Goal: Transaction & Acquisition: Register for event/course

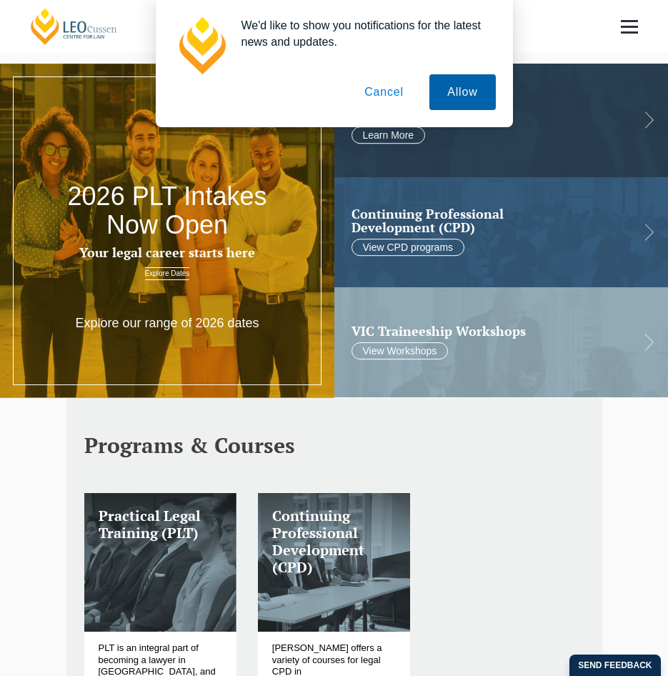
click at [462, 91] on button "Allow" at bounding box center [462, 92] width 66 height 36
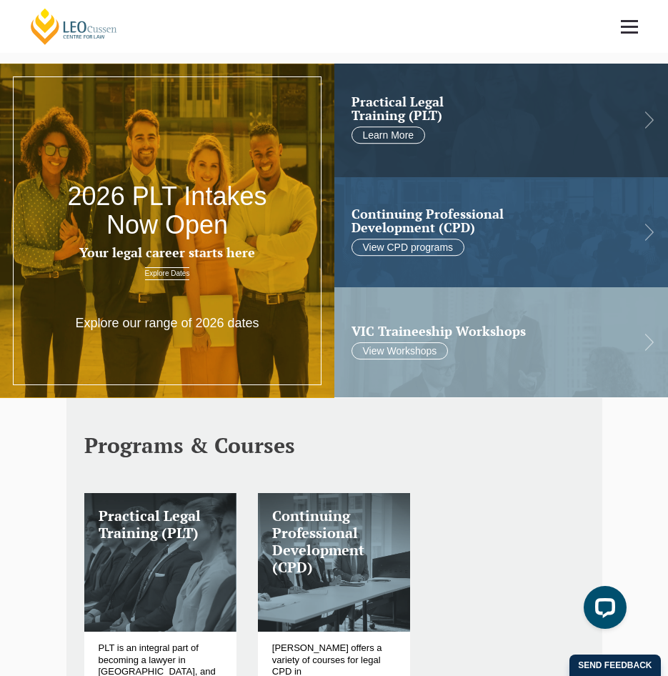
click at [166, 276] on link "Explore Dates" at bounding box center [167, 273] width 45 height 13
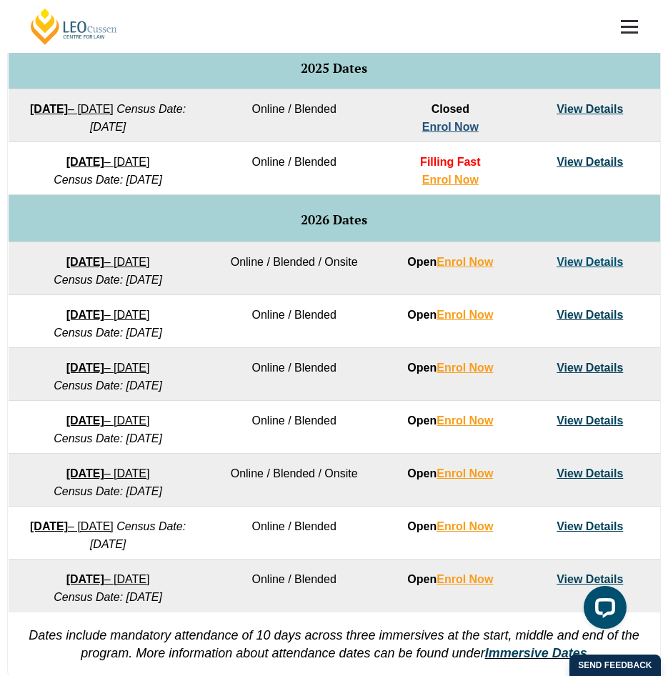
click at [437, 126] on link "Enrol Now" at bounding box center [450, 127] width 56 height 12
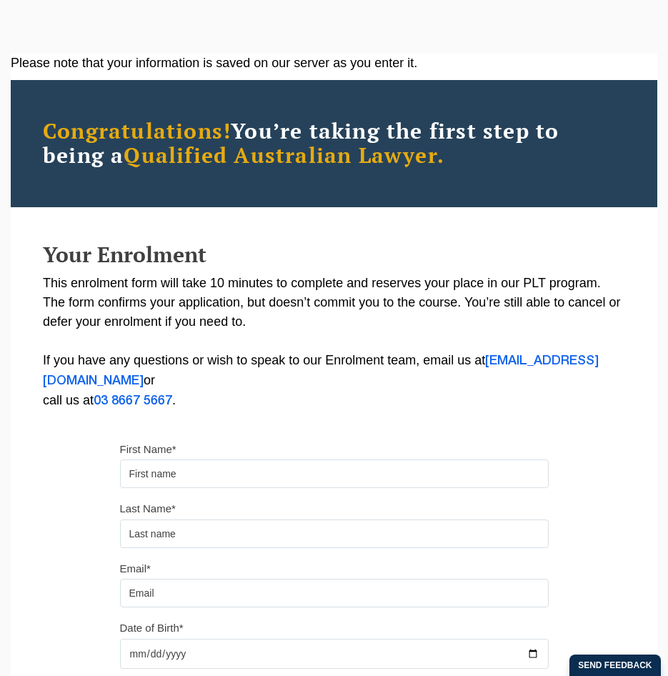
scroll to position [214, 0]
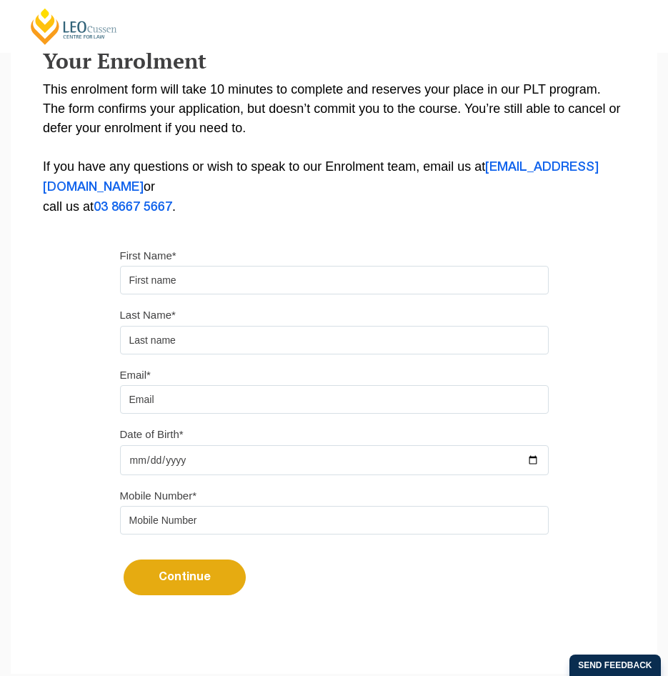
click at [290, 271] on input "First Name*" at bounding box center [334, 280] width 429 height 29
type input "KPMG"
type input "Novotny"
drag, startPoint x: 193, startPoint y: 274, endPoint x: 32, endPoint y: 264, distance: 161.1
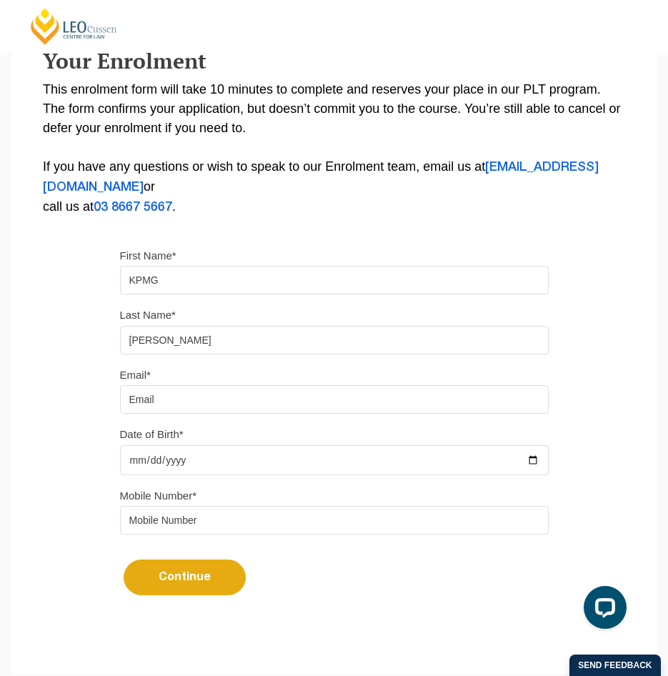
click at [32, 264] on div "Please note that your information is saved on our server as you enter it. Congr…" at bounding box center [334, 245] width 647 height 771
type input "Jessica"
type input "Langley"
click at [129, 399] on input "Email*" at bounding box center [334, 399] width 429 height 29
type input "jessicallangley01@gmail.com"
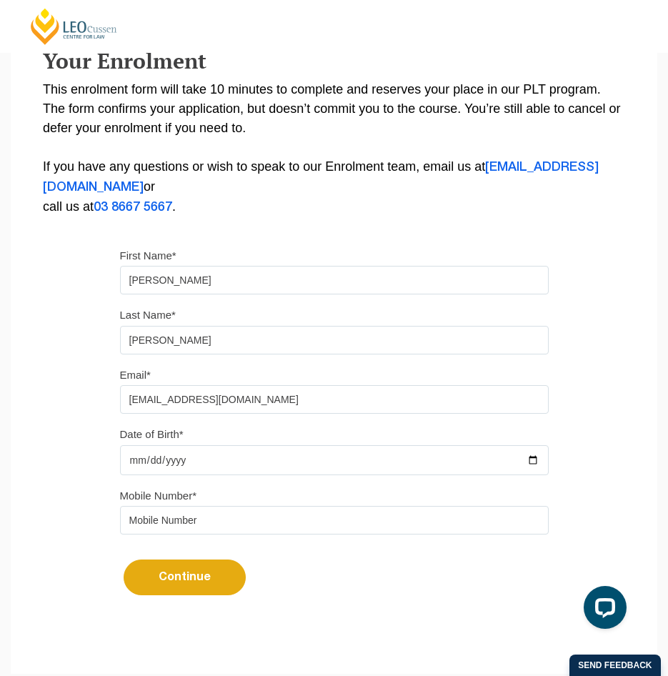
click at [151, 457] on input "Date of Birth*" at bounding box center [334, 460] width 429 height 30
click at [137, 459] on input "Date of Birth*" at bounding box center [334, 460] width 429 height 30
click at [149, 463] on input "Date of Birth*" at bounding box center [334, 460] width 429 height 30
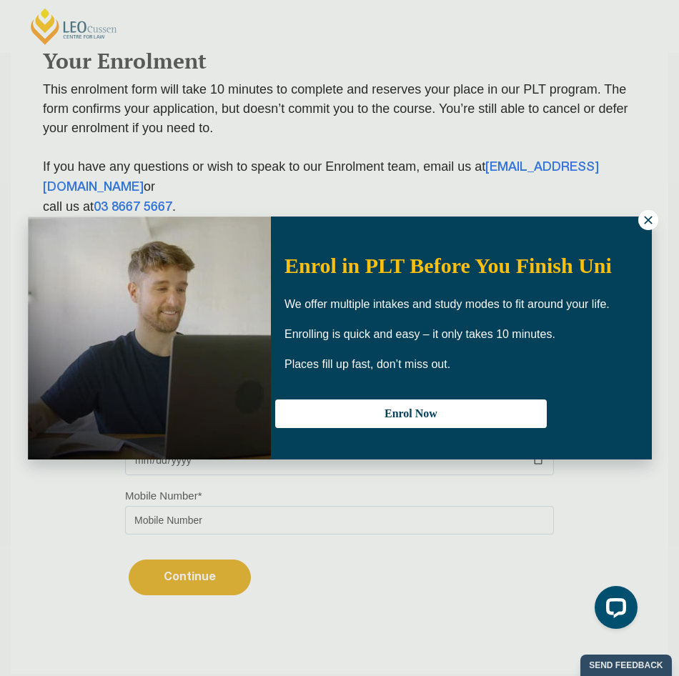
click at [644, 226] on button at bounding box center [648, 220] width 20 height 20
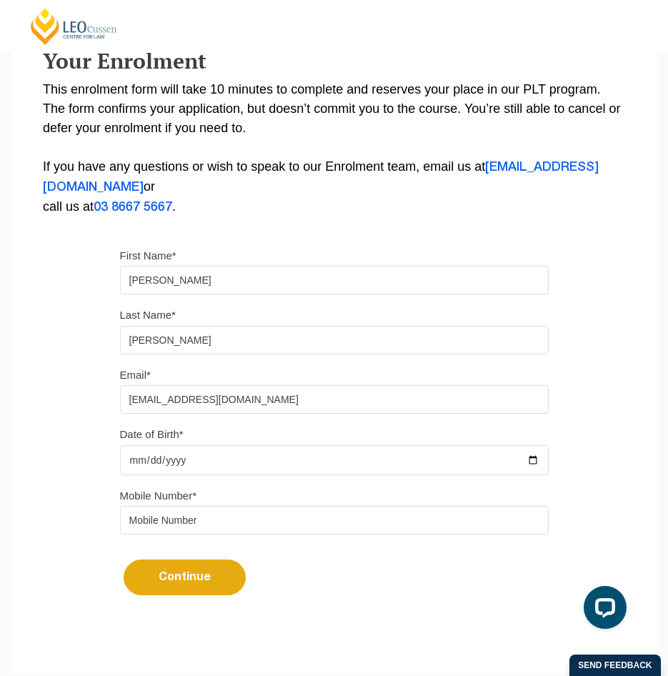
click at [166, 459] on input "Date of Birth*" at bounding box center [334, 460] width 429 height 30
type input "2001-05-09"
click at [200, 524] on input "tel" at bounding box center [334, 520] width 429 height 29
type input "0451538265"
click at [178, 583] on button "Continue" at bounding box center [185, 577] width 122 height 36
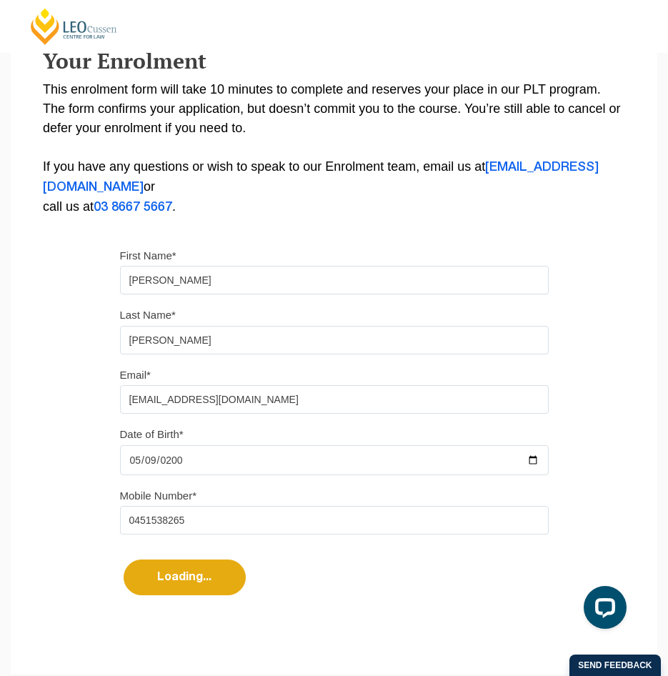
select select
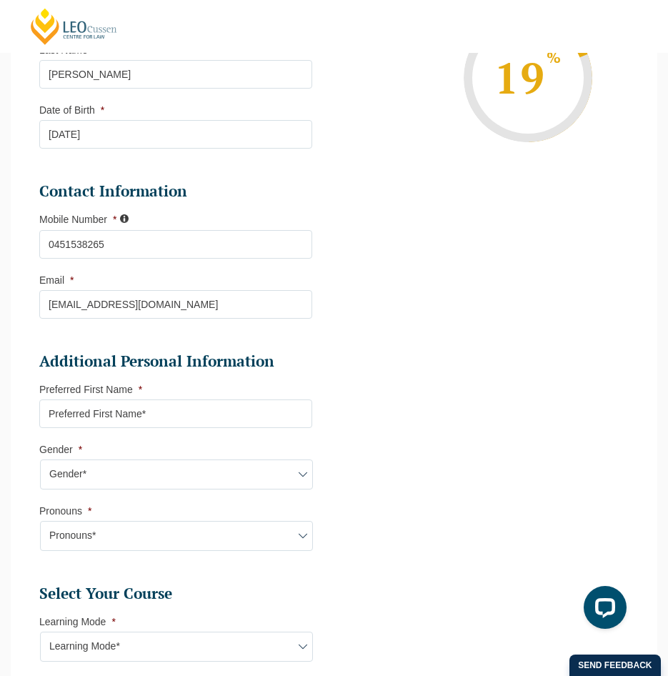
scroll to position [293, 0]
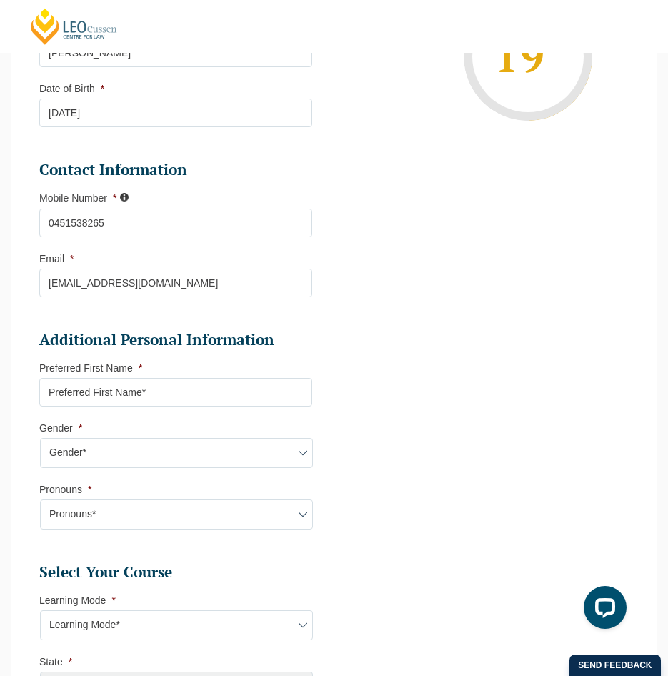
click at [161, 383] on input "Preferred First Name *" at bounding box center [175, 392] width 273 height 29
type input "Jess"
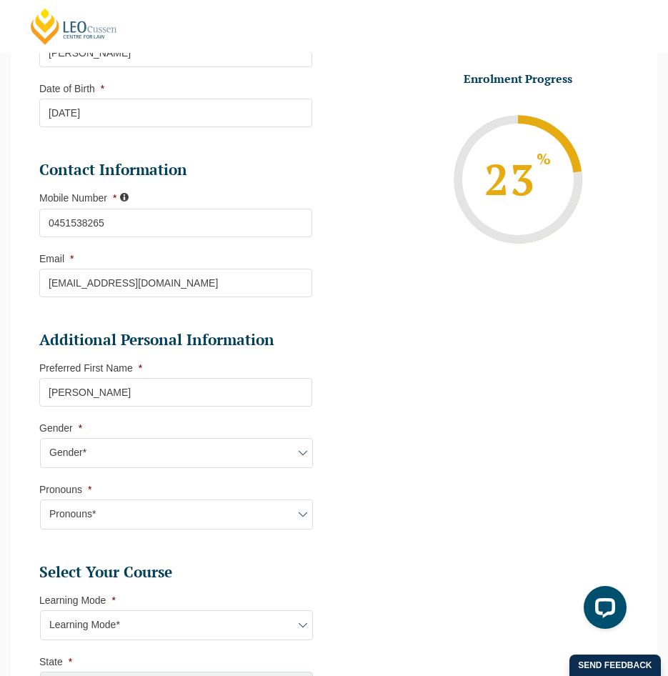
click at [125, 440] on select "Gender* Male Female Nonbinary Intersex Prefer not to disclose Other" at bounding box center [176, 453] width 273 height 30
select select "Female"
click at [40, 438] on select "Gender* Male Female Nonbinary Intersex Prefer not to disclose Other" at bounding box center [176, 453] width 273 height 30
click at [107, 519] on select "Pronouns* She/Her/Hers He/Him/His They/Them/Theirs Other Prefer not to disclose" at bounding box center [176, 514] width 273 height 30
select select "She/Her/Hers"
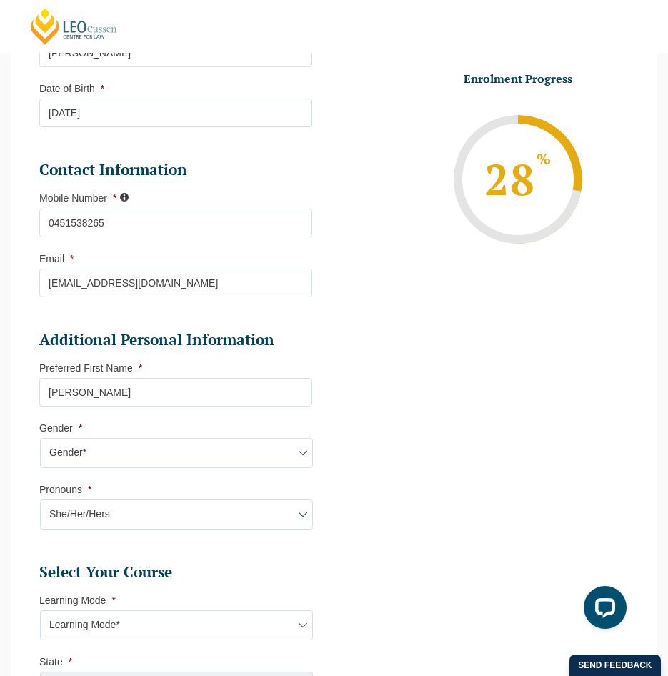
click at [40, 499] on select "Pronouns* She/Her/Hers He/Him/His They/Them/Theirs Other Prefer not to disclose" at bounding box center [176, 514] width 273 height 30
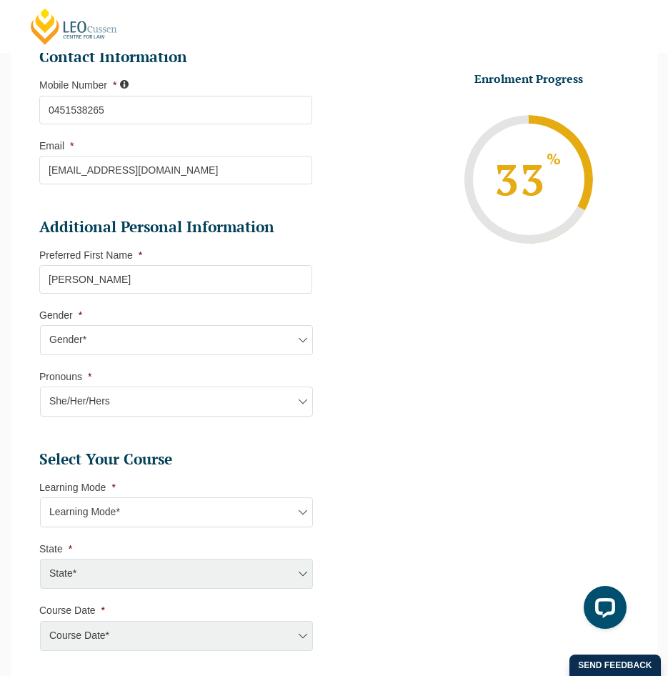
scroll to position [507, 0]
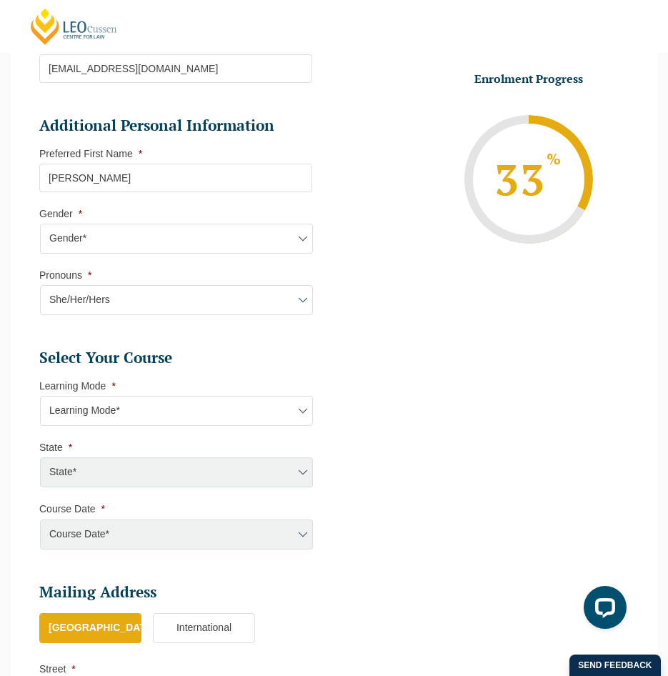
drag, startPoint x: 139, startPoint y: 428, endPoint x: 146, endPoint y: 415, distance: 14.7
click at [146, 415] on ul "Select Your Course This field is hidden when viewing the form Only for Flinder …" at bounding box center [181, 425] width 284 height 154
click at [147, 412] on select "Learning Mode* Online Full Time Learning Online Part Time Learning Blended Full…" at bounding box center [176, 411] width 273 height 30
select select "Online Full Time Learning"
click at [40, 396] on select "Learning Mode* Online Full Time Learning Online Part Time Learning Blended Full…" at bounding box center [176, 411] width 273 height 30
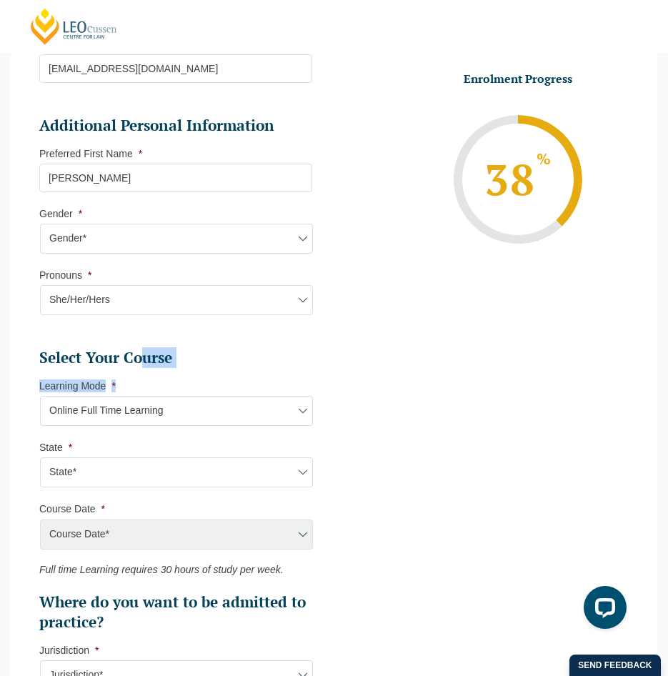
click at [131, 465] on select "State* National (ACT/NSW, VIC, QLD, SA, WA)" at bounding box center [176, 472] width 273 height 30
select select "National (ACT/NSW, VIC, QLD, SA, WA)"
click at [40, 457] on select "State* National (ACT/NSW, VIC, QLD, SA, WA)" at bounding box center [176, 472] width 273 height 30
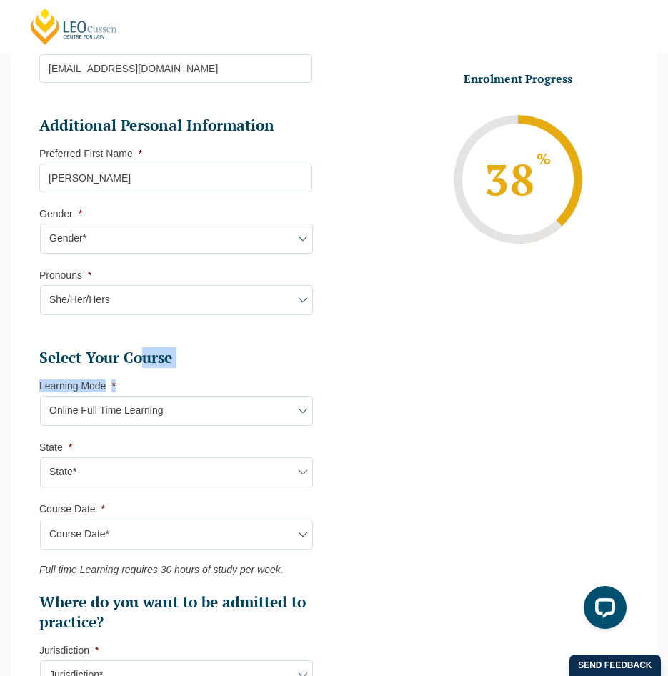
click at [106, 531] on select "Course Date* December 2025 (08-Dec-2025 to 16-May-2026) January 2026 (27-Jan-20…" at bounding box center [176, 534] width 273 height 30
select select "December 2025 (08-Dec-2025 to 16-May-2026)"
click at [40, 519] on select "Course Date* December 2025 (08-Dec-2025 to 16-May-2026) January 2026 (27-Jan-20…" at bounding box center [176, 534] width 273 height 30
type input "Intake 11 December 2025 FT"
type input "Practical Legal Training (NAT)"
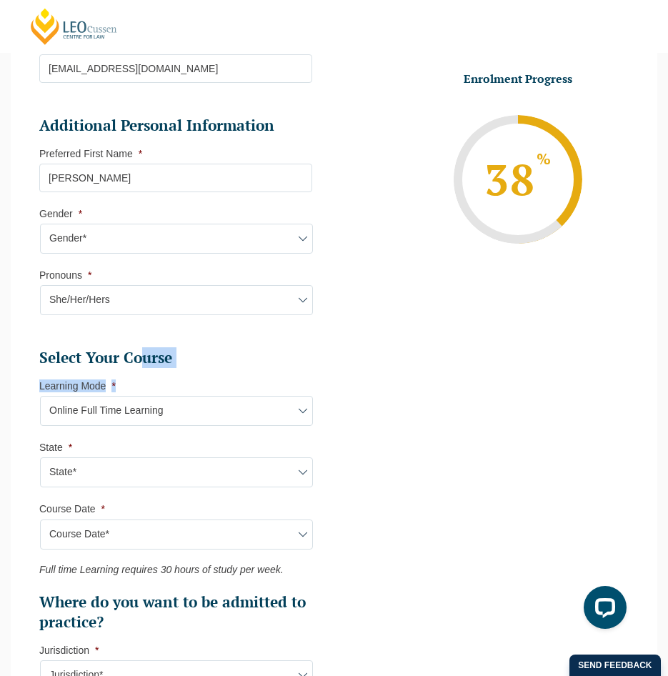
select select "NAT PLT (DEC) 2025 Full Time Online"
click at [141, 532] on select "Course Date* December 2025 (08-Dec-2025 to 16-May-2026) January 2026 (27-Jan-20…" at bounding box center [176, 534] width 273 height 30
select select
click at [40, 519] on select "Course Date* December 2025 (08-Dec-2025 to 16-May-2026) January 2026 (27-Jan-20…" at bounding box center [176, 534] width 273 height 30
select select
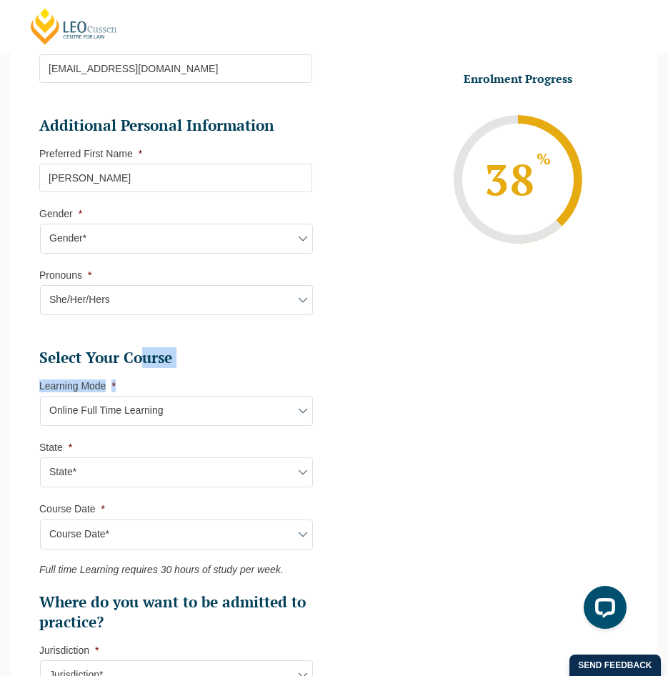
click at [244, 358] on h2 "Select Your Course" at bounding box center [175, 358] width 273 height 20
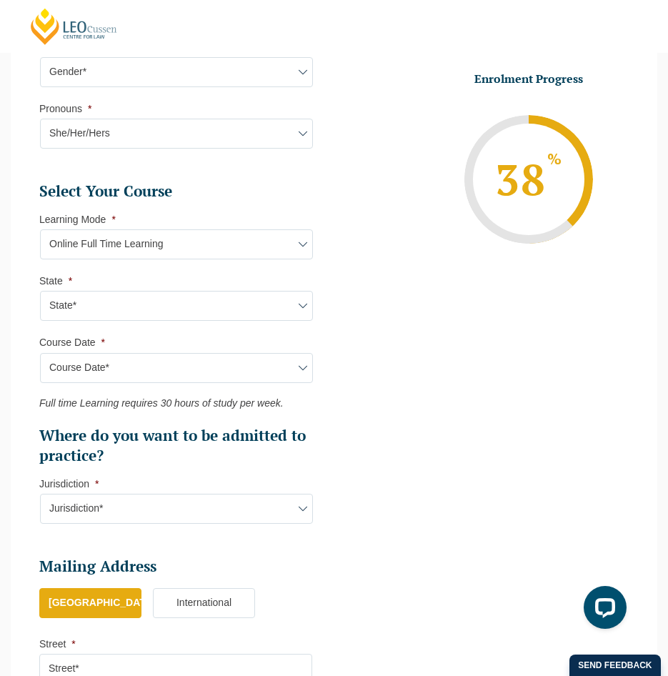
scroll to position [722, 0]
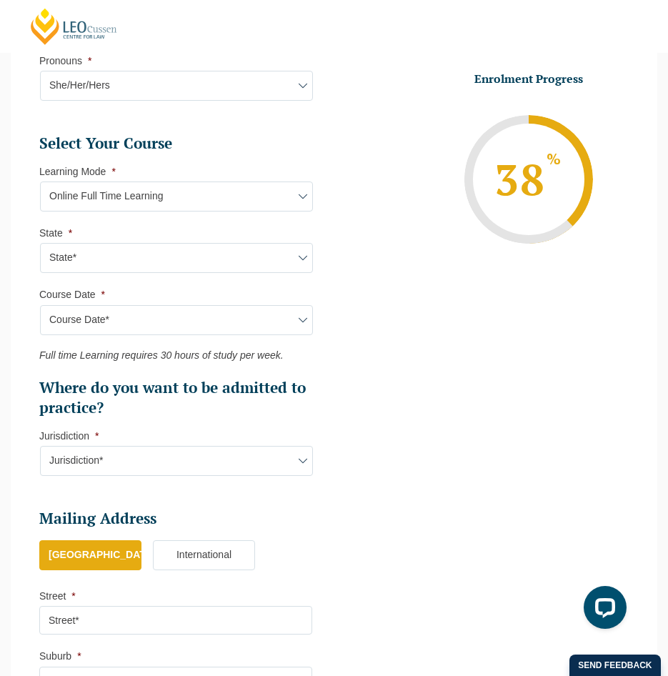
click at [152, 329] on select "Course Date* December 2025 (08-Dec-2025 to 16-May-2026) January 2026 (27-Jan-20…" at bounding box center [176, 320] width 273 height 30
click at [203, 176] on li "Learning Mode * Learning Mode* Online Full Time Learning Online Part Time Learn…" at bounding box center [181, 188] width 284 height 46
click at [203, 191] on select "Learning Mode* Online Full Time Learning Online Part Time Learning Blended Full…" at bounding box center [176, 196] width 273 height 30
select select "Online Part Time Learning"
click at [40, 181] on select "Learning Mode* Online Full Time Learning Online Part Time Learning Blended Full…" at bounding box center [176, 196] width 273 height 30
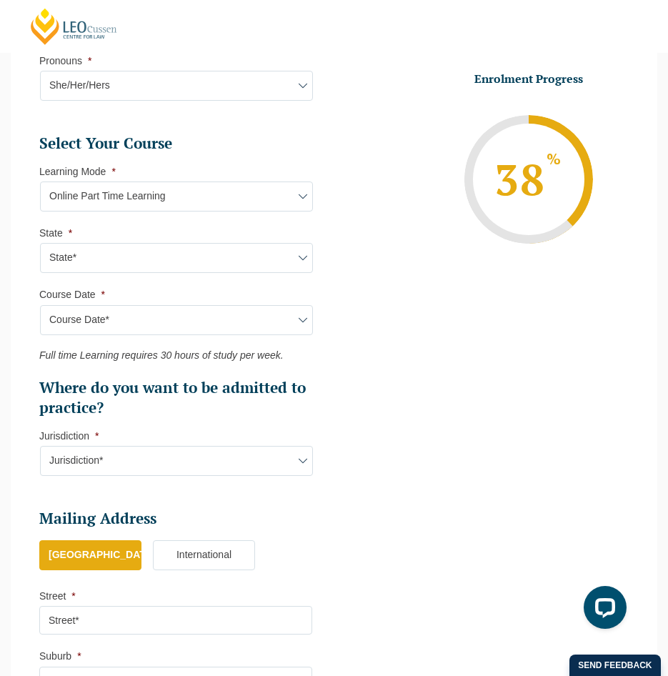
select select
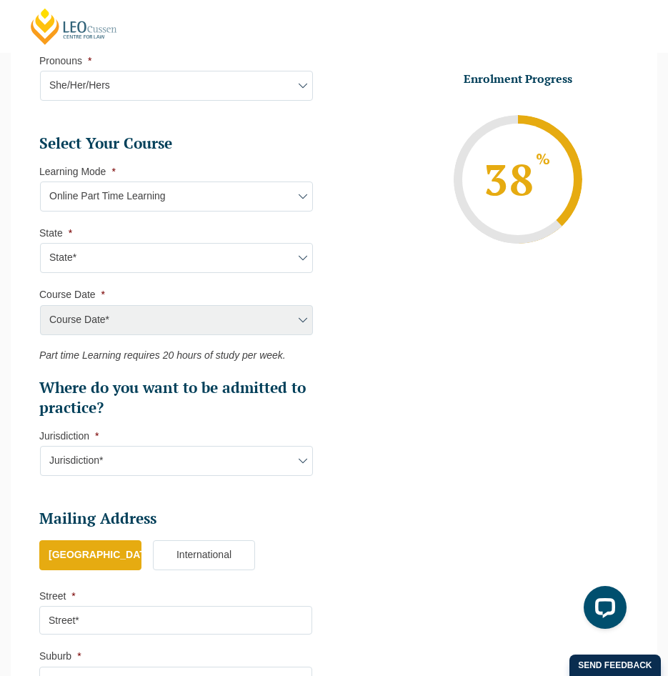
click at [140, 306] on div "Course Date* December 2025 (08-Dec-2025 to 16-May-2026) January 2026 (27-Jan-20…" at bounding box center [175, 320] width 273 height 30
click at [150, 326] on div "Course Date* December 2025 (08-Dec-2025 to 16-May-2026) January 2026 (27-Jan-20…" at bounding box center [175, 320] width 273 height 30
click at [180, 191] on select "Learning Mode* Online Full Time Learning Online Part Time Learning Blended Full…" at bounding box center [176, 196] width 273 height 30
select select "Blended Full Time Learning"
click at [40, 181] on select "Learning Mode* Online Full Time Learning Online Part Time Learning Blended Full…" at bounding box center [176, 196] width 273 height 30
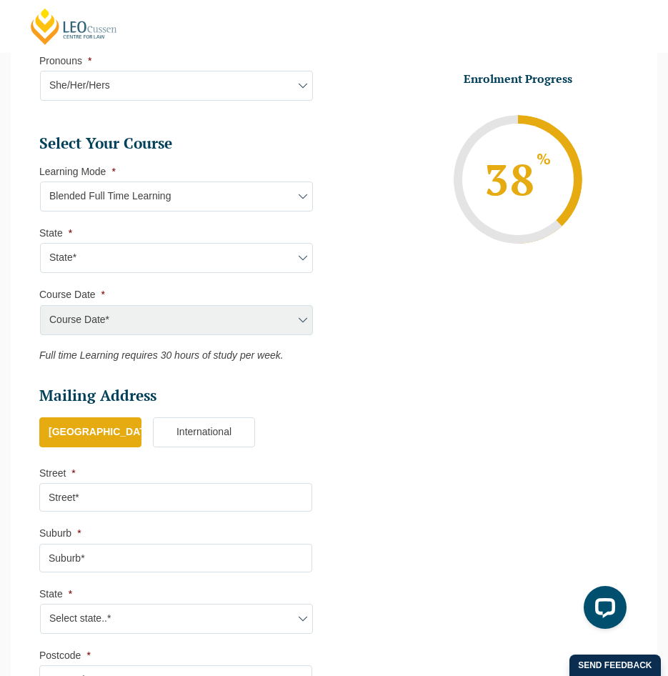
click at [185, 266] on select "State* ACT/NSW QLD SA VIC WA" at bounding box center [176, 258] width 273 height 30
select select "VIC"
click at [40, 243] on select "State* ACT/NSW QLD SA VIC WA" at bounding box center [176, 258] width 273 height 30
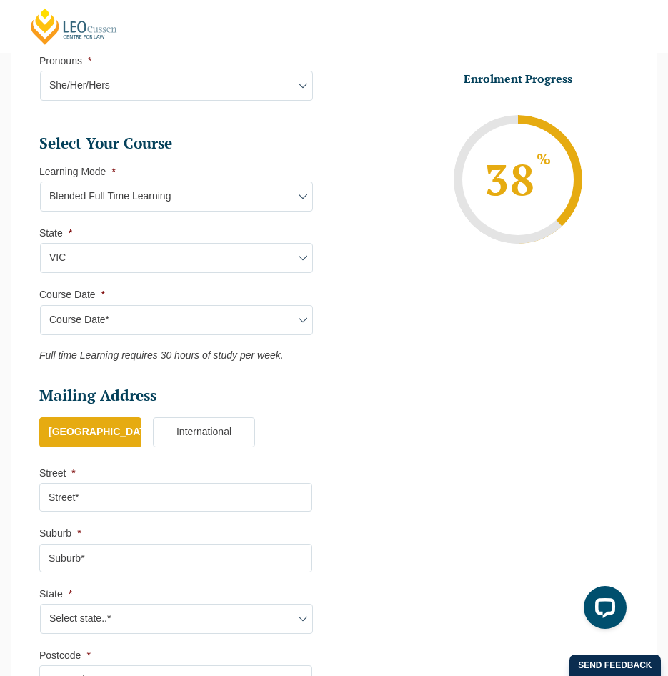
click at [184, 320] on select "Course Date* December 2025 (08-Dec-2025 to 16-May-2026) January 2026 (27-Jan-20…" at bounding box center [176, 320] width 273 height 30
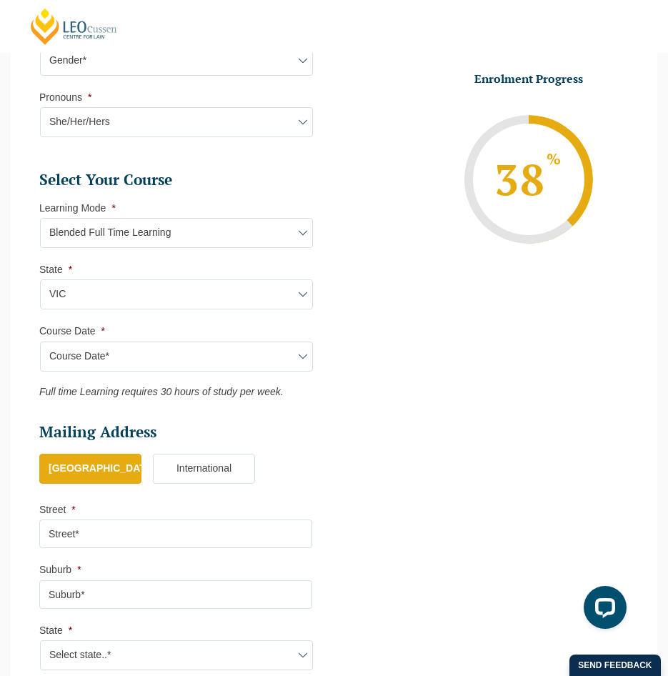
scroll to position [650, 0]
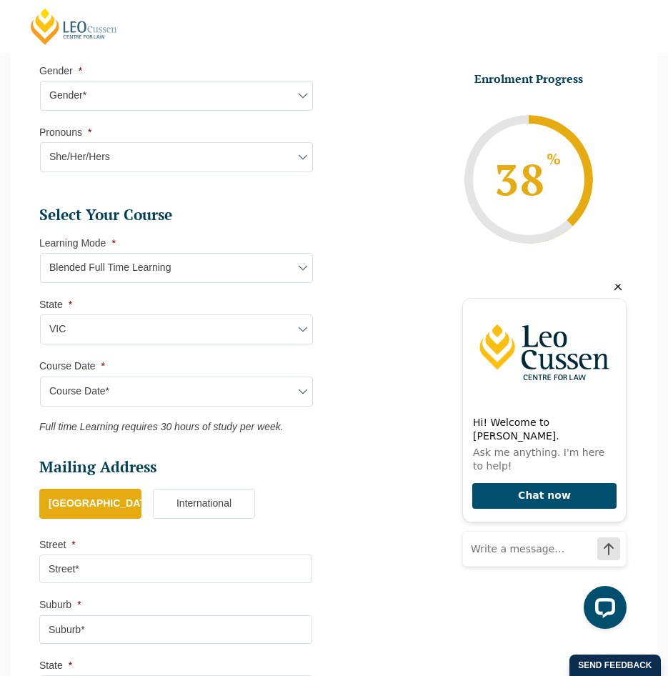
click at [621, 295] on icon "Hide greeting" at bounding box center [617, 286] width 17 height 17
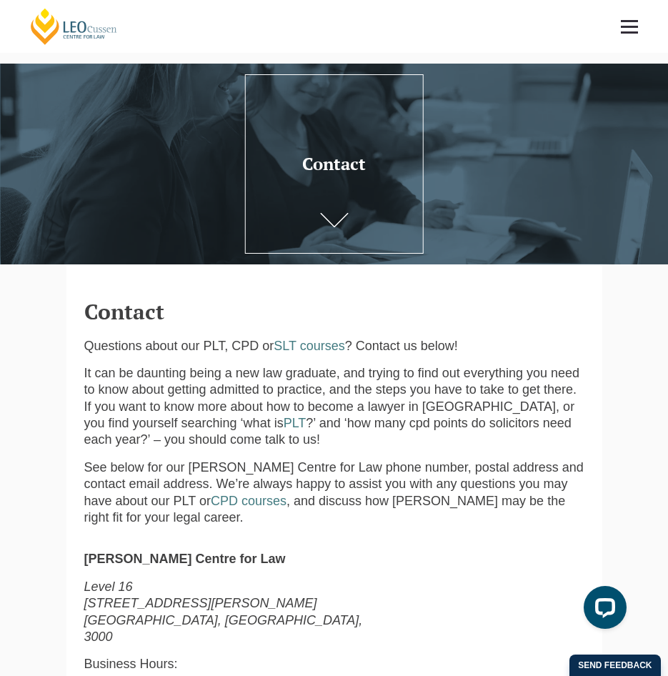
click at [616, 24] on link at bounding box center [629, 26] width 53 height 53
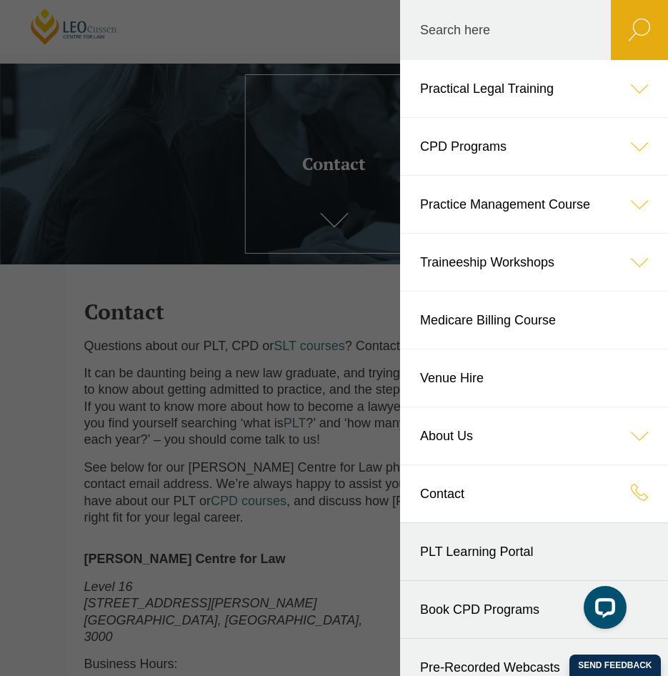
click at [639, 81] on icon at bounding box center [639, 88] width 57 height 57
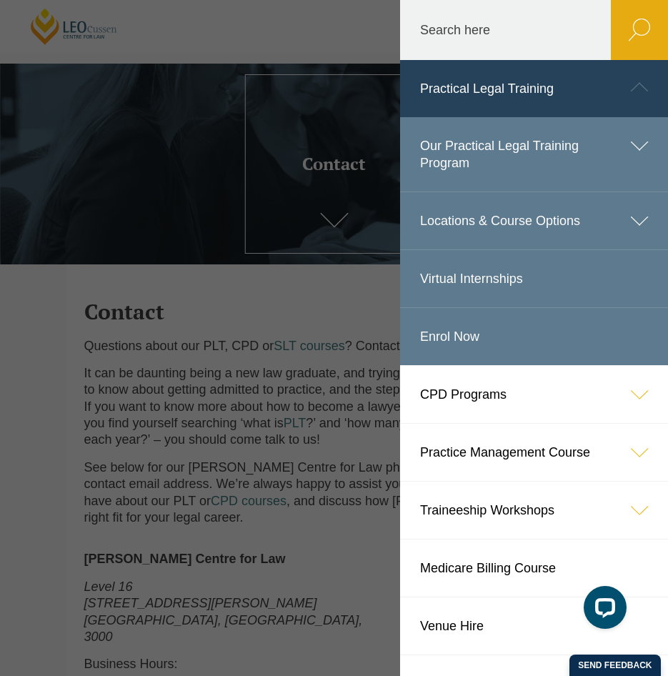
click at [526, 155] on link "Our Practical Legal Training Program" at bounding box center [534, 154] width 268 height 74
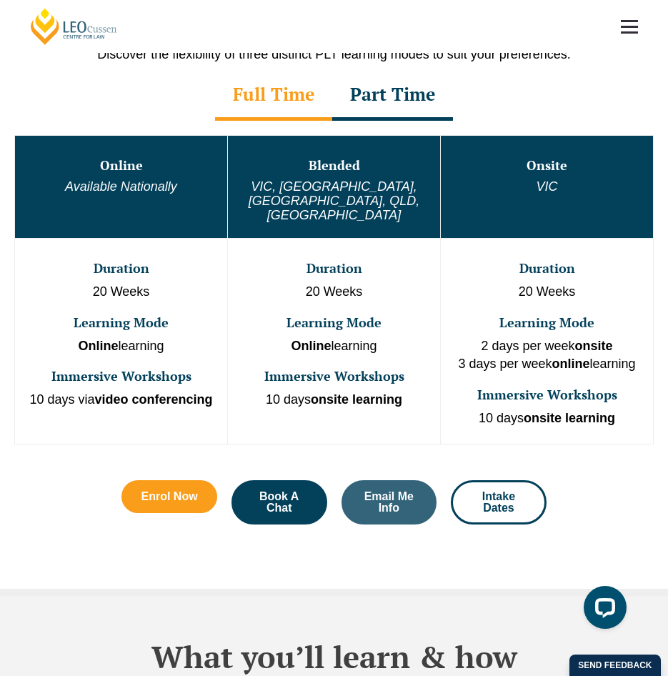
scroll to position [500, 0]
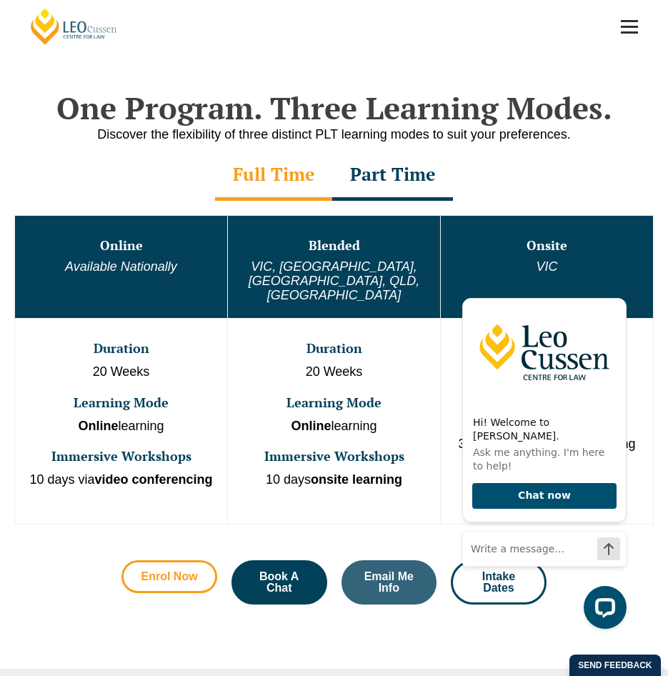
click at [177, 560] on link "Enrol Now" at bounding box center [169, 576] width 96 height 33
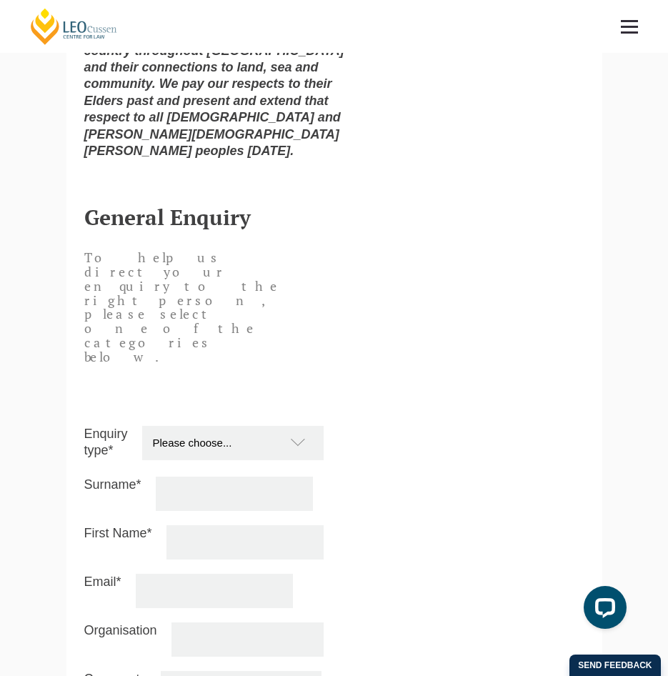
scroll to position [1143, 0]
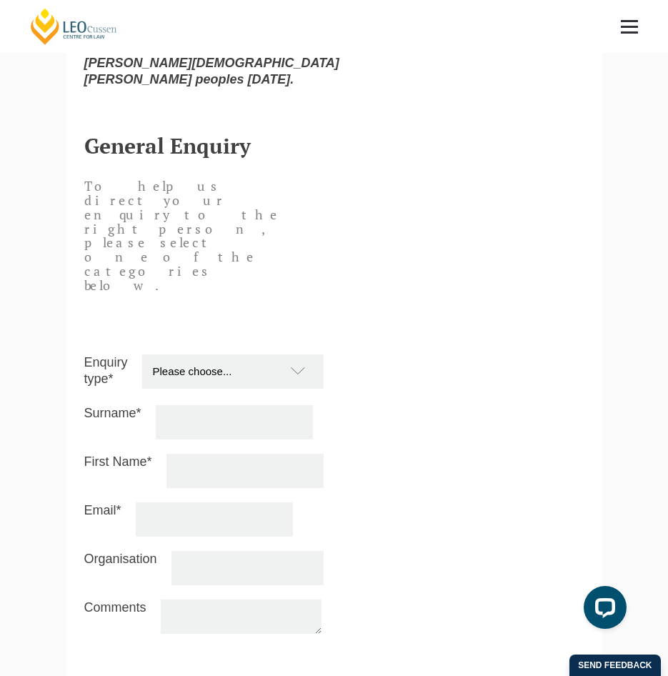
click at [289, 354] on select "Please choose... Practical Training Course (Onsite and Online) Supervised Legal…" at bounding box center [240, 371] width 196 height 34
select select "PTC Onsite and Online"
click at [142, 354] on select "Please choose... Practical Training Course (Onsite and Online) Supervised Legal…" at bounding box center [240, 371] width 196 height 34
click at [254, 405] on input "Surname*" at bounding box center [234, 422] width 157 height 34
type input "[PERSON_NAME]"
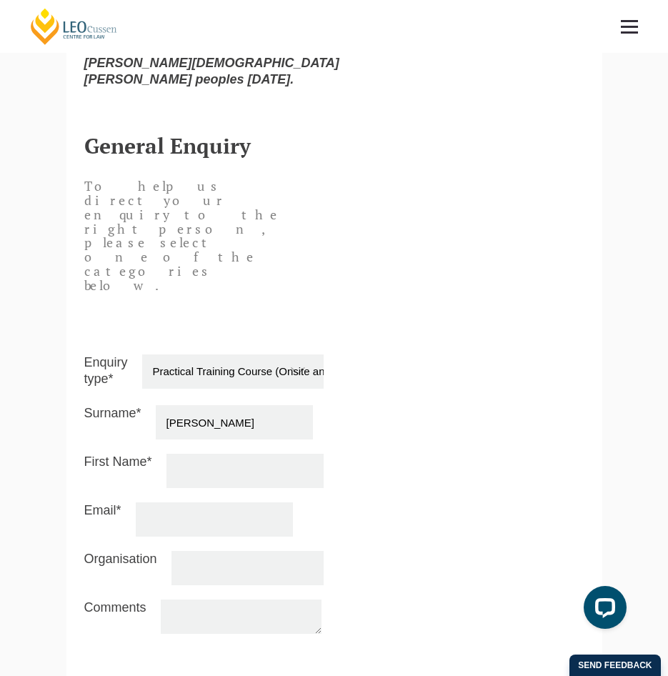
type input "[PERSON_NAME]"
type input "[EMAIL_ADDRESS][DOMAIN_NAME]"
click at [201, 551] on input "Organisation" at bounding box center [247, 568] width 152 height 34
type input "[PERSON_NAME] & [PERSON_NAME]"
click at [209, 599] on textarea "Comments" at bounding box center [241, 616] width 161 height 34
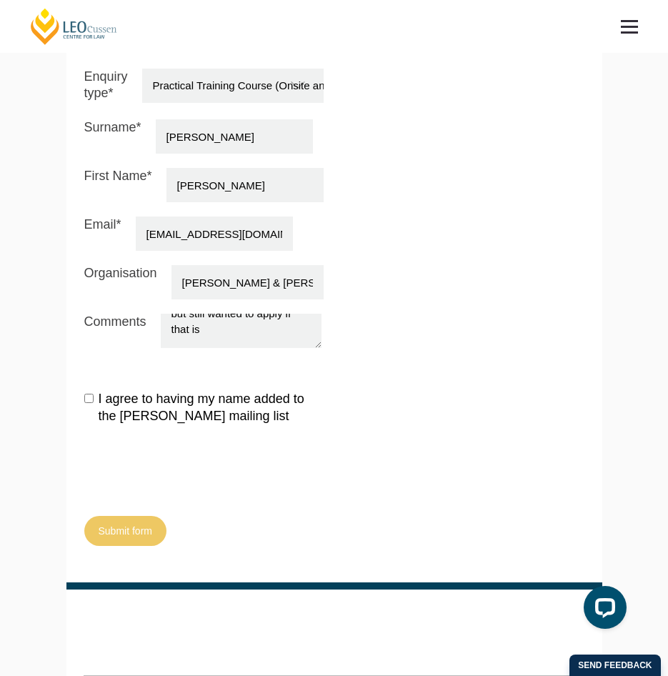
scroll to position [116, 0]
type textarea "Hi I've been trying to enrol in PLT for the September intake - i've been trying…"
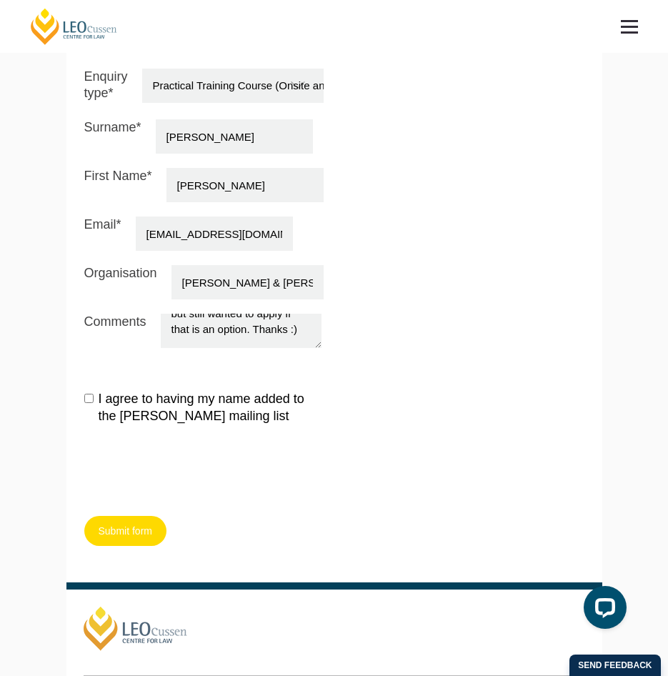
click at [112, 516] on button "Submit form" at bounding box center [125, 531] width 82 height 30
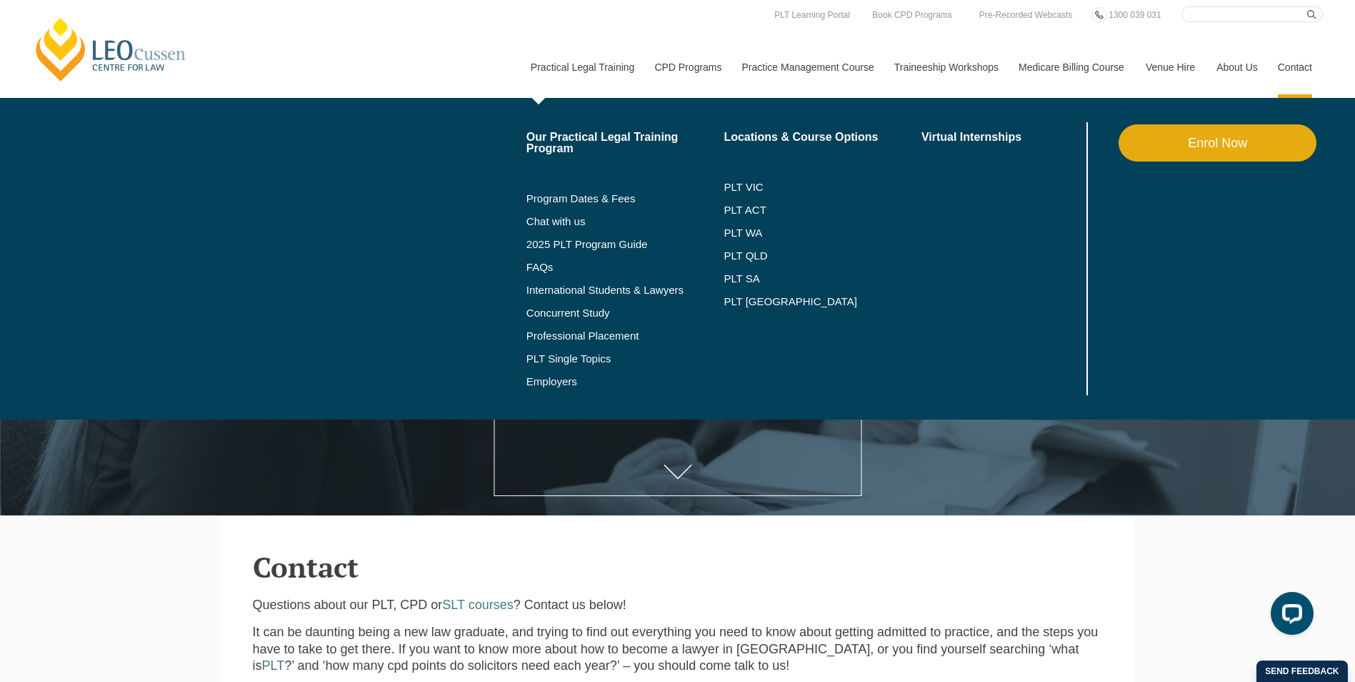
click at [1215, 158] on link "Enrol Now" at bounding box center [1218, 142] width 198 height 37
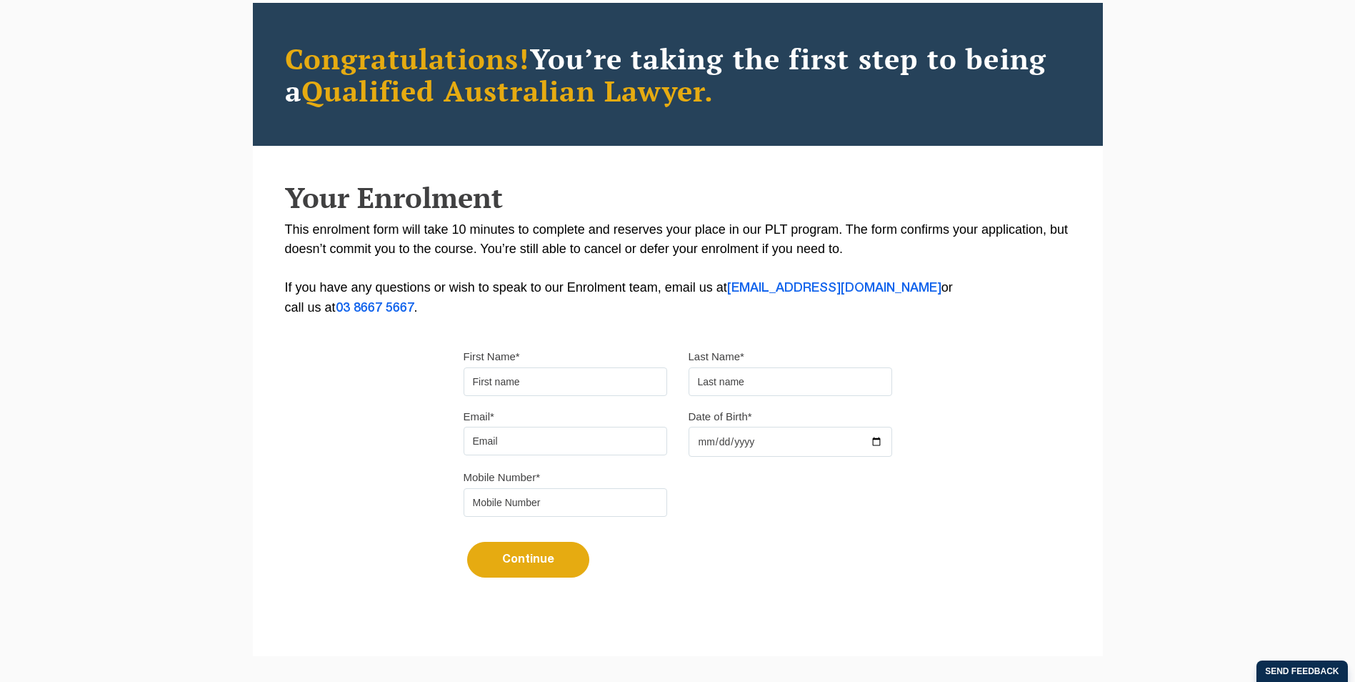
click at [514, 374] on input "First Name*" at bounding box center [566, 381] width 204 height 29
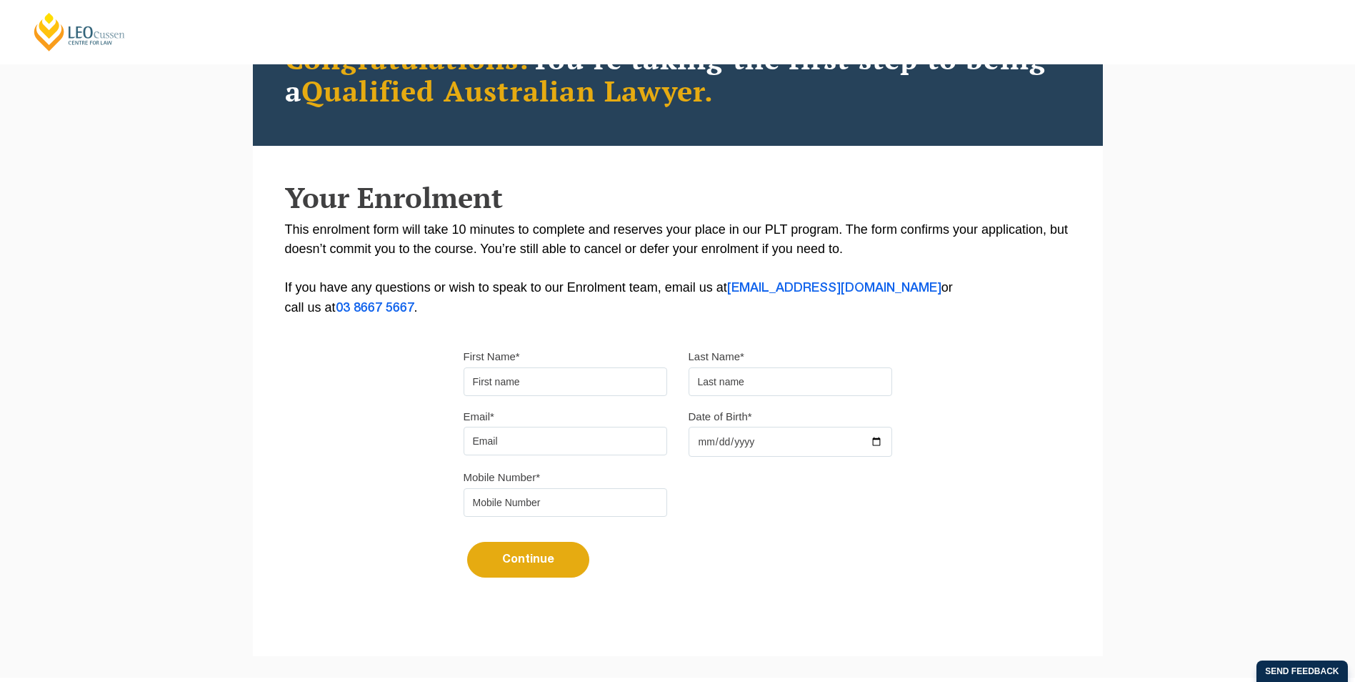
type input "Jessica"
type input "Langley"
type input "jessicallangley01@gmail.com"
type input "2001-05-09"
type input "0451538265"
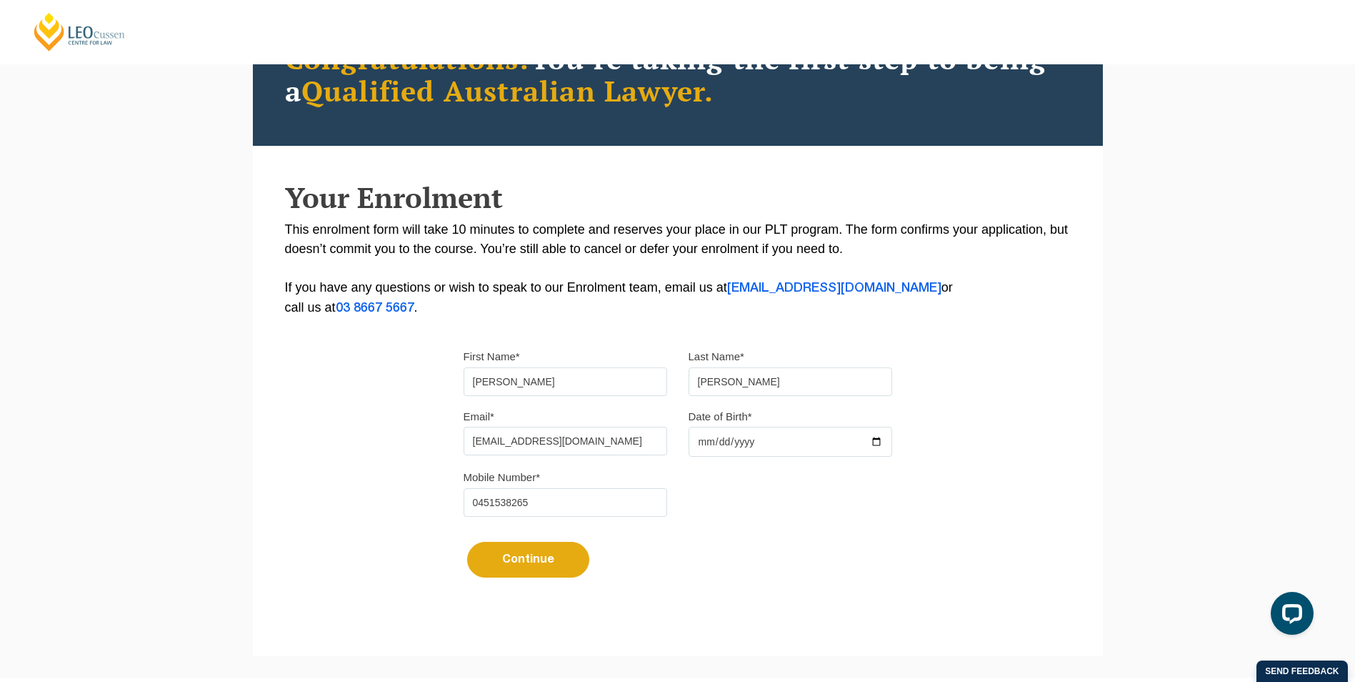
click at [513, 564] on button "Continue" at bounding box center [528, 560] width 122 height 36
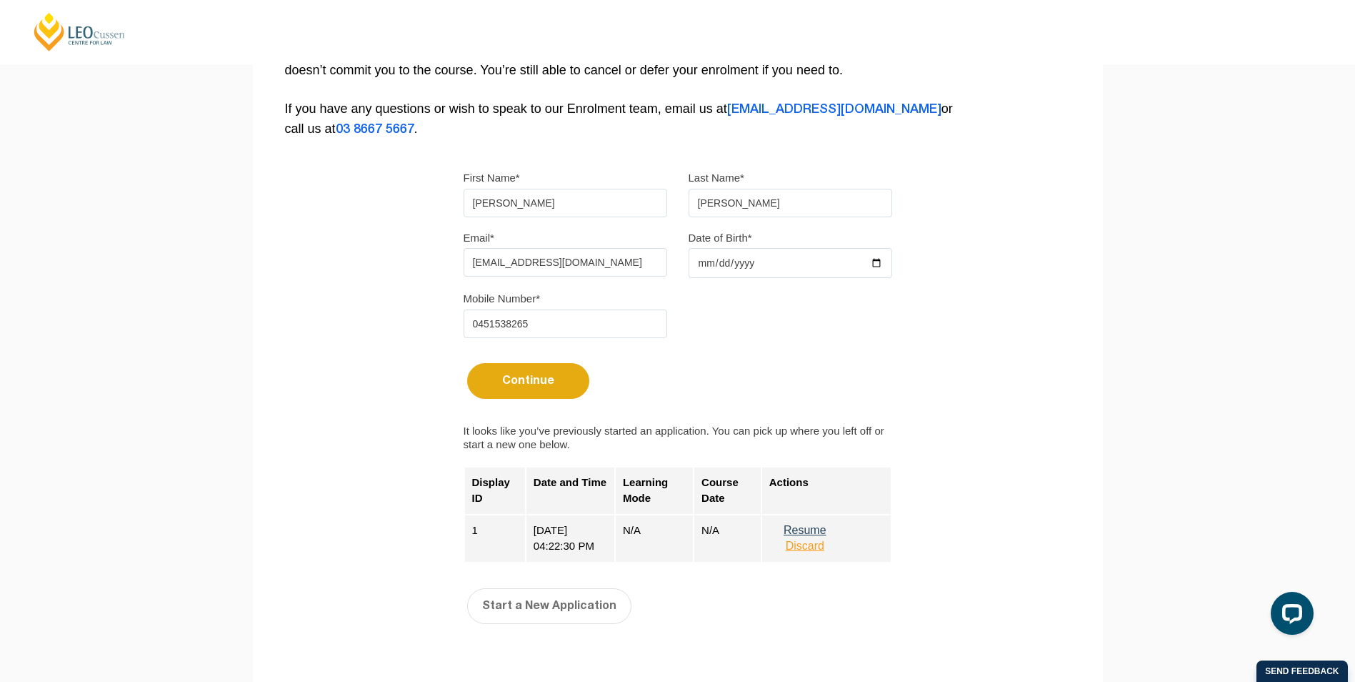
scroll to position [495, 0]
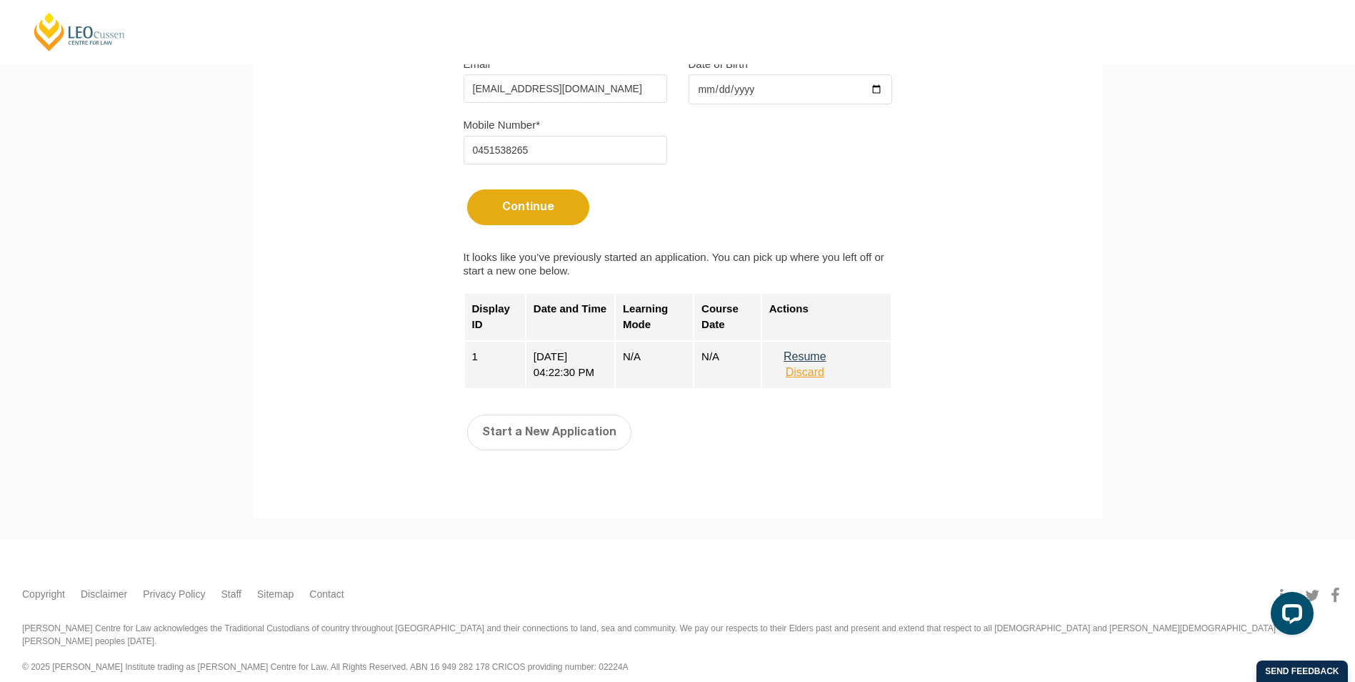
click at [806, 355] on button "Resume" at bounding box center [804, 356] width 71 height 13
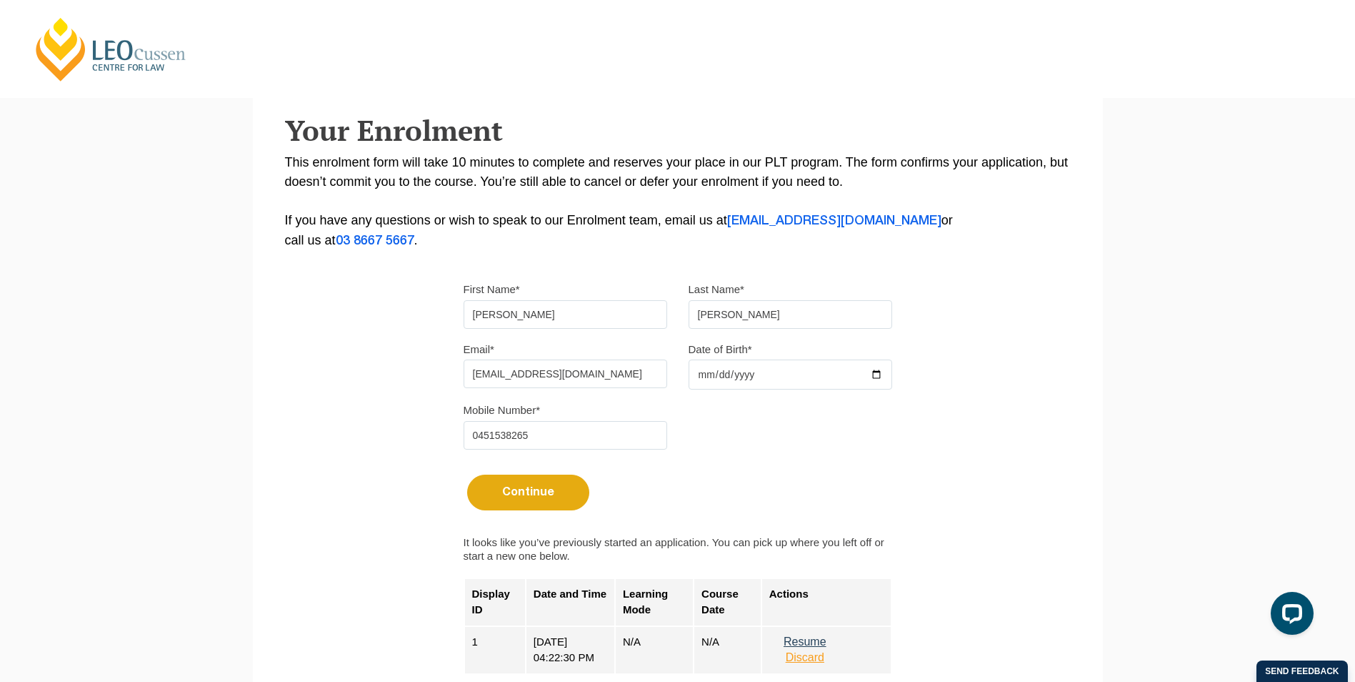
scroll to position [209, 0]
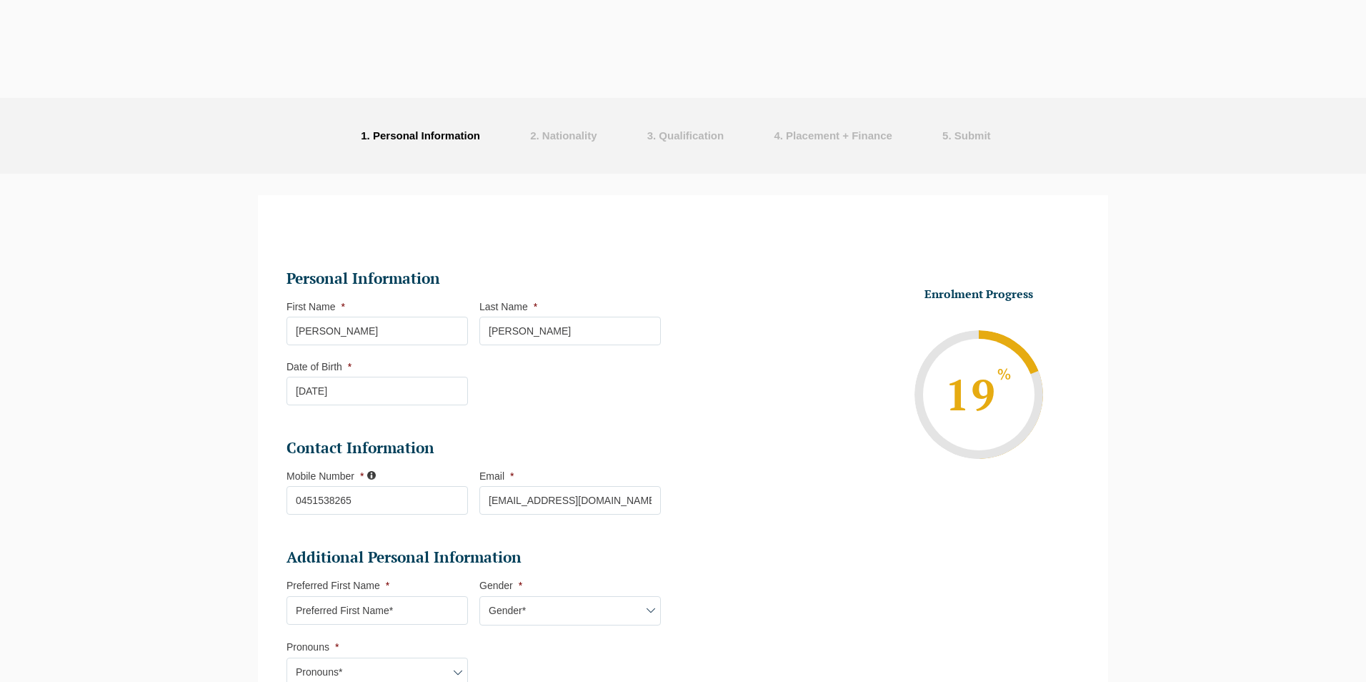
select select
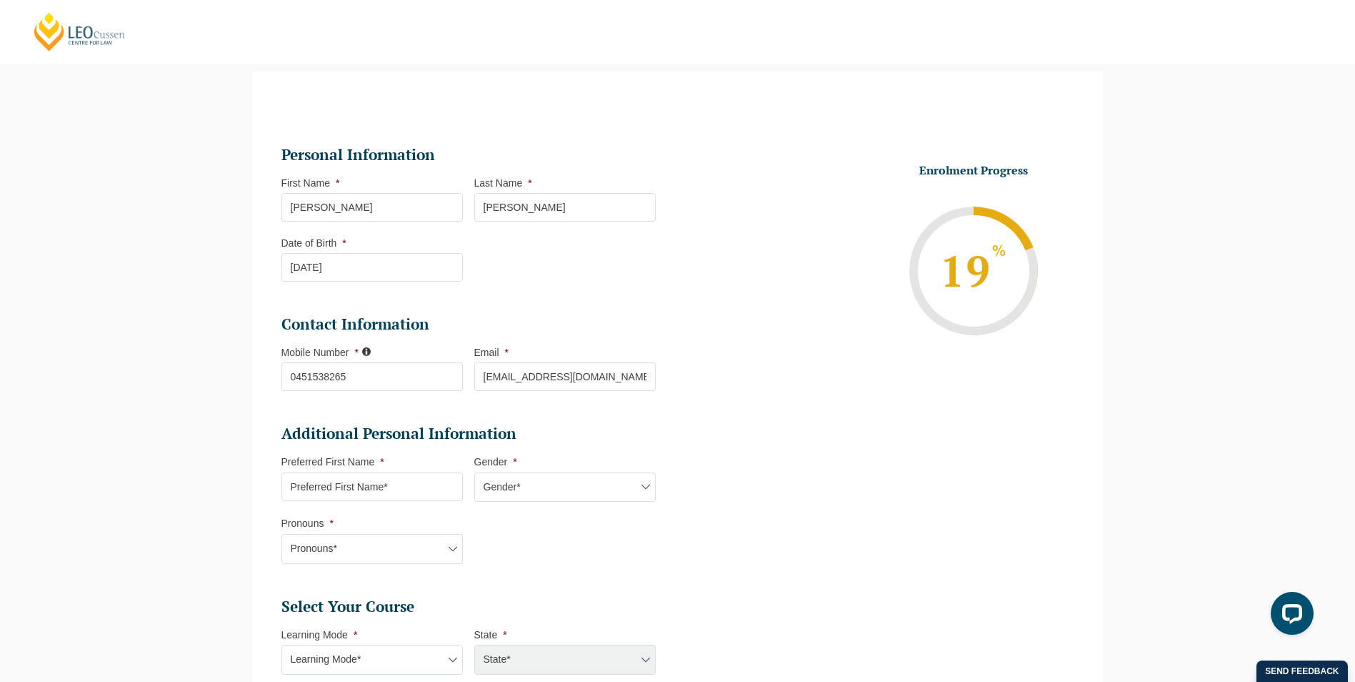
scroll to position [338, 0]
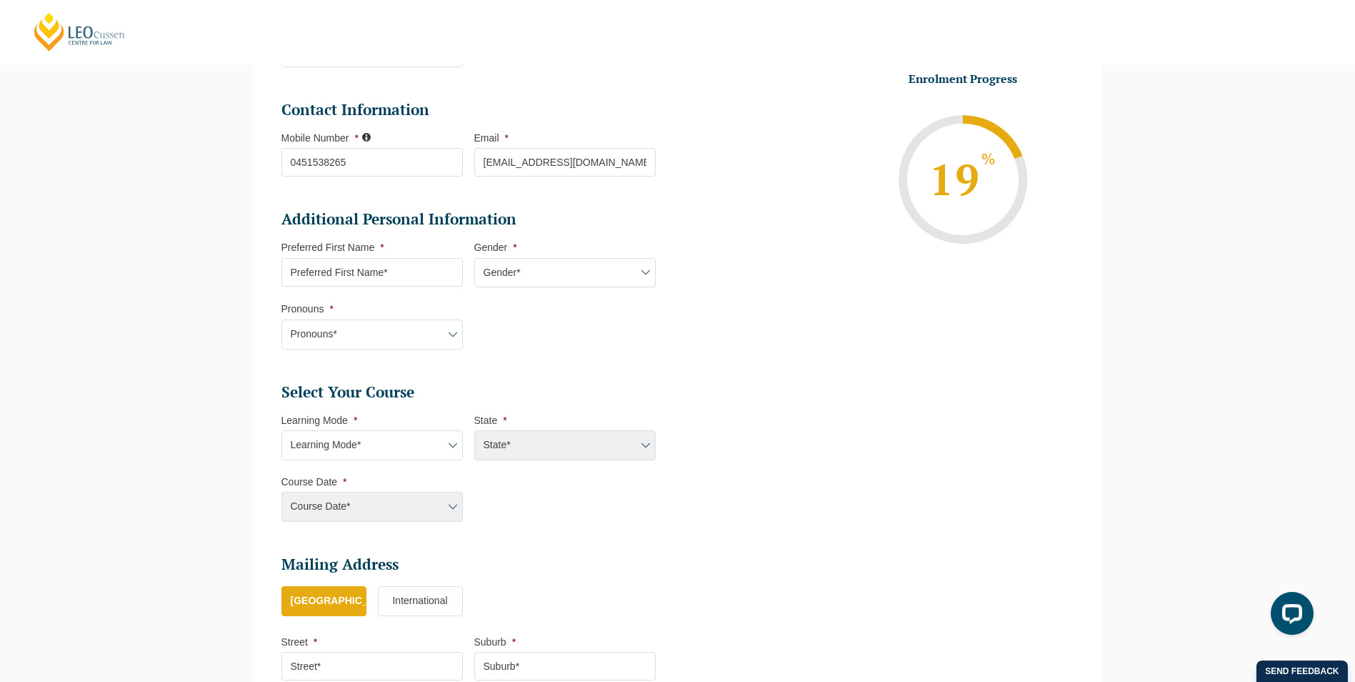
click at [399, 451] on select "Learning Mode* Online Full Time Learning Online Part Time Learning Blended Full…" at bounding box center [371, 445] width 181 height 30
select select "Online Full Time Learning"
click at [281, 430] on select "Learning Mode* Online Full Time Learning Online Part Time Learning Blended Full…" at bounding box center [371, 445] width 181 height 30
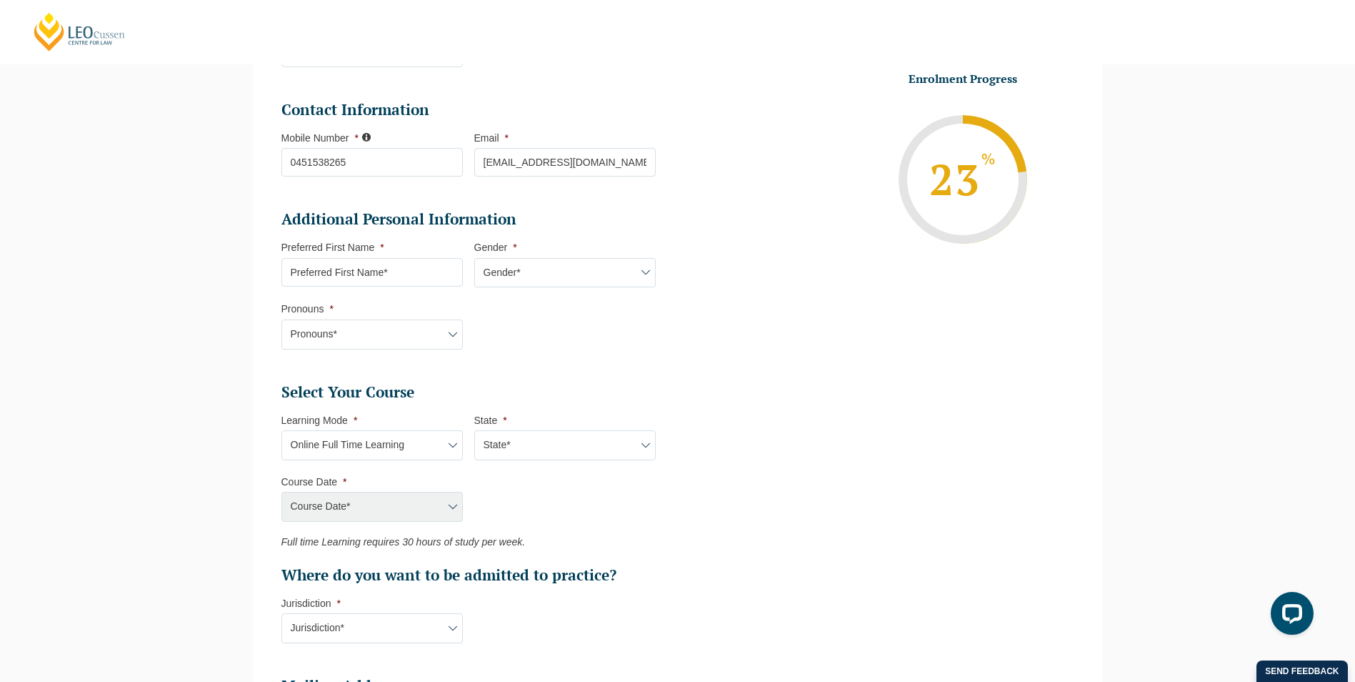
click at [509, 457] on select "State* National (ACT/NSW, VIC, QLD, SA, WA)" at bounding box center [564, 445] width 181 height 30
select select "National (ACT/NSW, VIC, QLD, SA, WA)"
click at [474, 430] on select "State* National (ACT/NSW, VIC, QLD, SA, WA)" at bounding box center [564, 445] width 181 height 30
click at [399, 496] on select "Course Date* December 2025 (08-Dec-2025 to 16-May-2026) January 2026 (27-Jan-20…" at bounding box center [371, 507] width 181 height 30
select select "December 2025 (08-Dec-2025 to 16-May-2026)"
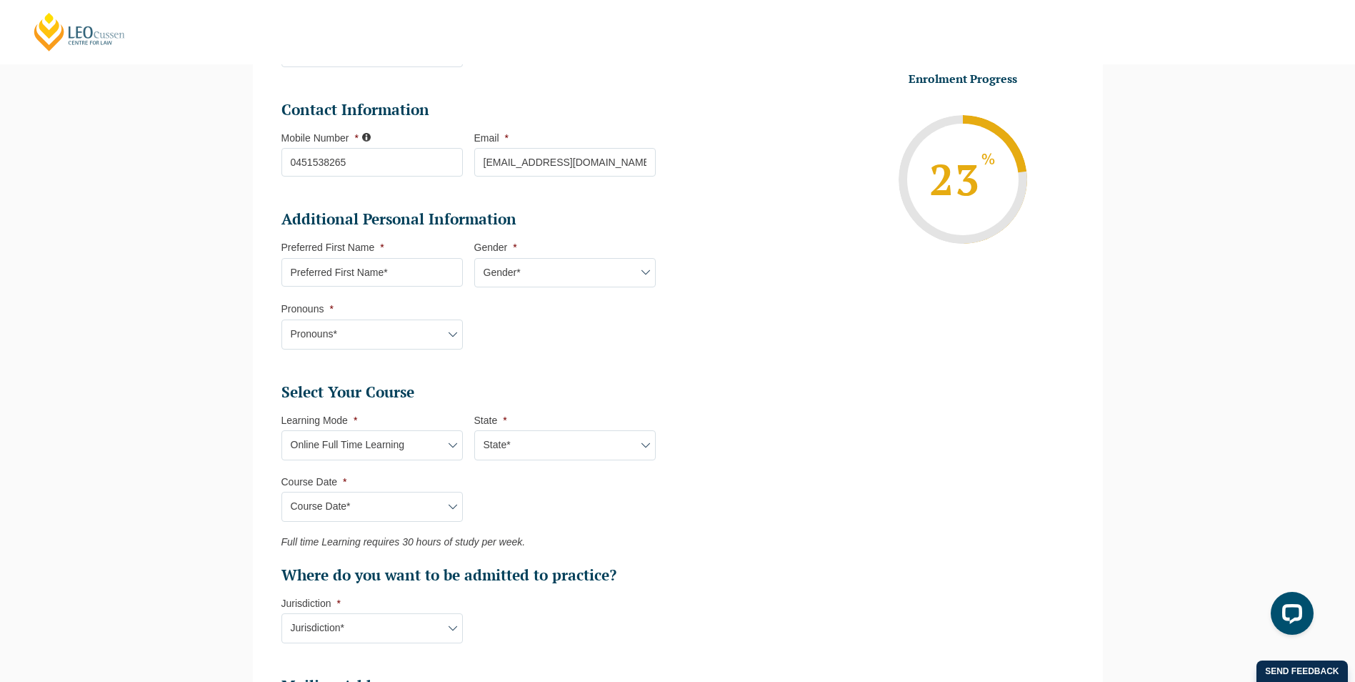
click at [281, 492] on select "Course Date* December 2025 (08-Dec-2025 to 16-May-2026) January 2026 (27-Jan-20…" at bounding box center [371, 507] width 181 height 30
type input "Intake 11 December 2025 FT"
type input "Practical Legal Training (NAT)"
select select "NAT PLT (DEC) 2025 Full Time Online"
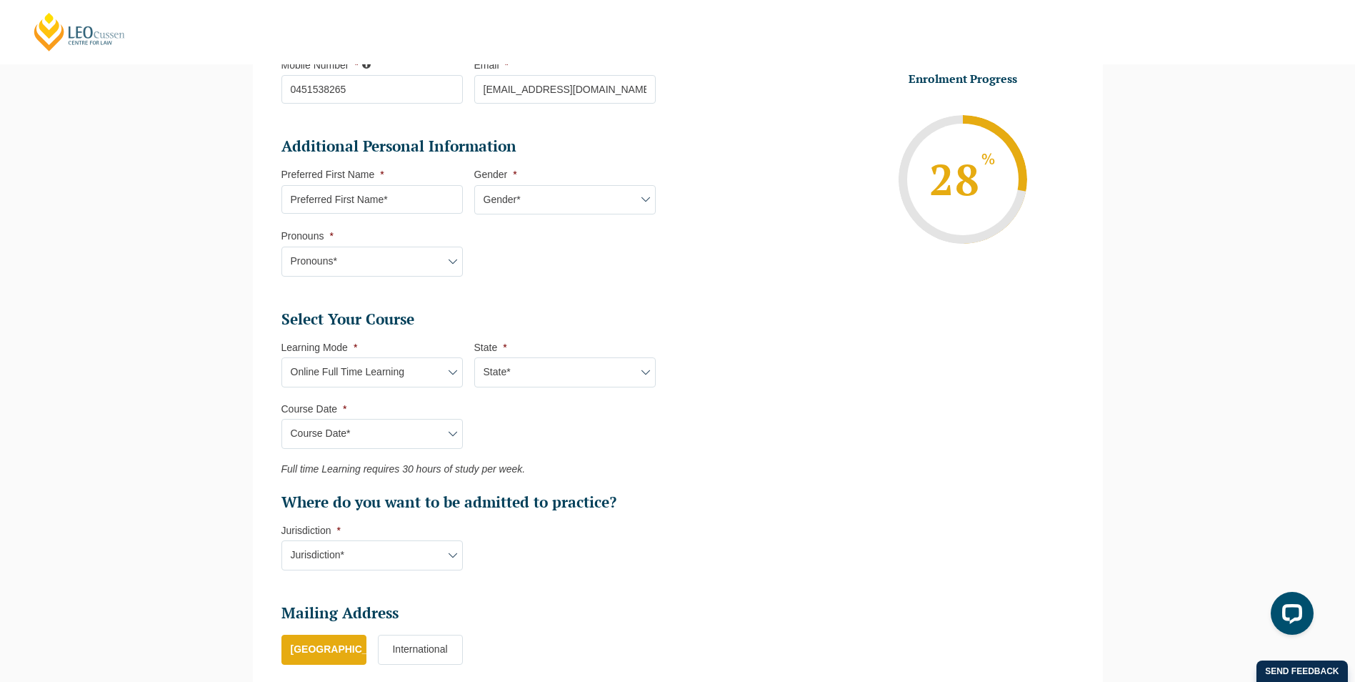
scroll to position [481, 0]
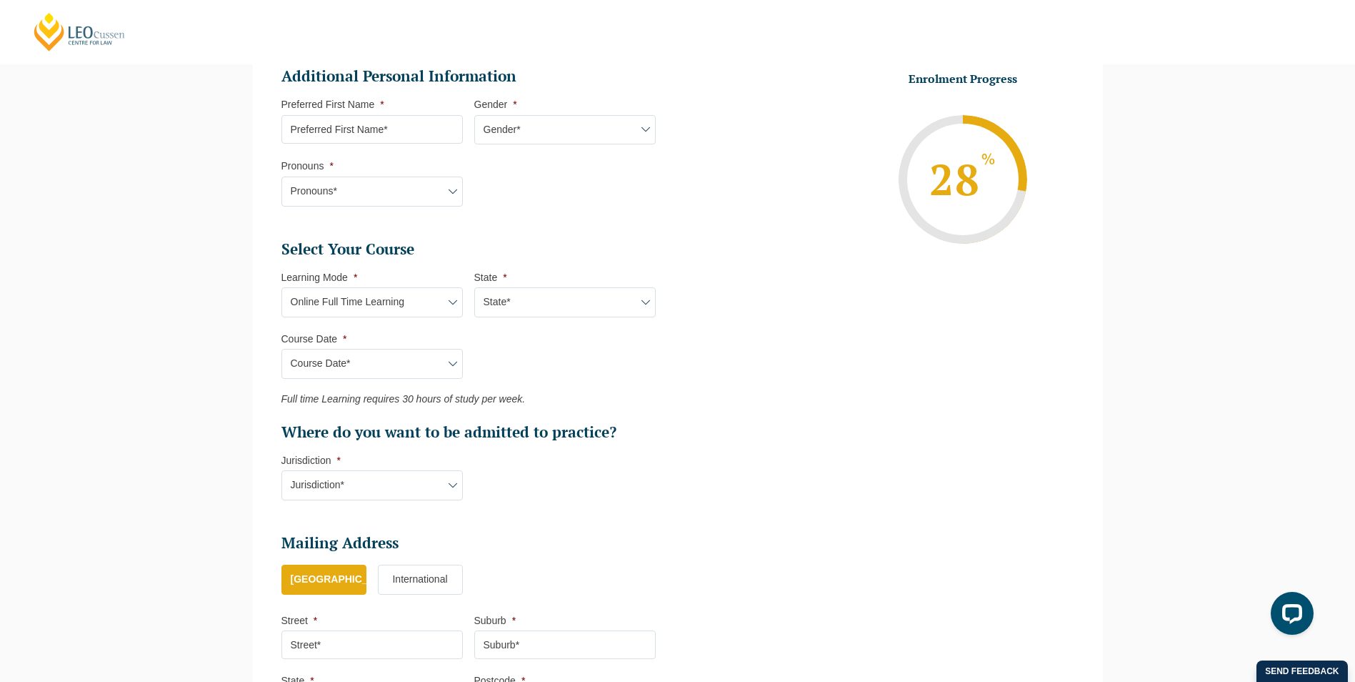
click at [376, 486] on select "Jurisdiction* VIC ACT/NSW SA WA QLD" at bounding box center [371, 485] width 181 height 30
select select "VIC"
click at [281, 470] on select "Jurisdiction* VIC ACT/NSW SA WA QLD" at bounding box center [371, 485] width 181 height 30
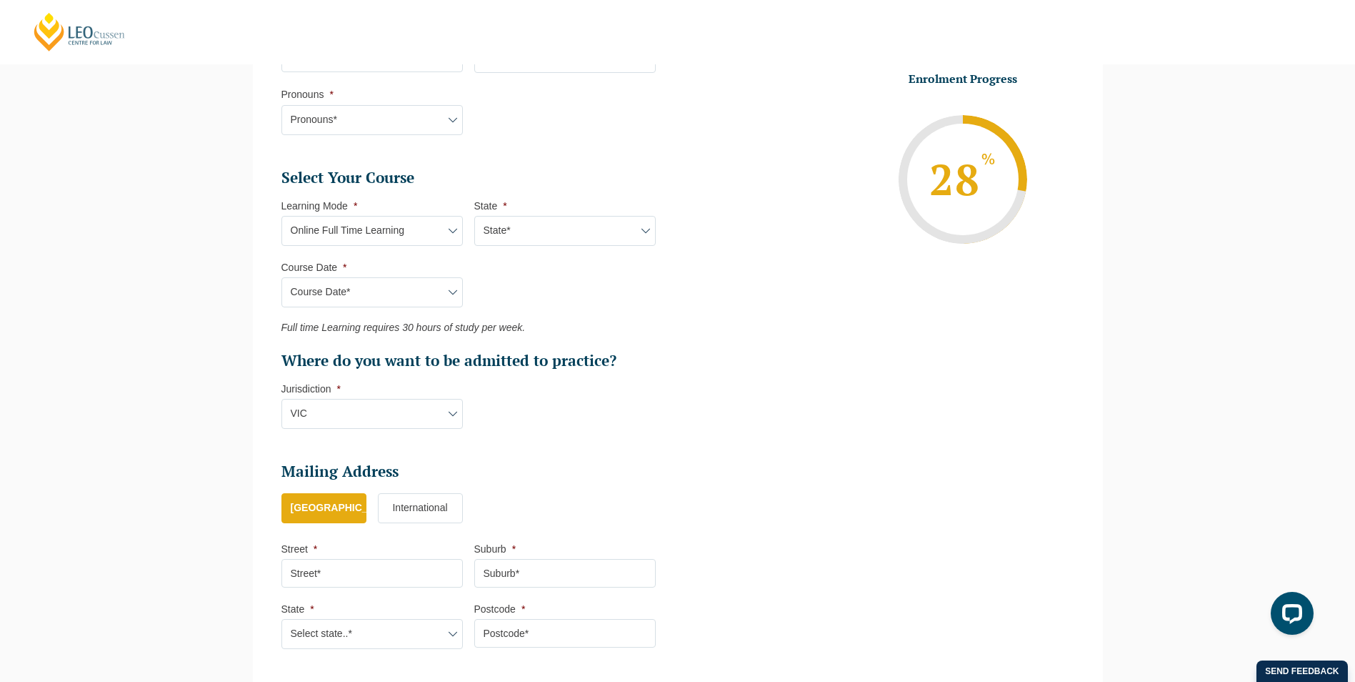
scroll to position [695, 0]
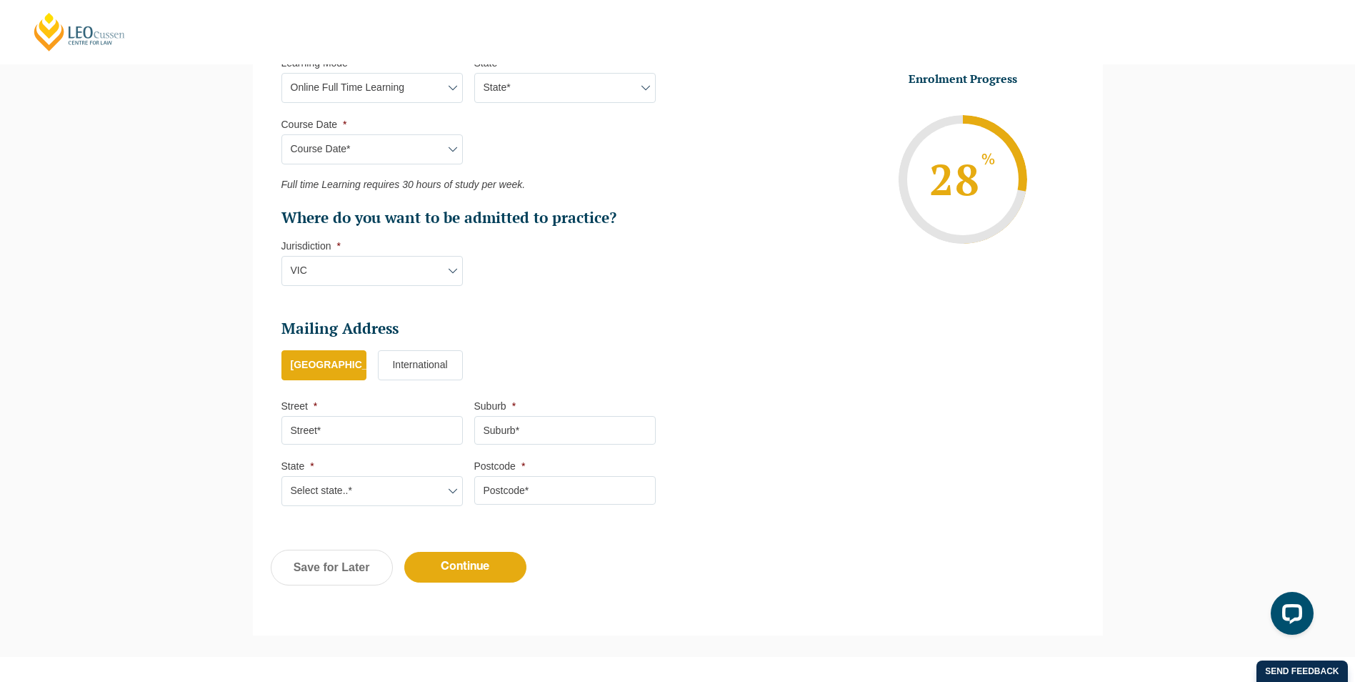
click at [407, 440] on input "Street *" at bounding box center [371, 430] width 181 height 29
type input "4"
click at [402, 434] on input "4/11 Mackay" at bounding box center [371, 430] width 181 height 29
type input "4/11 Mackay Avenue"
click at [574, 440] on input "Suburb *" at bounding box center [564, 430] width 181 height 29
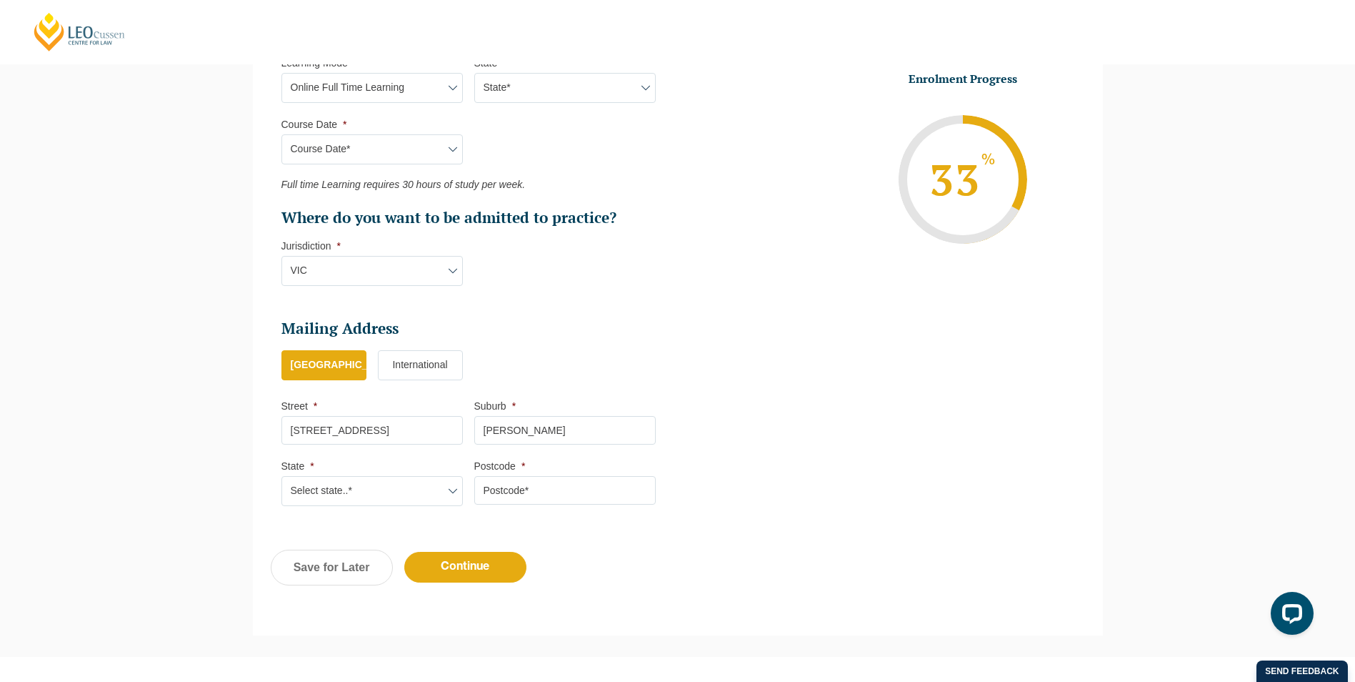
type input "Glen Huntly"
click at [468, 490] on li "State * Select state..* VIC WA QLD SA NSW NT ACT TAS" at bounding box center [377, 482] width 193 height 46
click at [458, 491] on select "Select state..* VIC WA QLD SA NSW NT ACT TAS" at bounding box center [371, 491] width 181 height 30
select select "VIC"
click at [281, 476] on select "Select state..* VIC WA QLD SA NSW NT ACT TAS" at bounding box center [371, 491] width 181 height 30
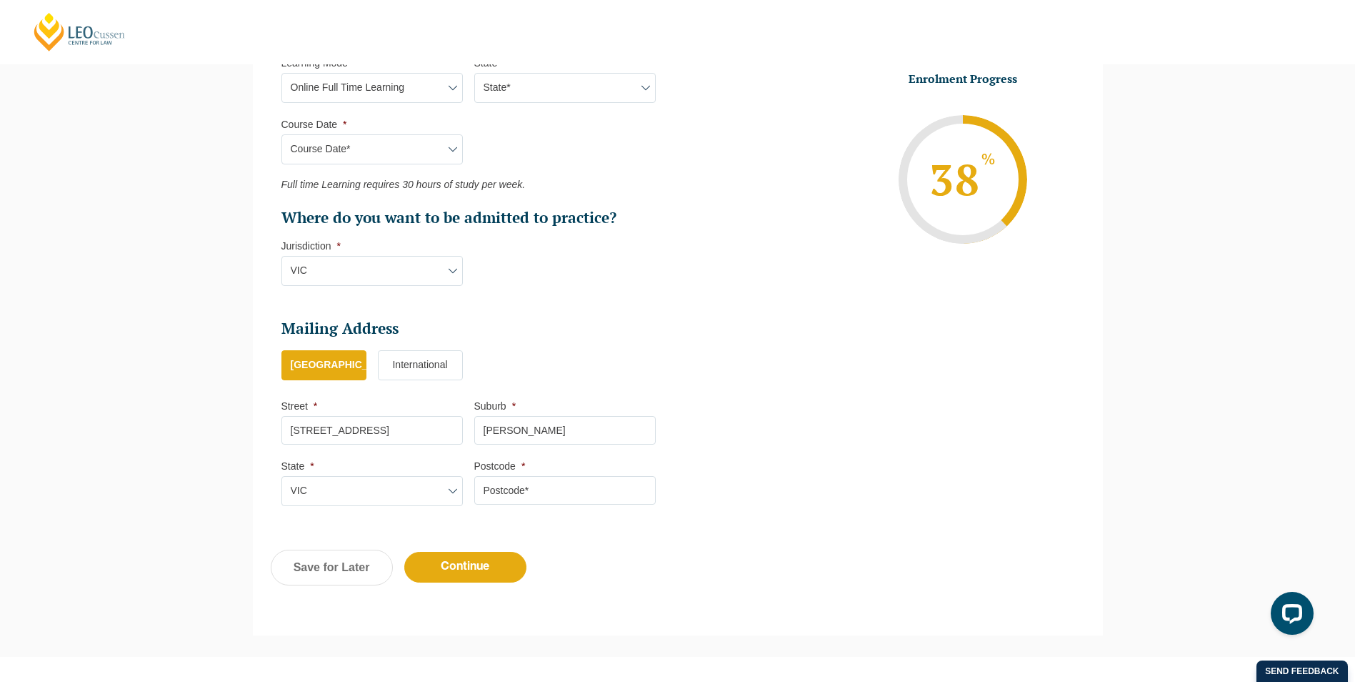
click at [526, 494] on input "Postcode *" at bounding box center [564, 490] width 181 height 29
type input "3162"
click at [499, 573] on input "Continue" at bounding box center [465, 567] width 122 height 31
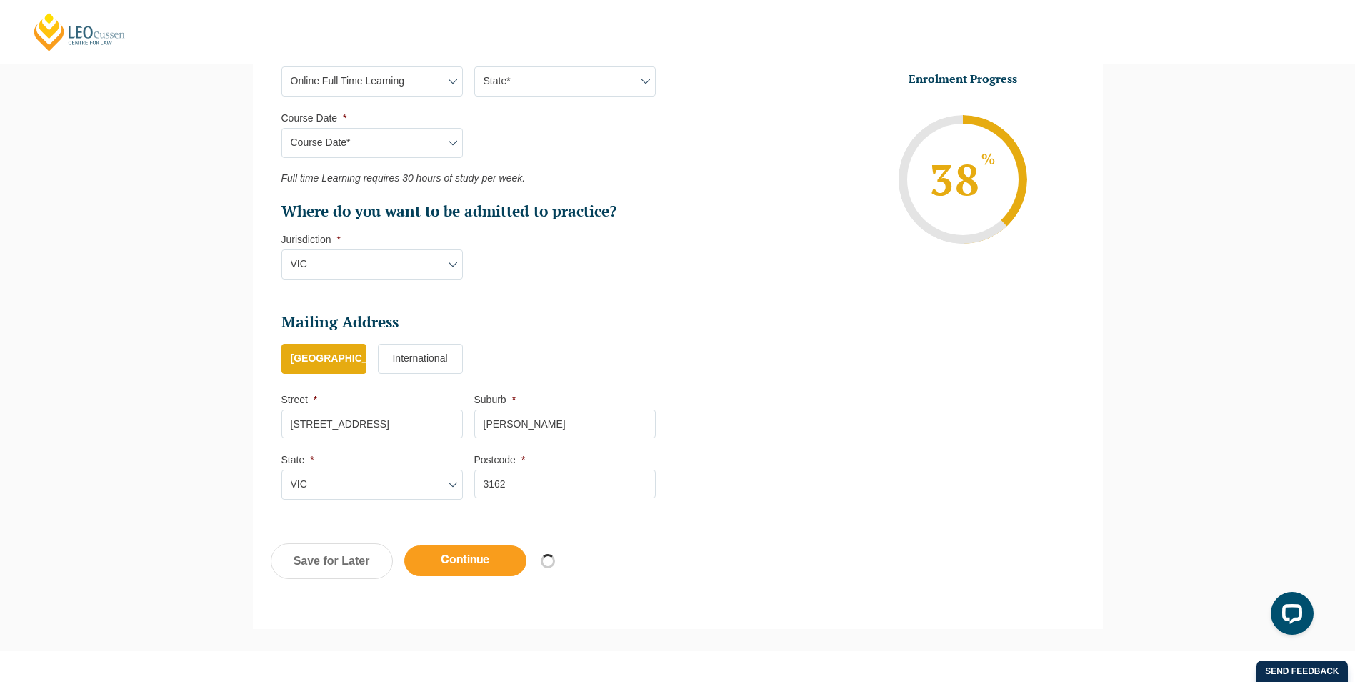
select select "Online Full Time Learning"
select select "National (ACT/NSW, VIC, QLD, SA, WA)"
select select
select select "December 2025 (08-Dec-2025 to 16-May-2026)"
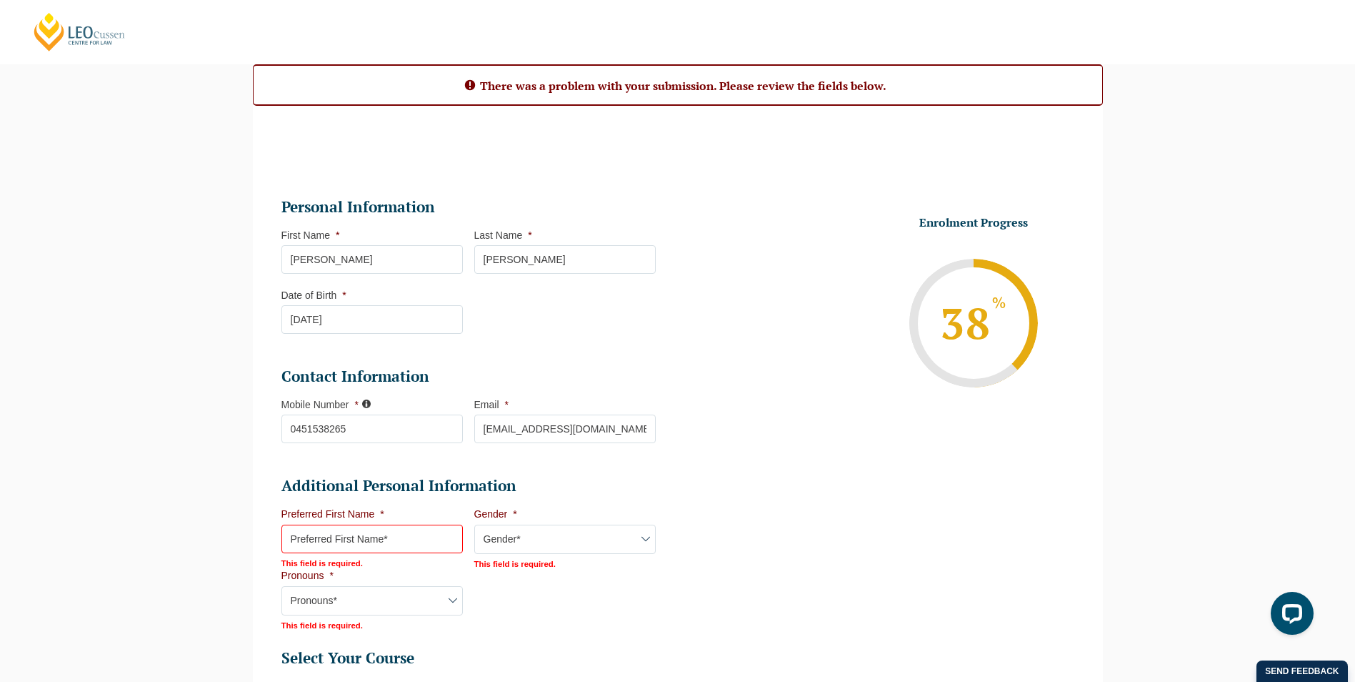
scroll to position [130, 0]
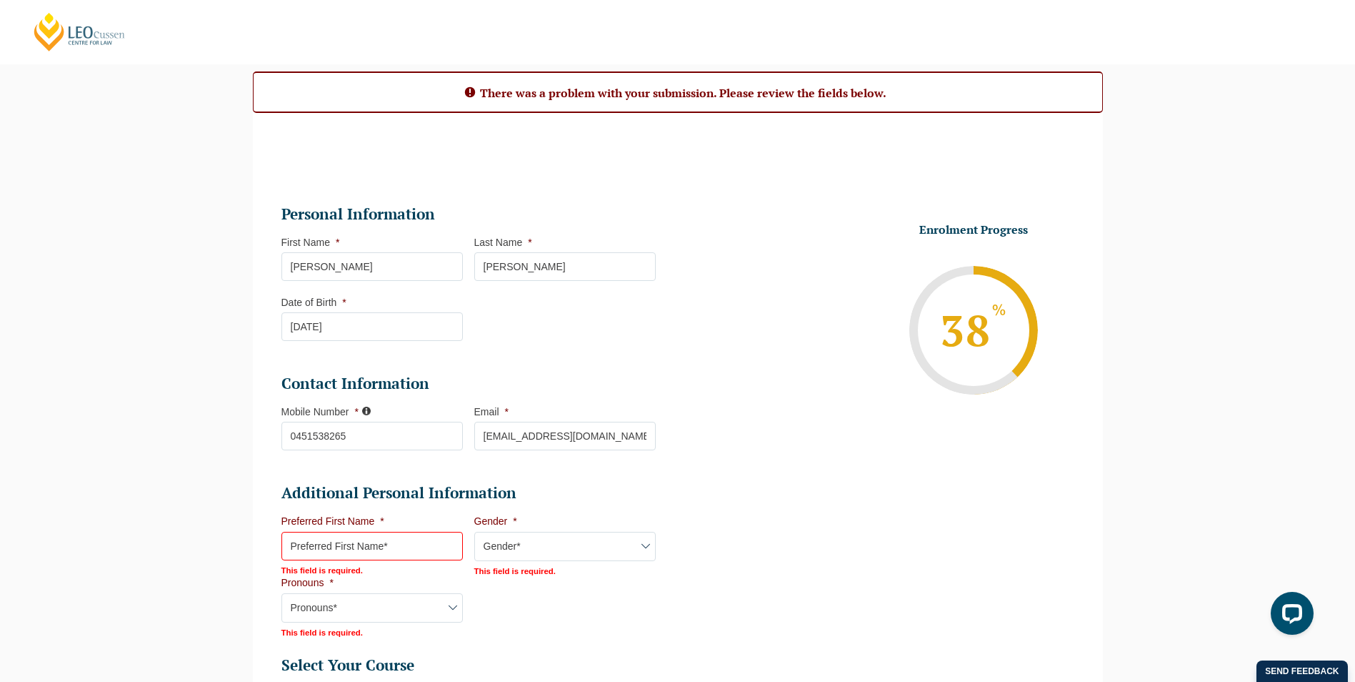
click at [391, 543] on input "Preferred First Name *" at bounding box center [371, 546] width 181 height 29
type input "Jess"
click at [402, 612] on select "Pronouns* She/Her/Hers He/Him/His They/Them/Theirs Other Prefer not to disclose" at bounding box center [371, 608] width 181 height 30
select select "She/Her/Hers"
click at [281, 593] on select "Pronouns* She/Her/Hers He/Him/His They/Them/Theirs Other Prefer not to disclose" at bounding box center [371, 608] width 181 height 30
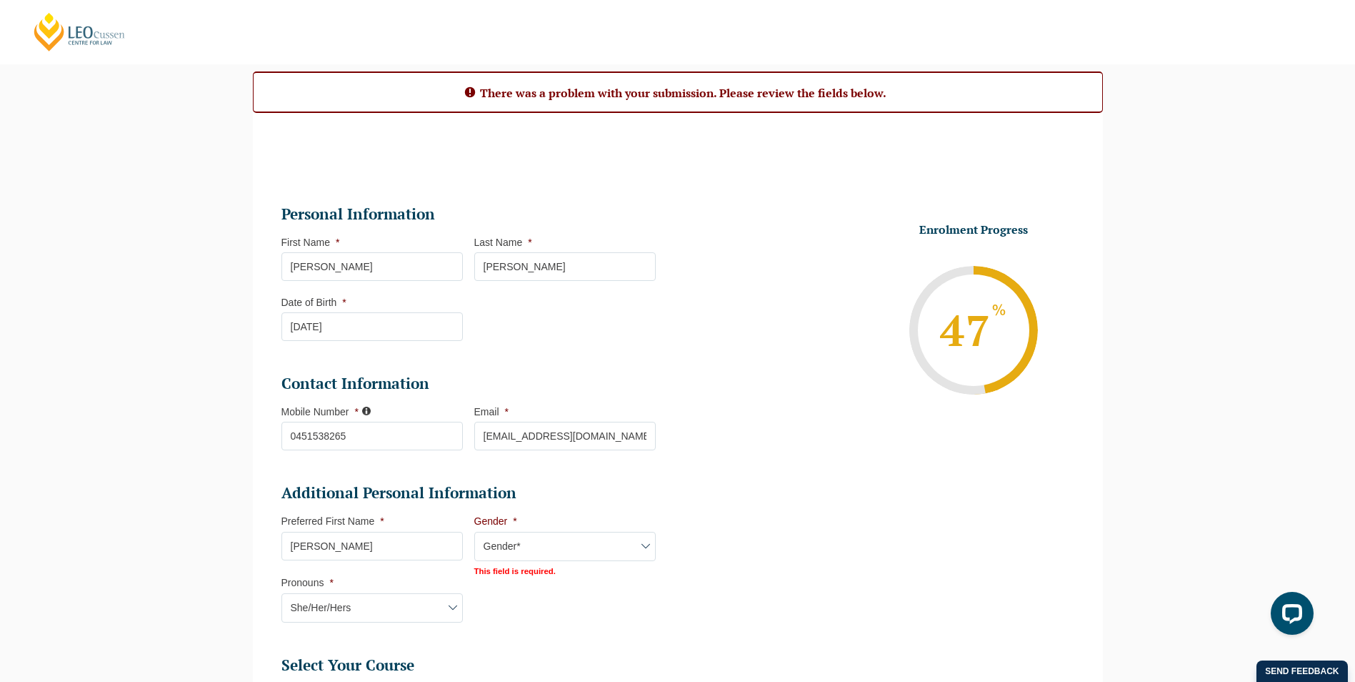
click at [524, 553] on select "Gender* Male Female Nonbinary Intersex Prefer not to disclose Other" at bounding box center [564, 547] width 181 height 30
select select "Female"
click at [474, 532] on select "Gender* Male Female Nonbinary Intersex Prefer not to disclose Other" at bounding box center [564, 547] width 181 height 30
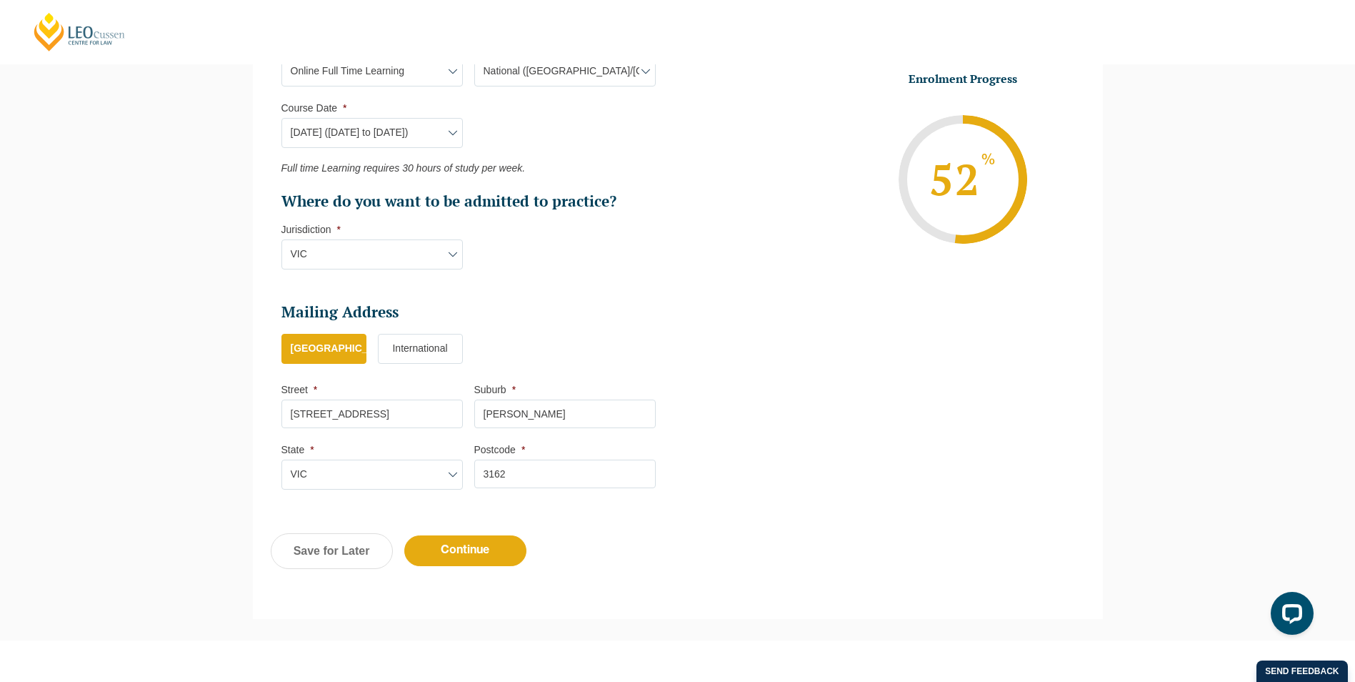
scroll to position [878, 0]
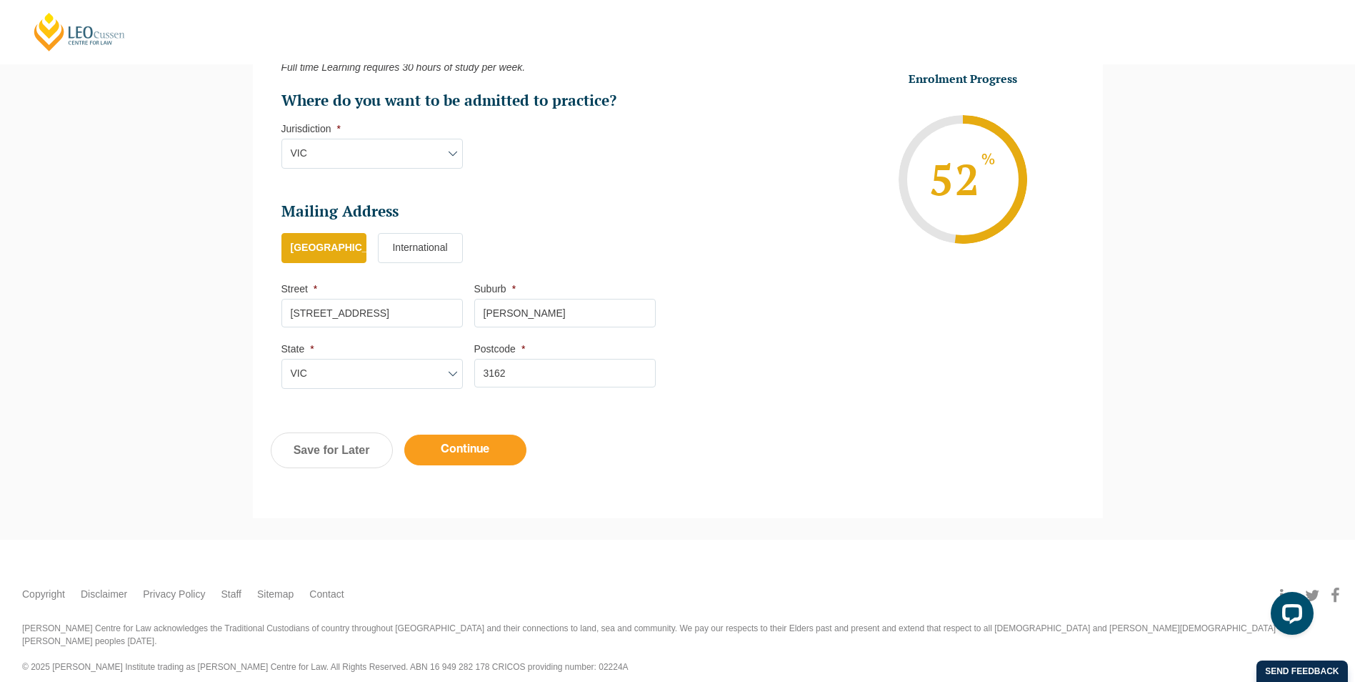
click at [522, 447] on input "Continue" at bounding box center [465, 449] width 122 height 31
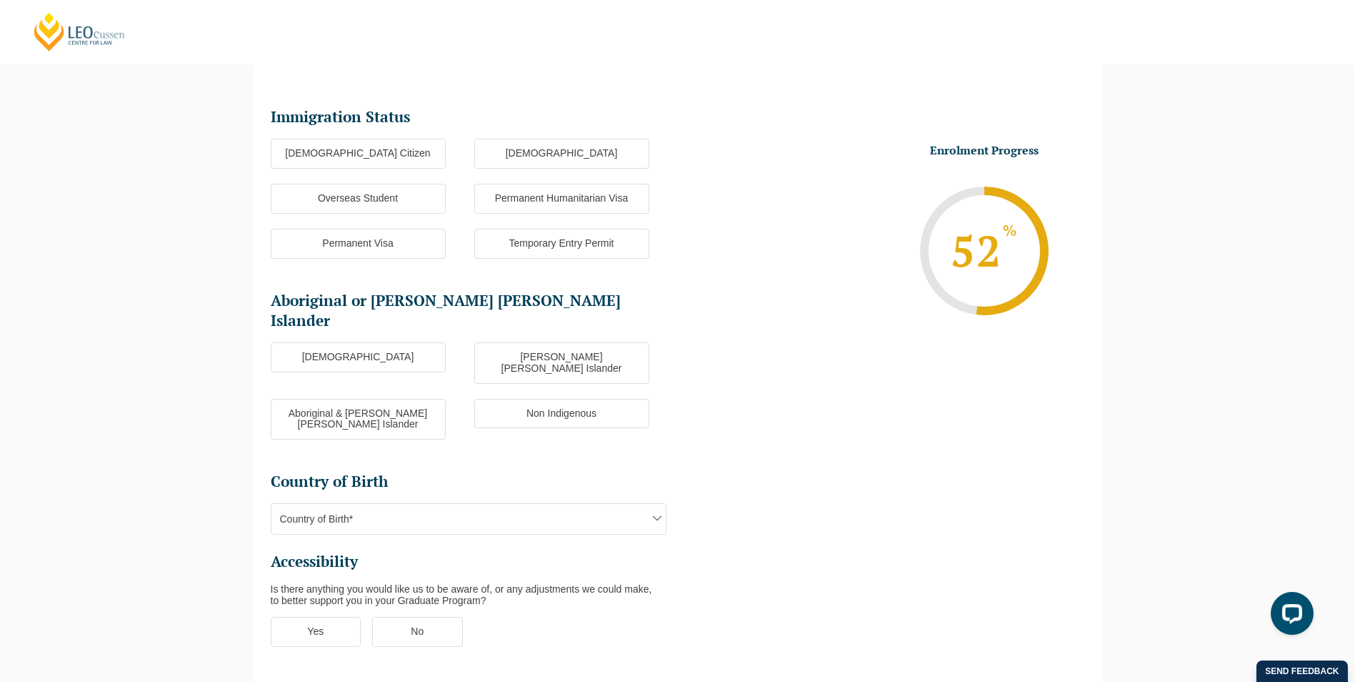
scroll to position [124, 0]
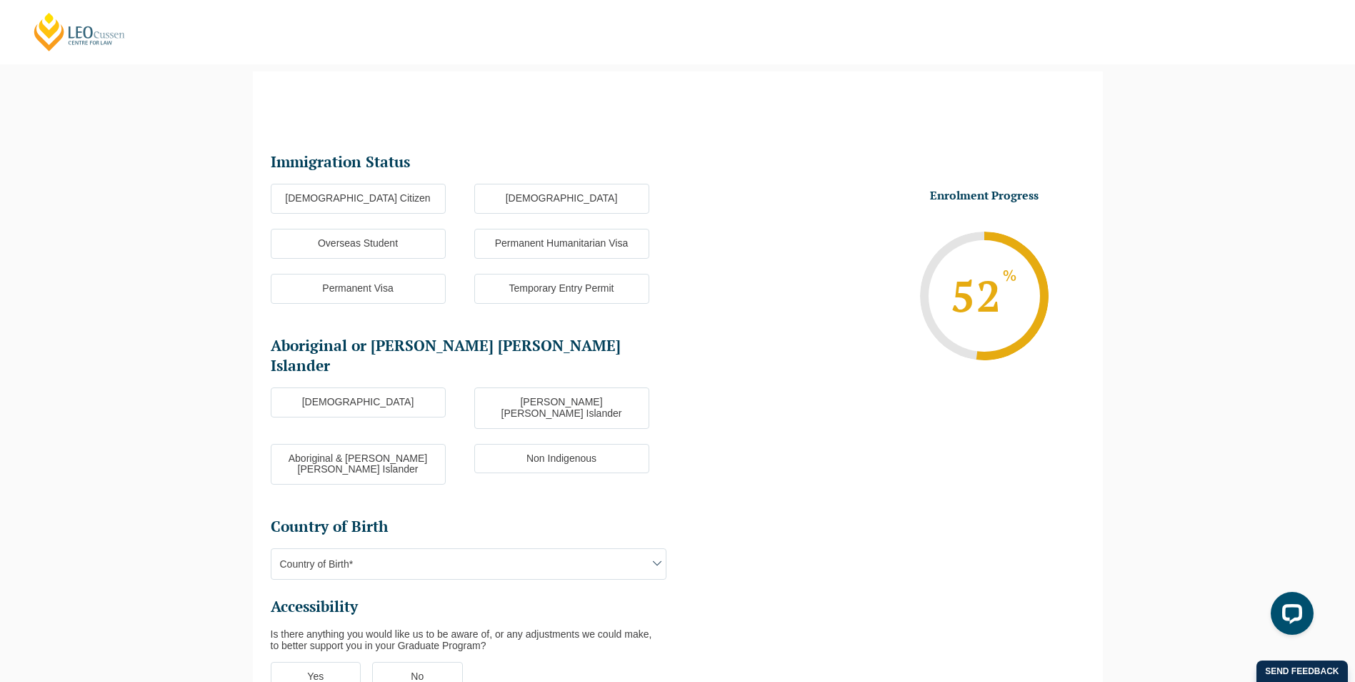
click at [399, 191] on label "Australian Citizen" at bounding box center [358, 199] width 175 height 30
click at [0, 0] on input "Australian Citizen" at bounding box center [0, 0] width 0 height 0
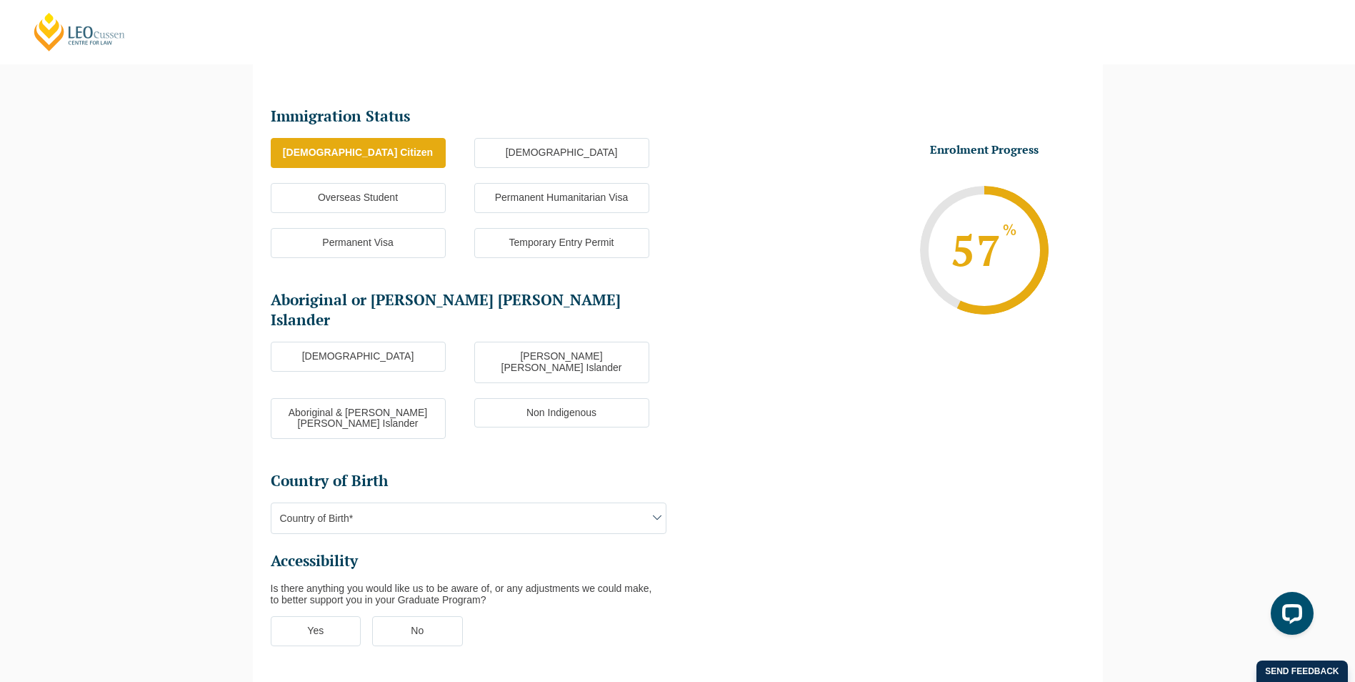
scroll to position [195, 0]
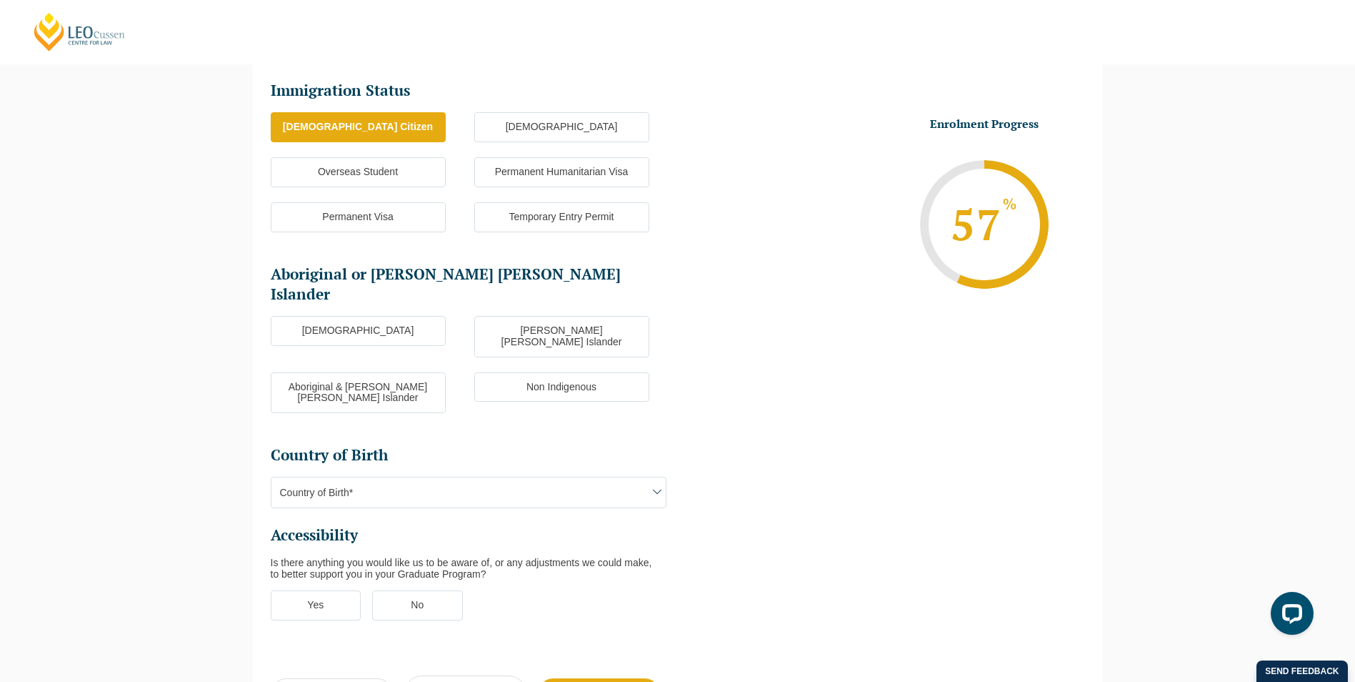
click at [528, 372] on label "Non Indigenous" at bounding box center [561, 387] width 175 height 30
click at [0, 0] on input "Non Indigenous" at bounding box center [0, 0] width 0 height 0
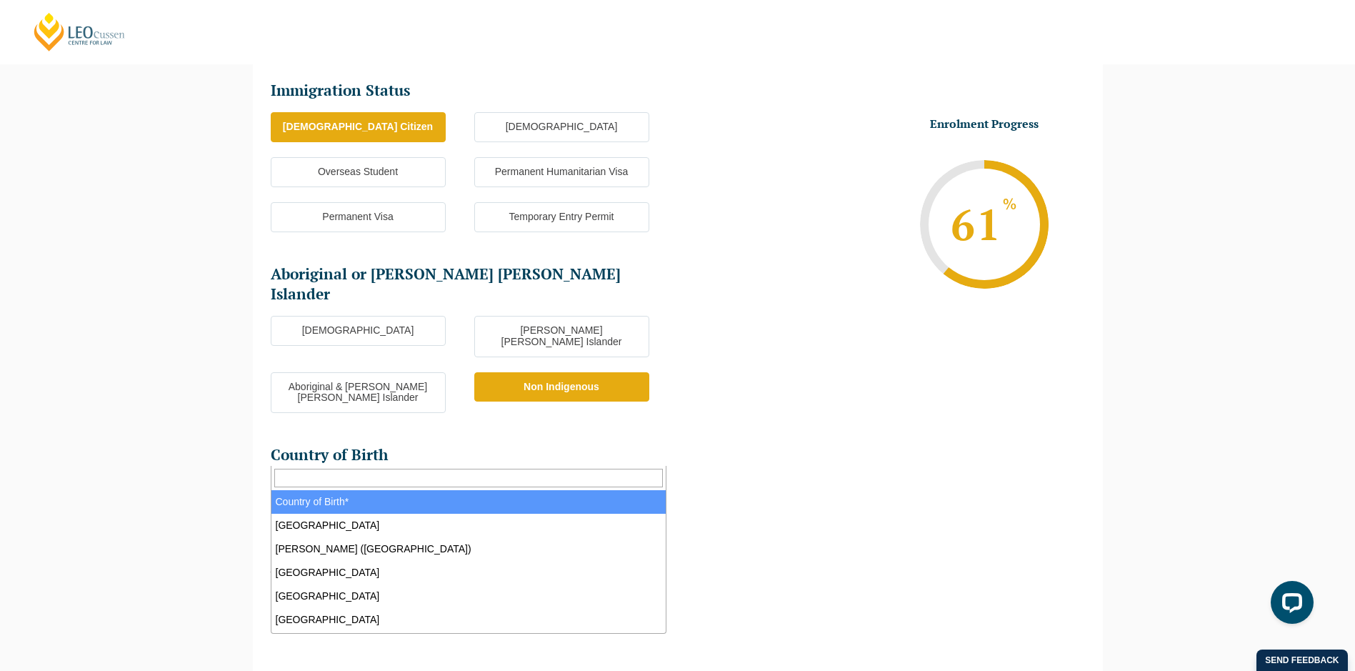
click at [426, 477] on span "Country of Birth*" at bounding box center [468, 492] width 394 height 30
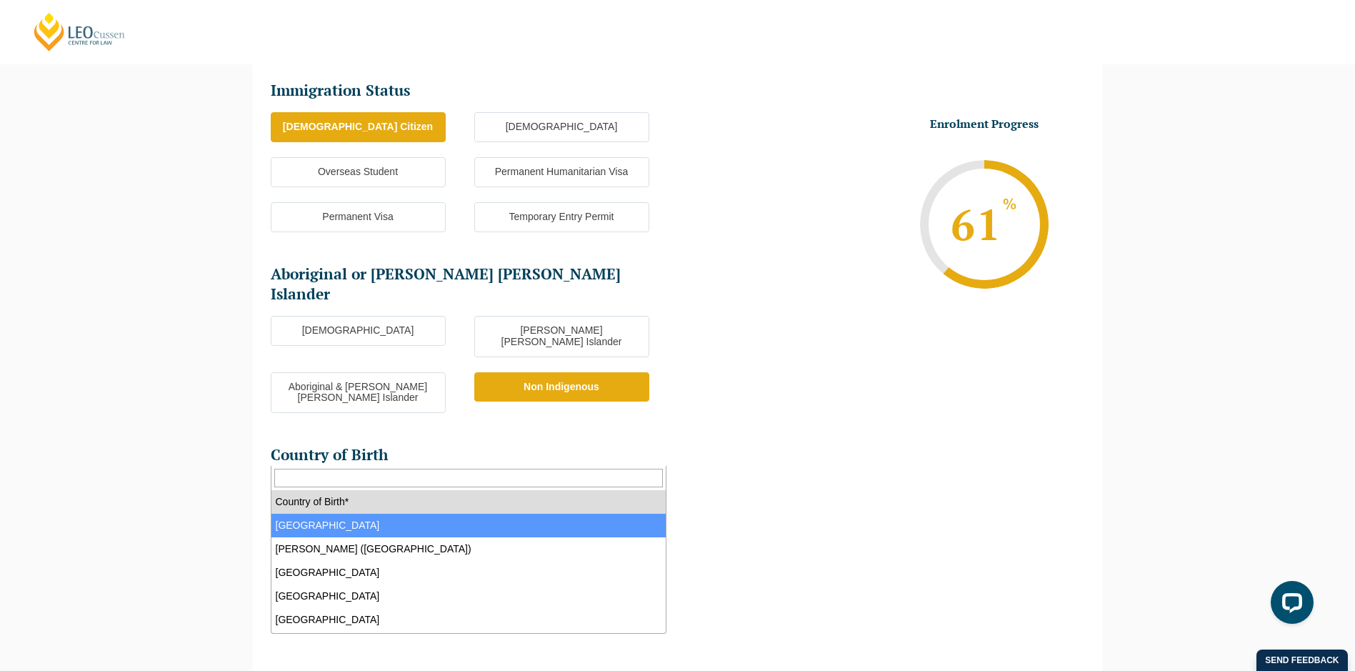
select select "Australia 1101"
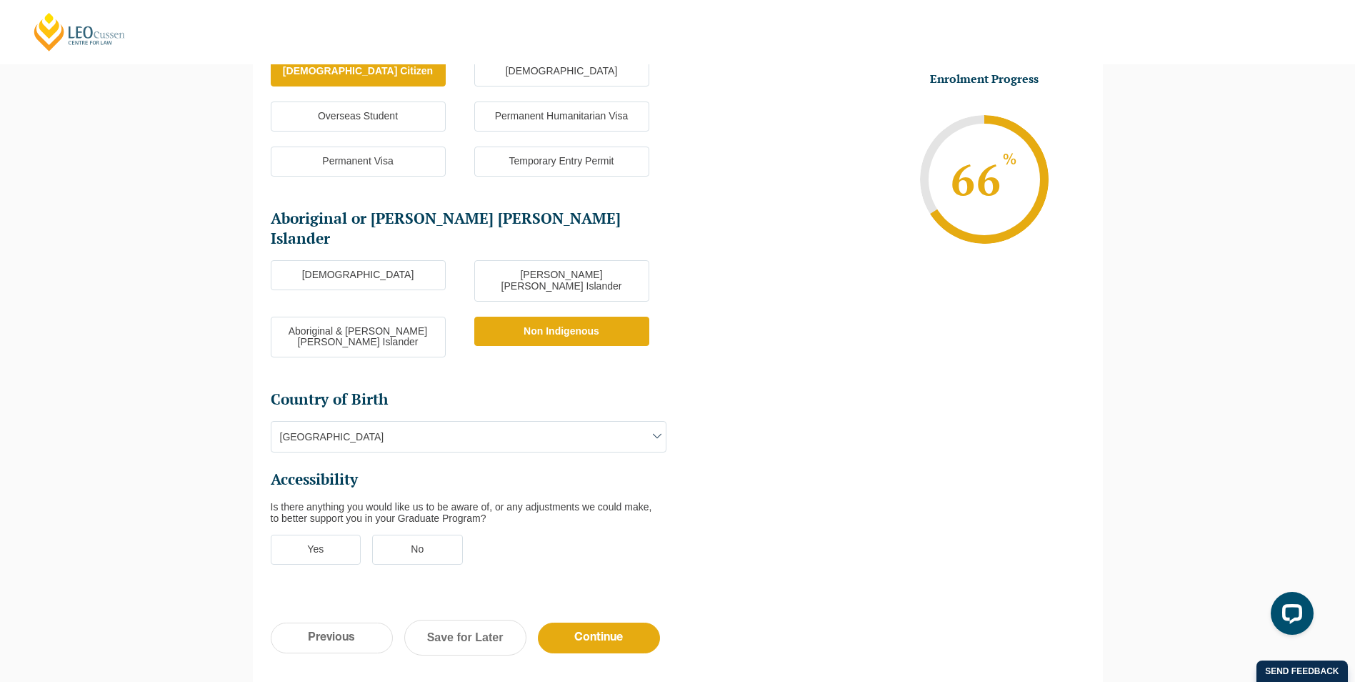
scroll to position [338, 0]
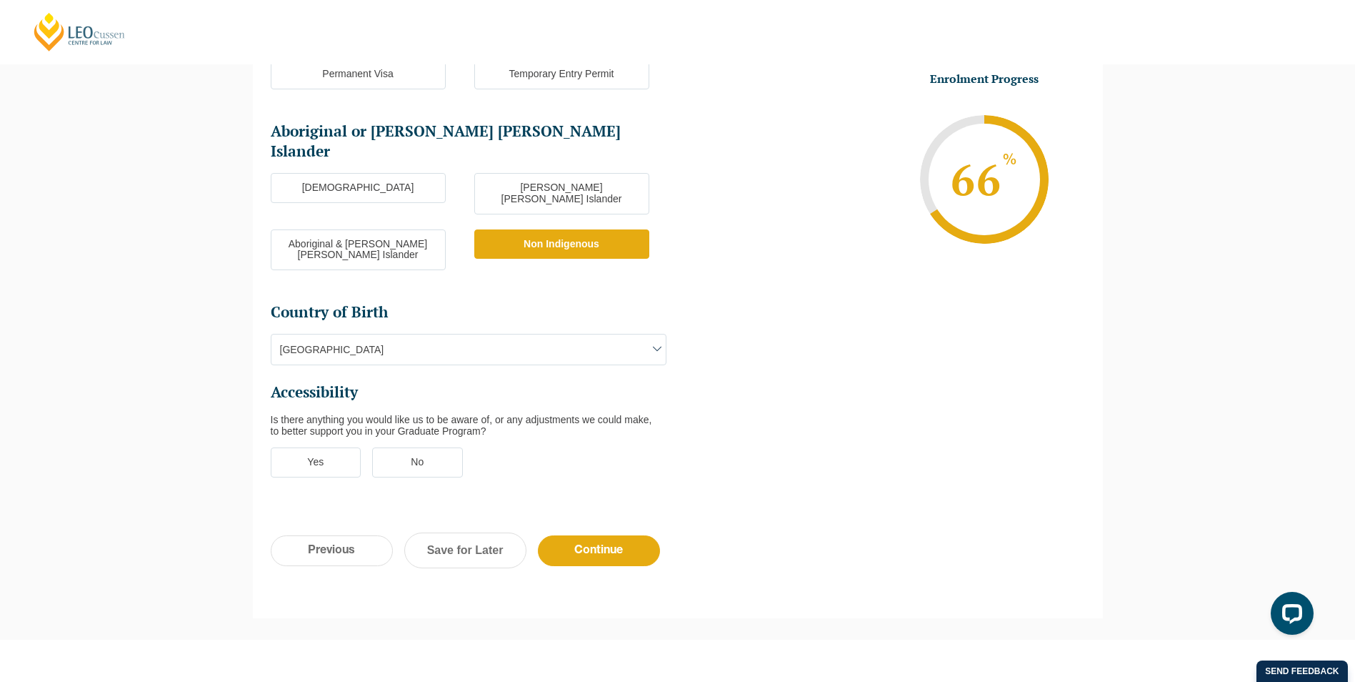
click at [401, 447] on label "No" at bounding box center [417, 462] width 91 height 30
click at [0, 0] on input "No" at bounding box center [0, 0] width 0 height 0
click at [548, 535] on input "Continue" at bounding box center [599, 550] width 122 height 31
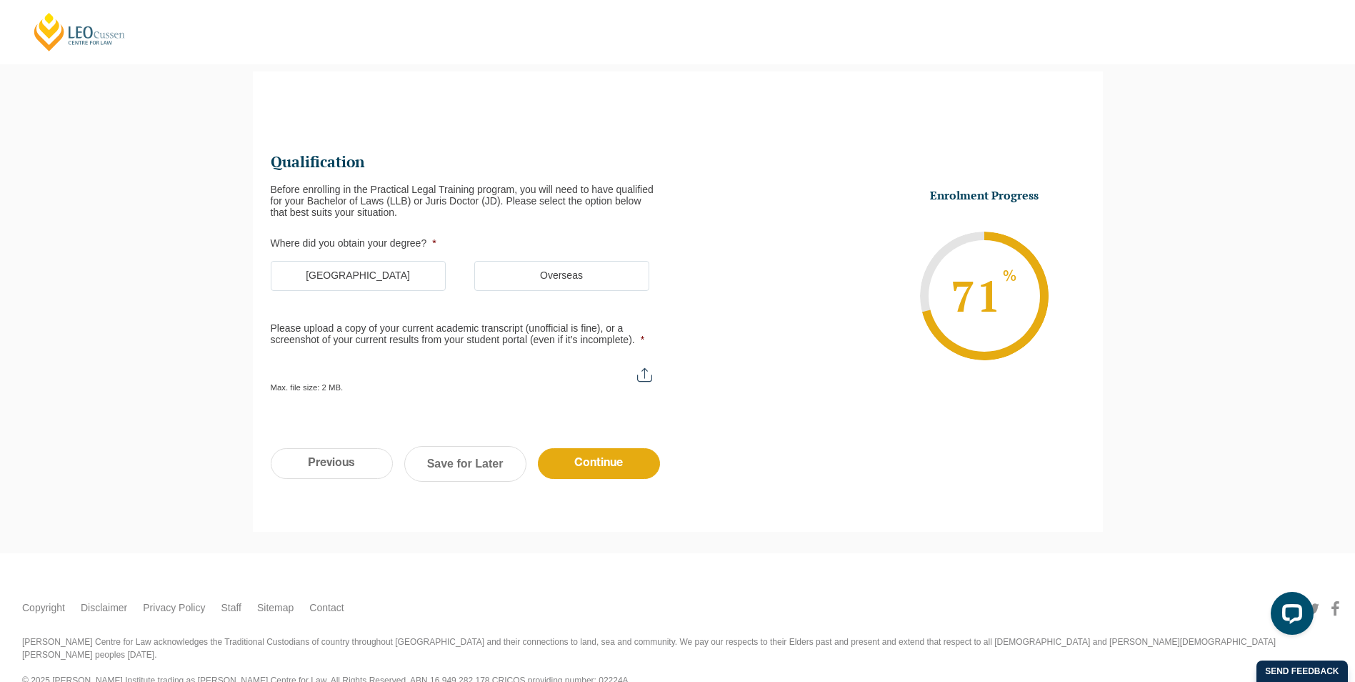
scroll to position [0, 0]
click at [385, 288] on label "Australia" at bounding box center [358, 276] width 175 height 30
click at [0, 0] on input "Australia" at bounding box center [0, 0] width 0 height 0
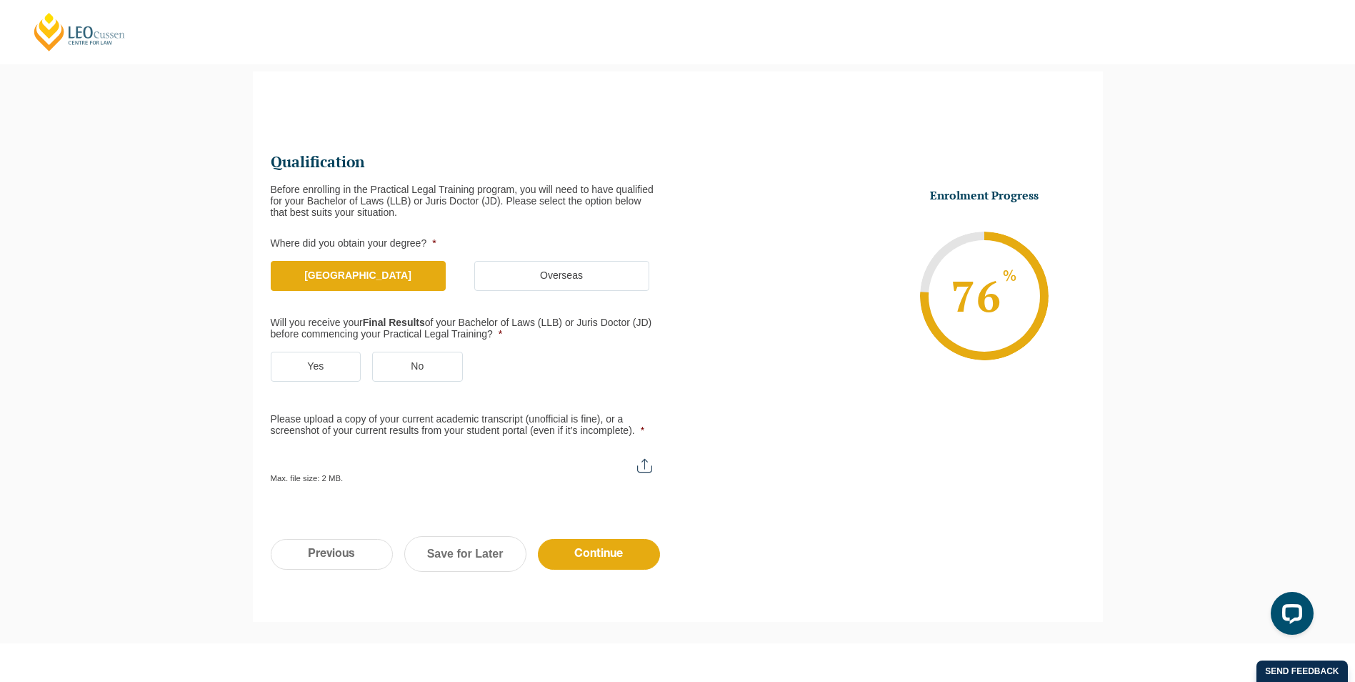
click at [391, 370] on label "No" at bounding box center [417, 367] width 91 height 30
click at [0, 0] on input "No" at bounding box center [0, 0] width 0 height 0
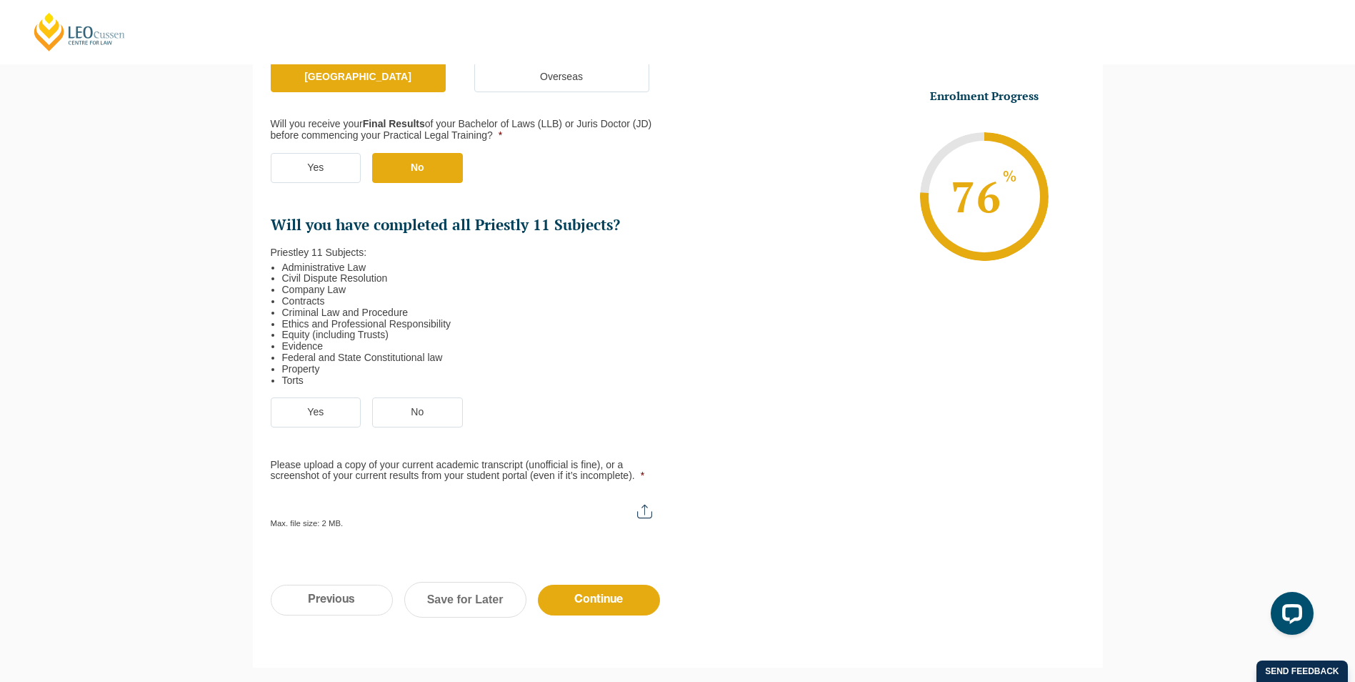
scroll to position [338, 0]
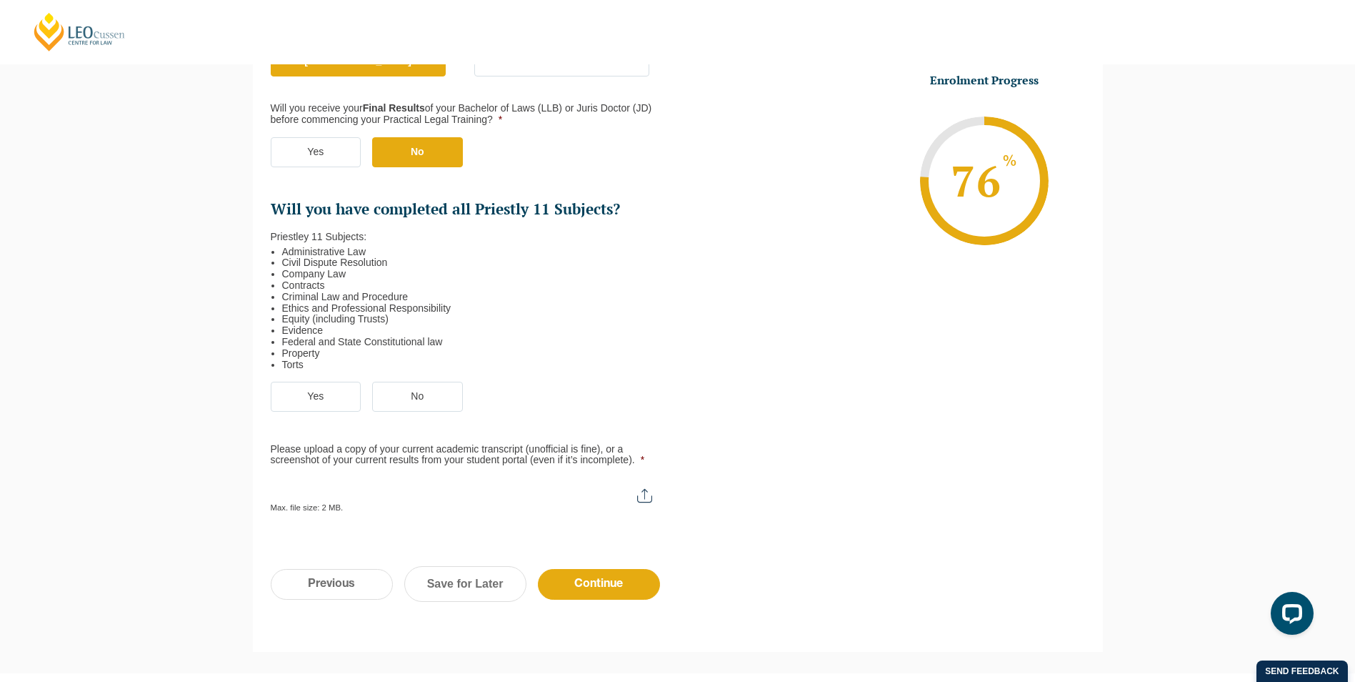
click at [325, 394] on label "Yes" at bounding box center [316, 397] width 91 height 30
click at [0, 0] on input "Yes" at bounding box center [0, 0] width 0 height 0
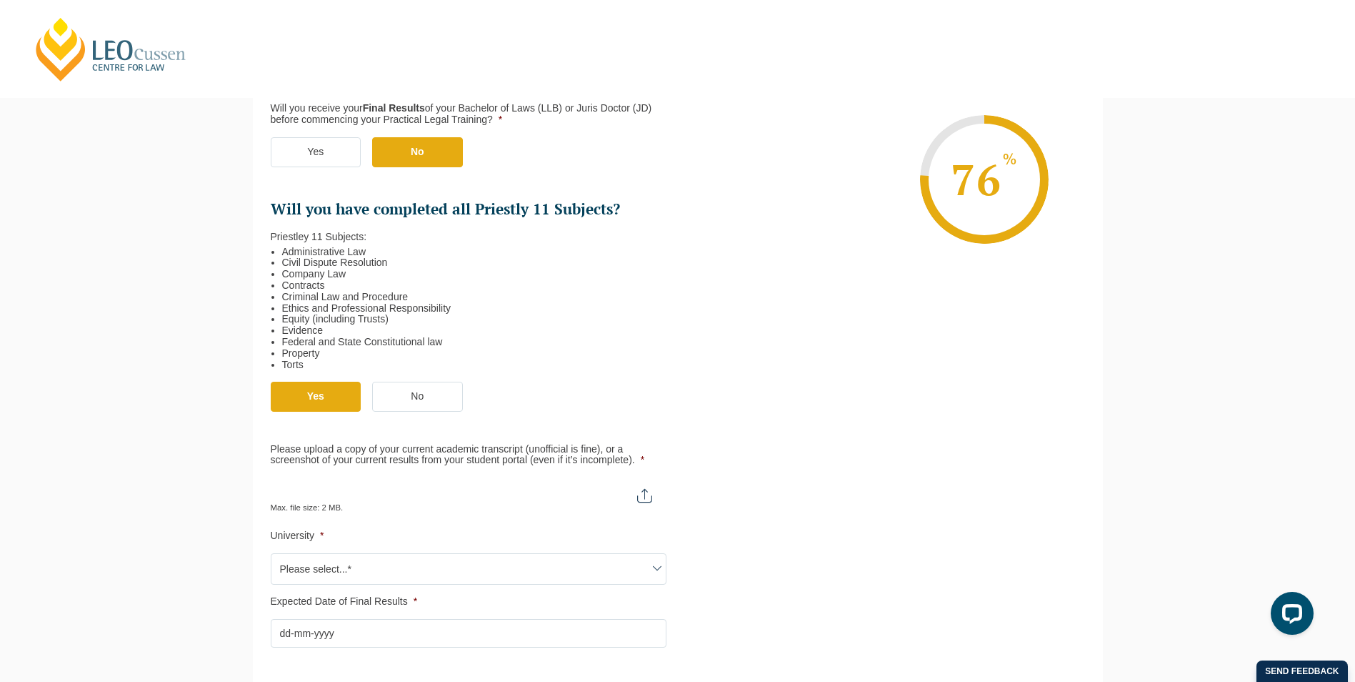
click at [652, 488] on input "Please upload a copy of your current academic transcript (unofficial is fine), …" at bounding box center [469, 489] width 396 height 24
type input "C:\fakepath\Screenshot 2025-09-15 164021.png"
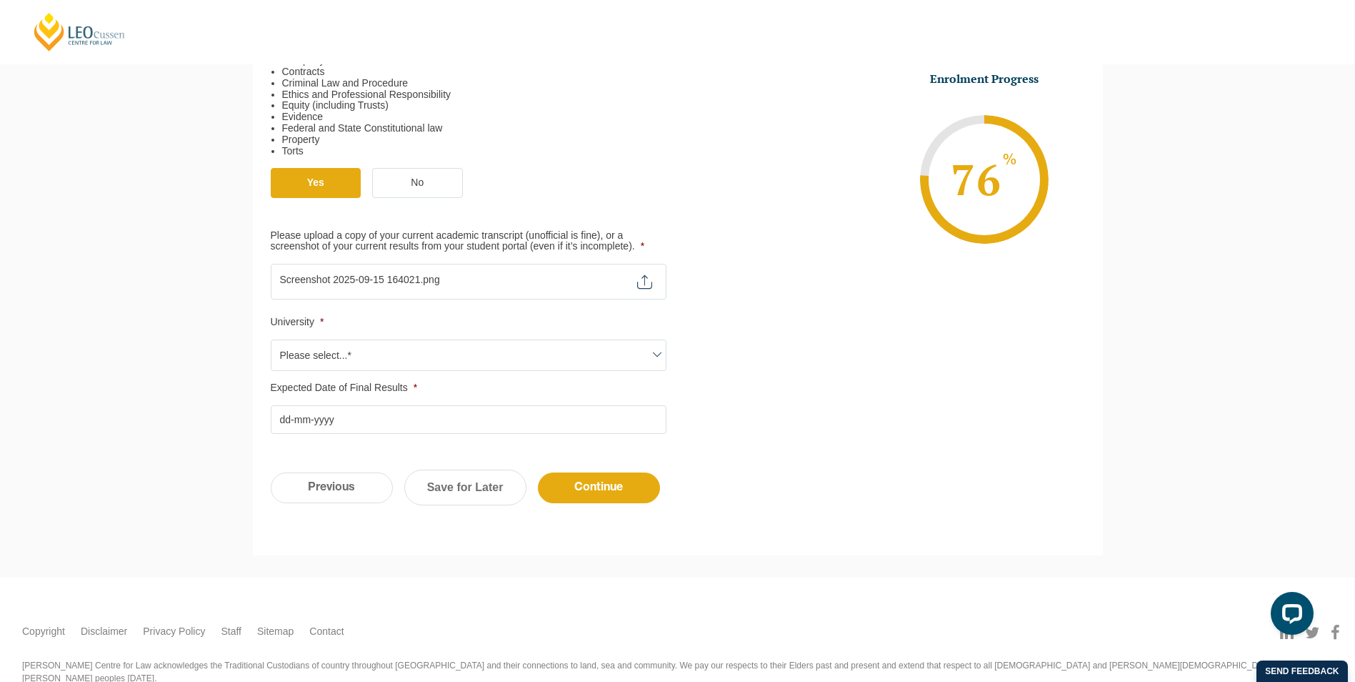
scroll to position [552, 0]
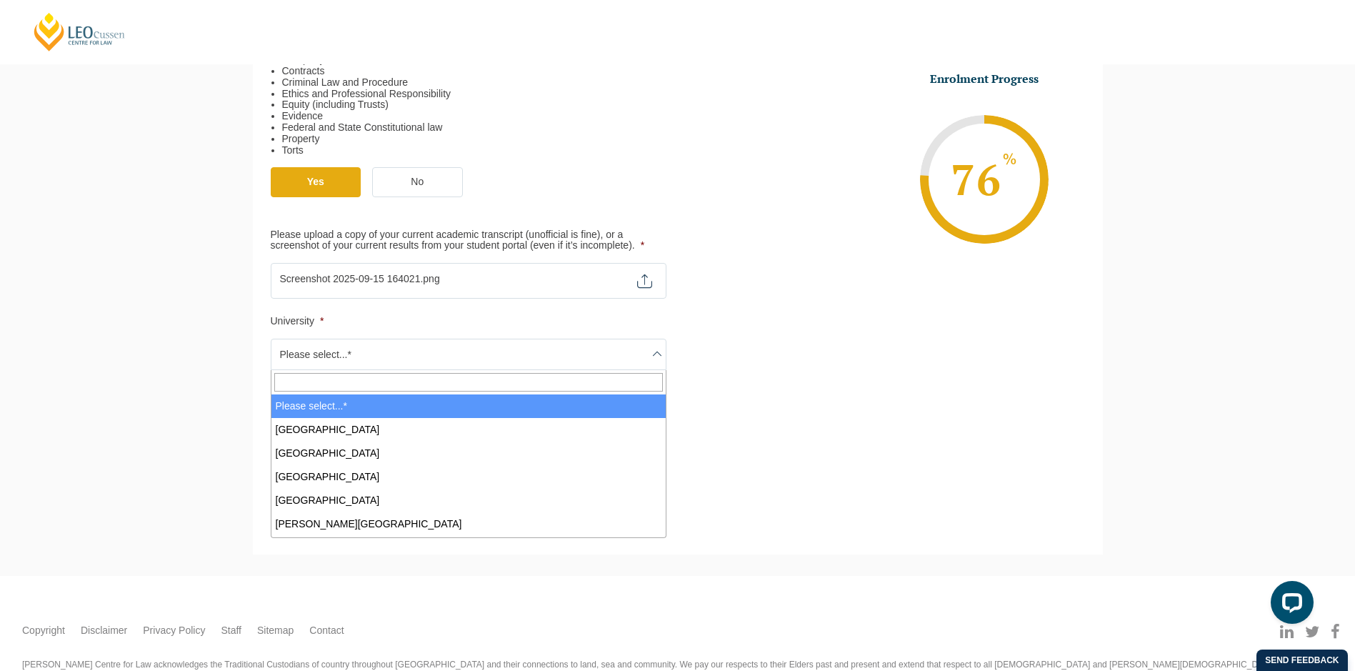
click at [476, 352] on span "Please select...*" at bounding box center [468, 354] width 394 height 30
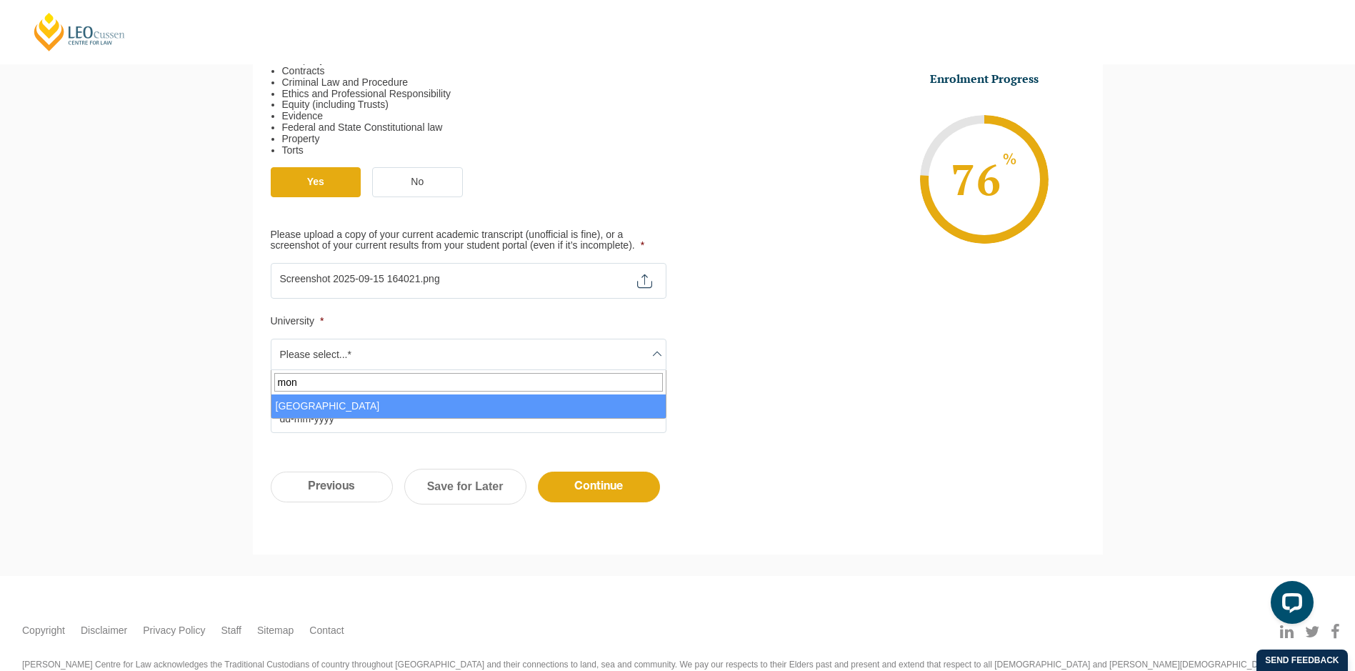
type input "mon"
select select "Monash University"
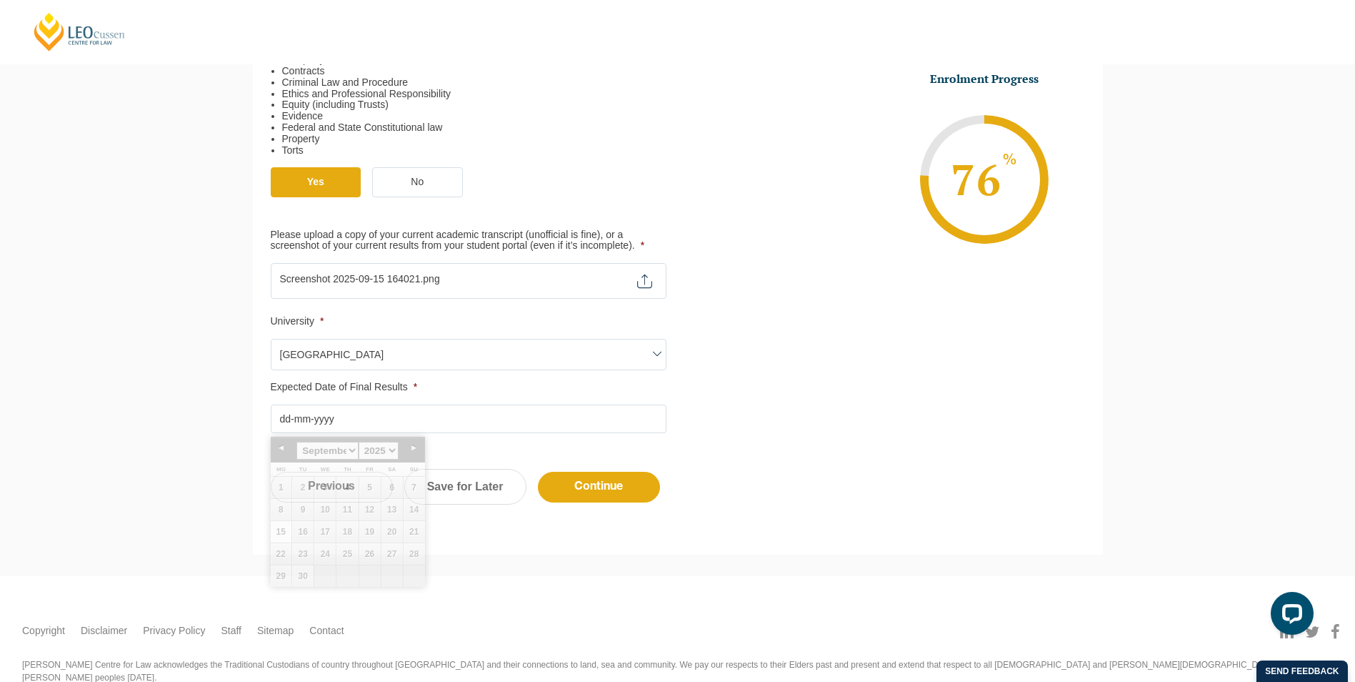
click at [422, 419] on input "Expected Date of Final Results *" at bounding box center [469, 418] width 396 height 29
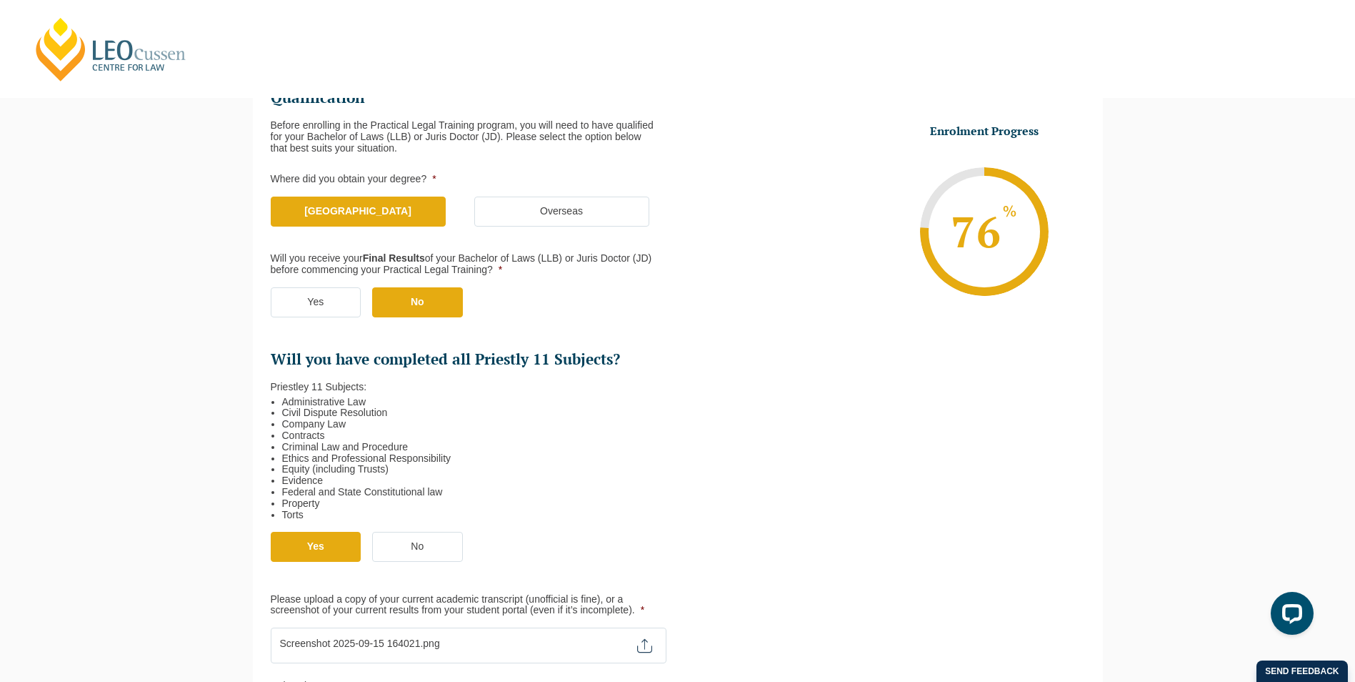
scroll to position [124, 0]
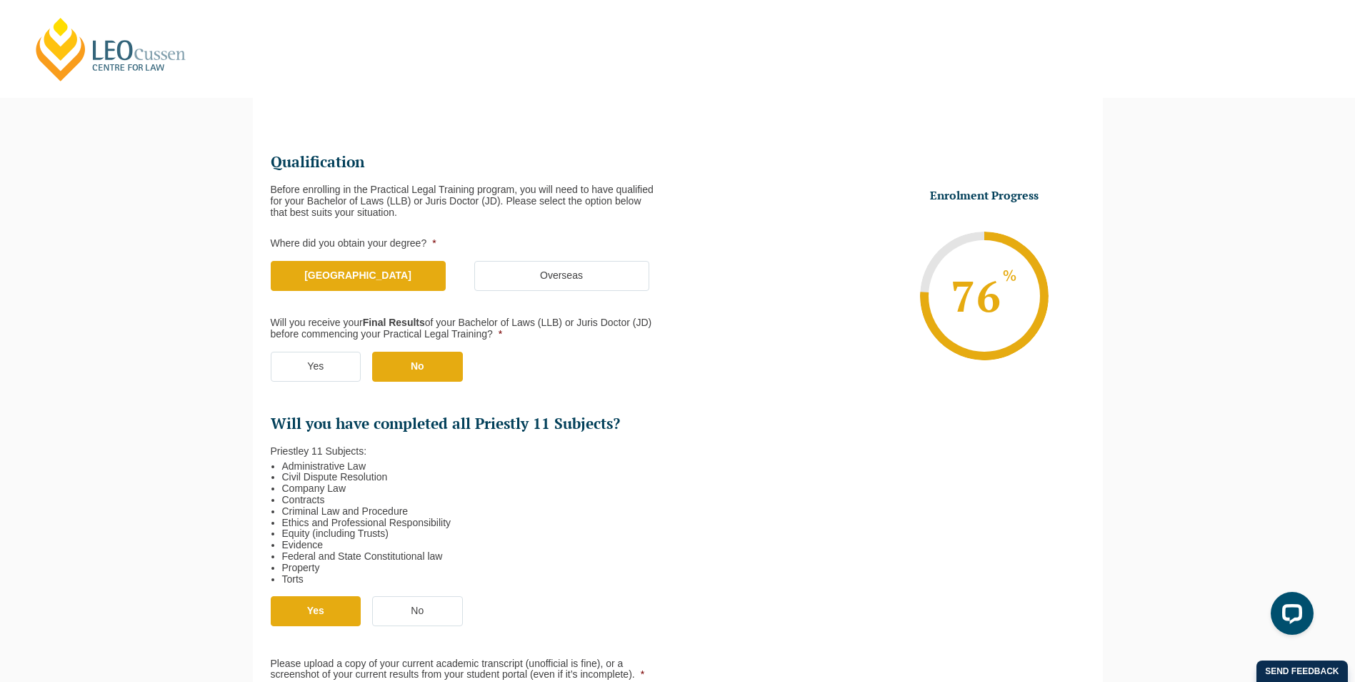
click at [321, 364] on label "Yes" at bounding box center [316, 367] width 91 height 30
click at [0, 0] on input "Yes" at bounding box center [0, 0] width 0 height 0
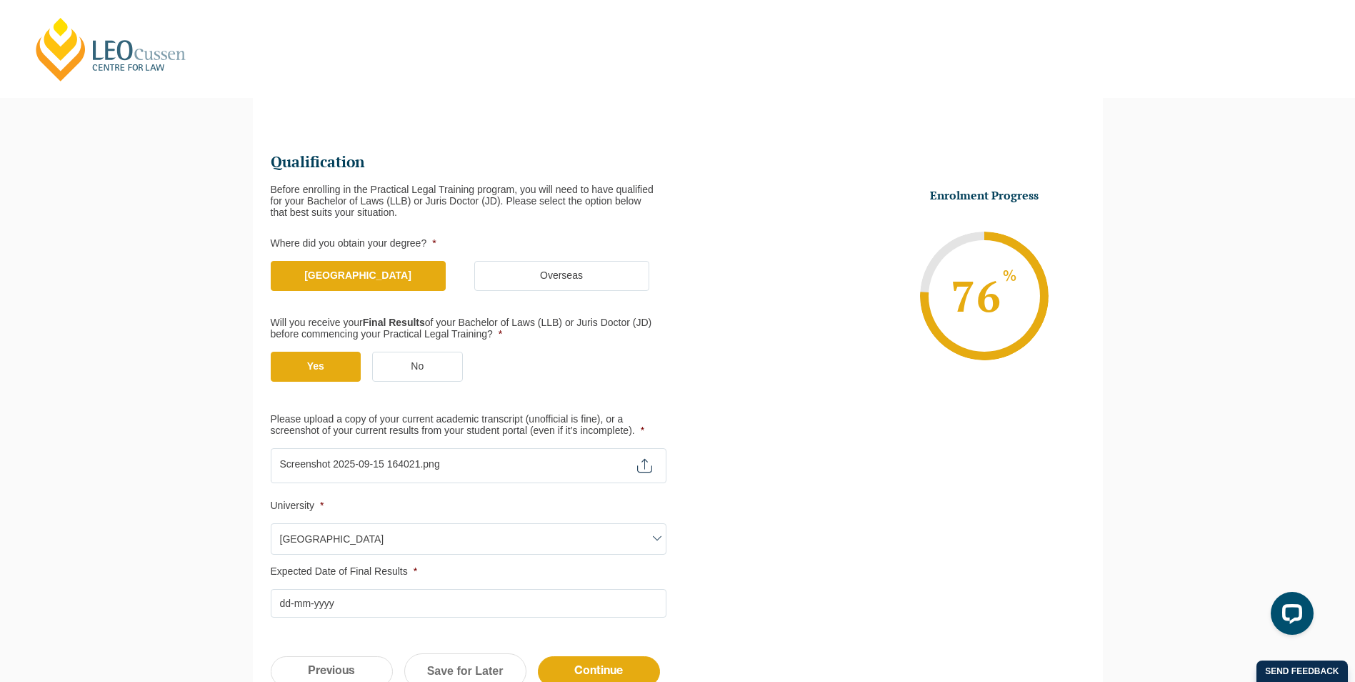
click at [384, 599] on input "Expected Date of Final Results *" at bounding box center [469, 603] width 396 height 29
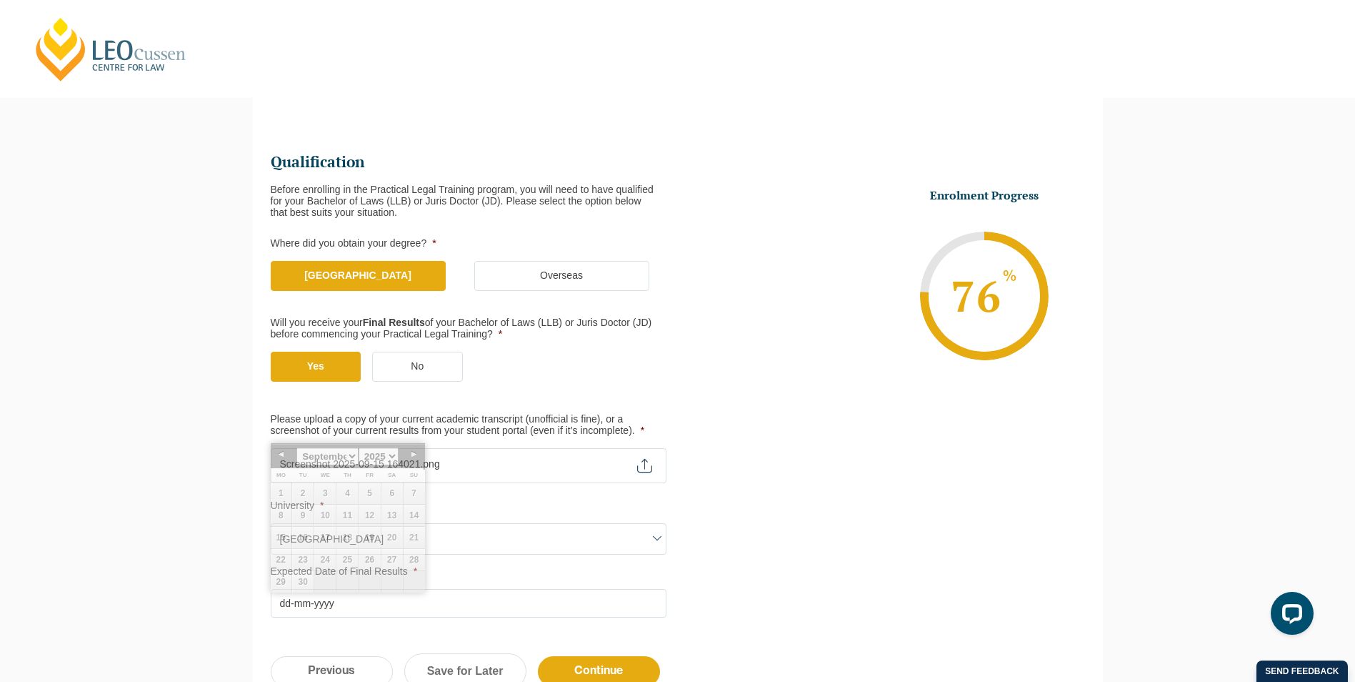
click at [513, 402] on ul "Qualification Before enrolling in the Practical Legal Training program, you wil…" at bounding box center [474, 384] width 407 height 465
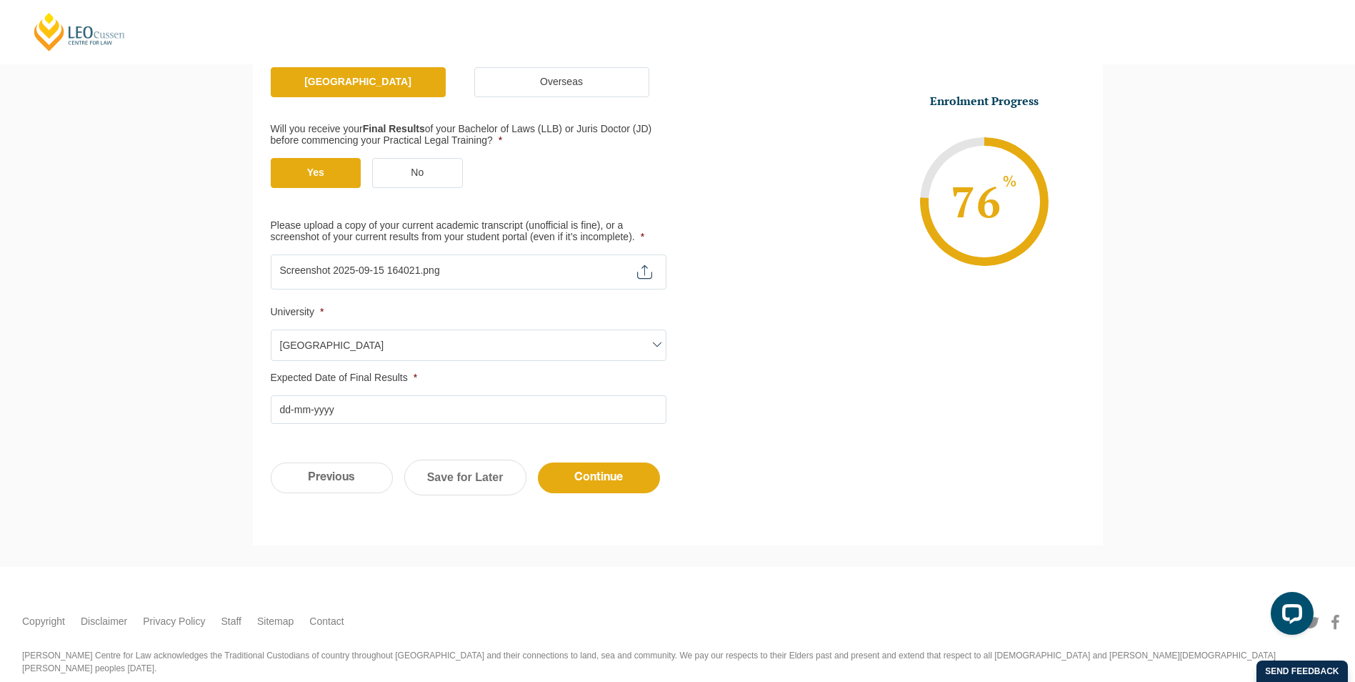
scroll to position [338, 0]
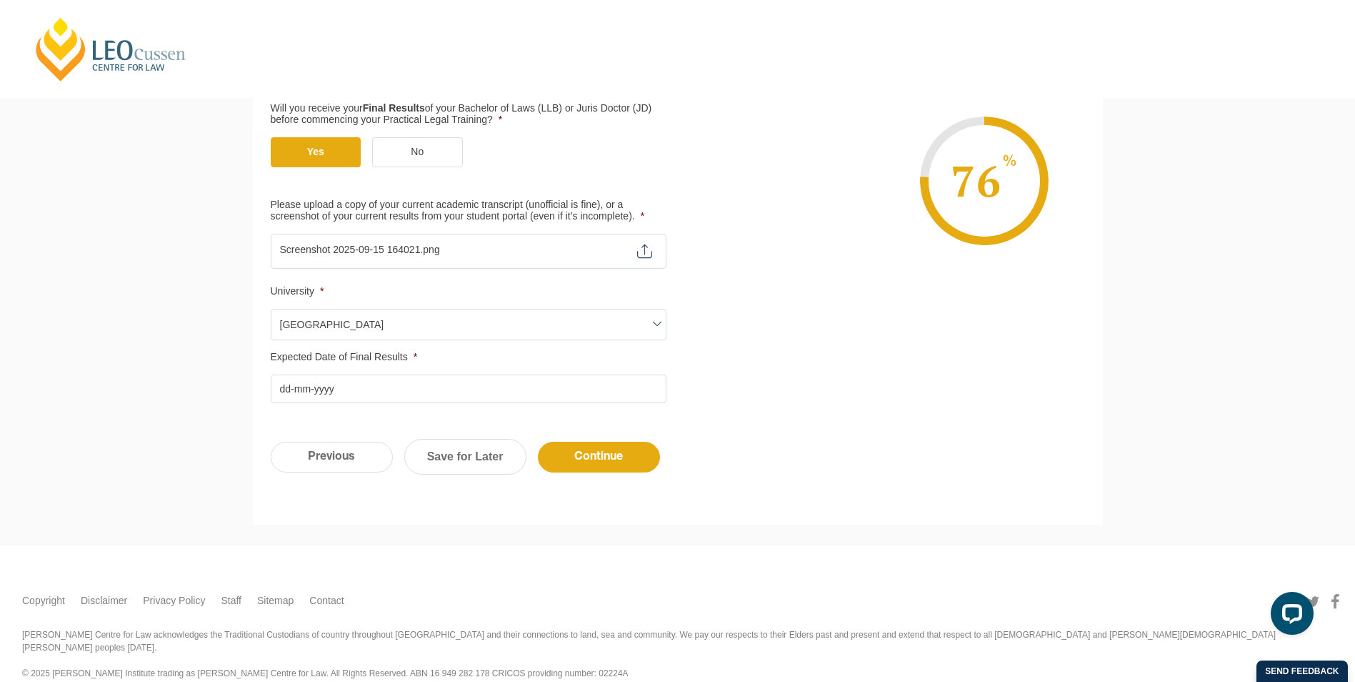
click at [422, 397] on input "Expected Date of Final Results *" at bounding box center [469, 388] width 396 height 29
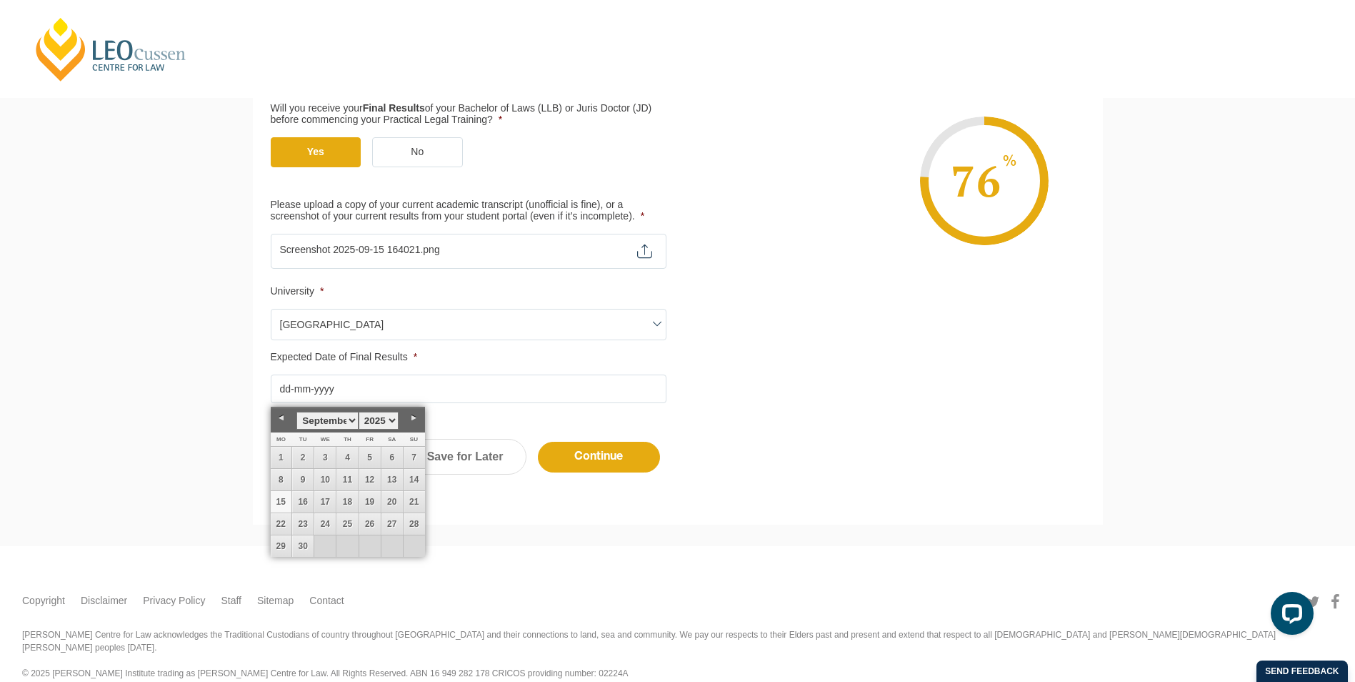
click at [286, 422] on link "Previous" at bounding box center [281, 417] width 21 height 21
click at [284, 541] on link "25" at bounding box center [281, 545] width 21 height 21
type input "25-08-2025"
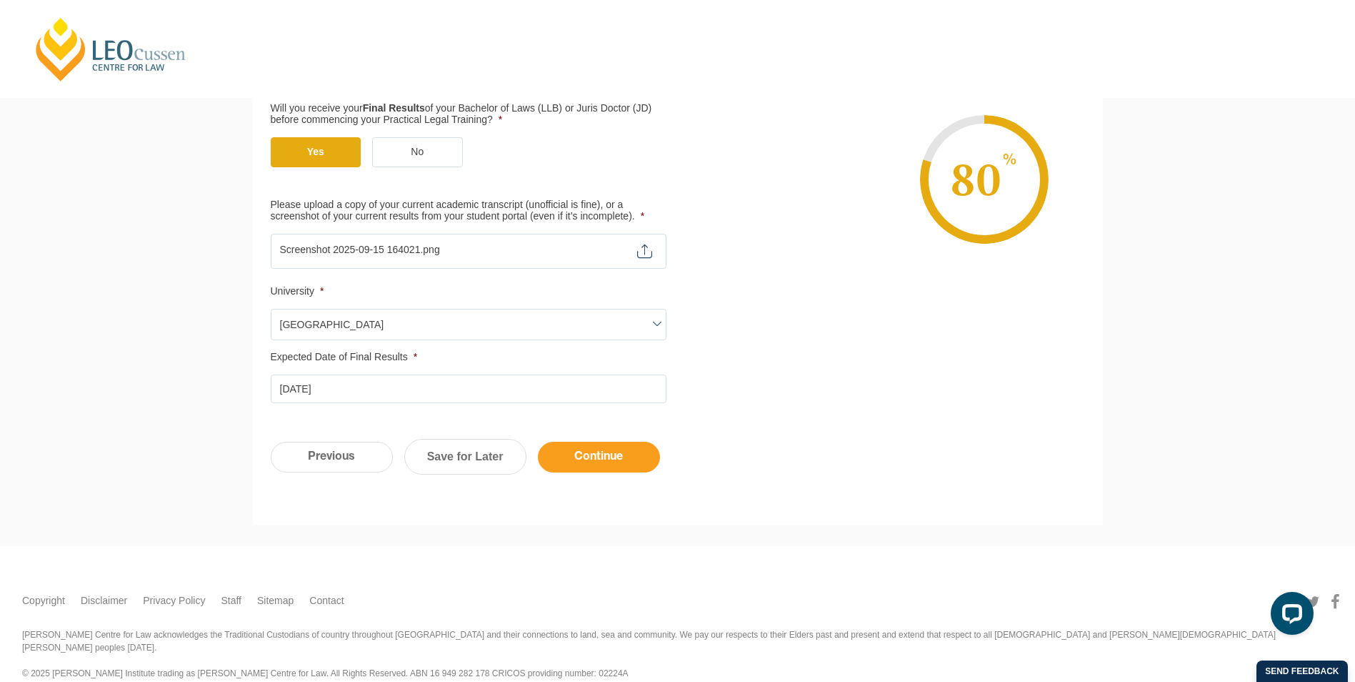
click at [584, 449] on input "Continue" at bounding box center [599, 457] width 122 height 31
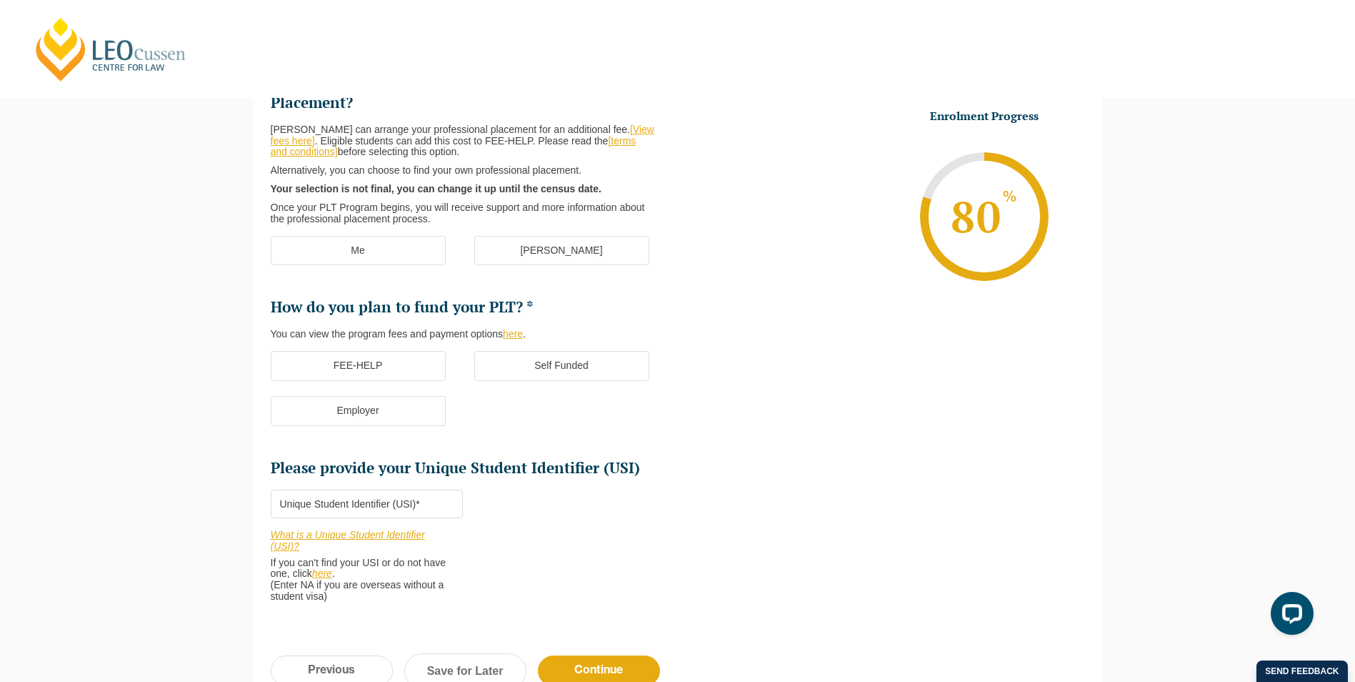
scroll to position [124, 0]
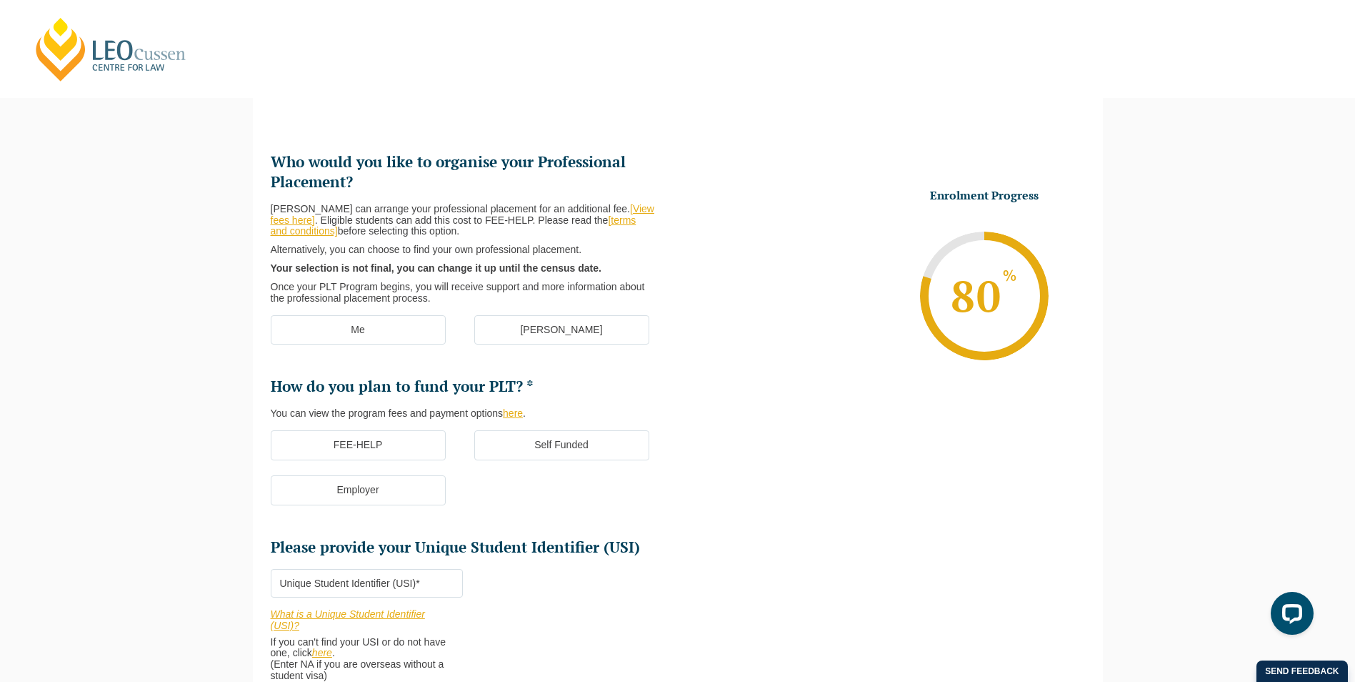
click at [382, 326] on label "Me" at bounding box center [358, 330] width 175 height 30
click at [0, 0] on input "Me" at bounding box center [0, 0] width 0 height 0
click at [408, 449] on label "FEE-HELP" at bounding box center [358, 445] width 175 height 30
click at [0, 0] on input "FEE-HELP" at bounding box center [0, 0] width 0 height 0
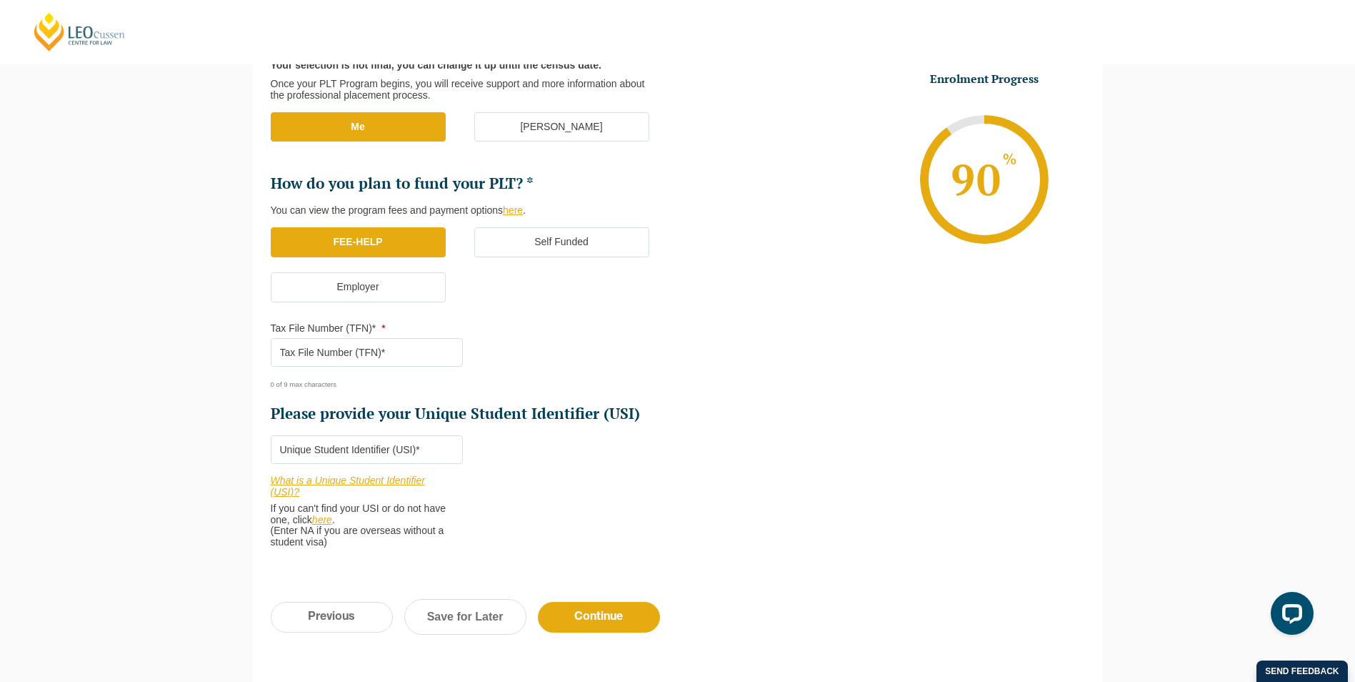
scroll to position [338, 0]
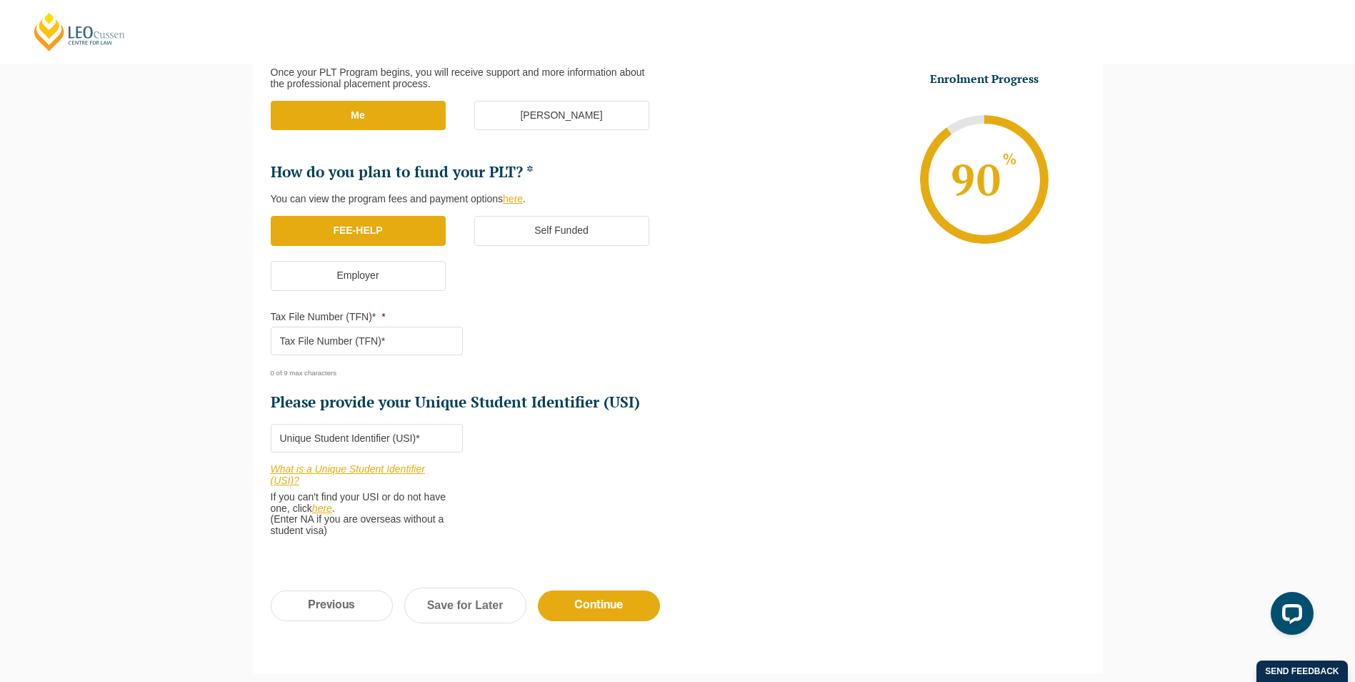
click at [407, 349] on input "Tax File Number (TFN)* *" at bounding box center [367, 340] width 192 height 29
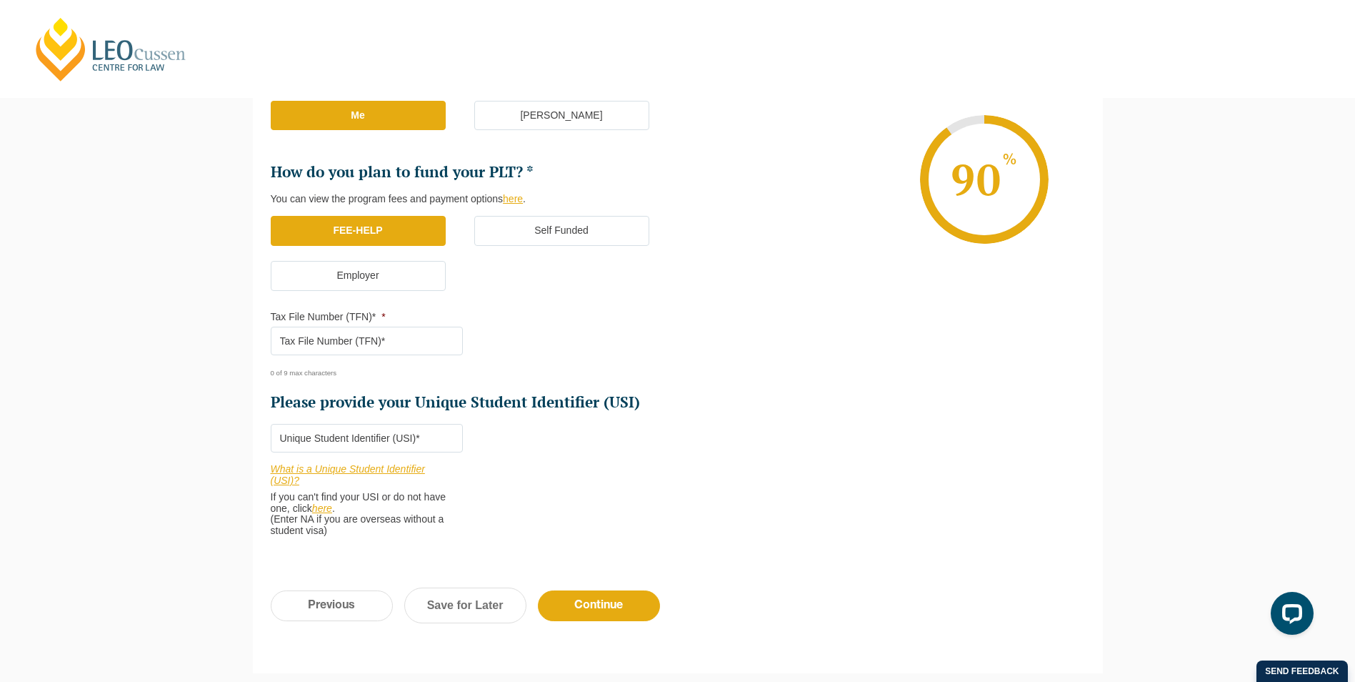
click at [381, 333] on input "Tax File Number (TFN)* *" at bounding box center [367, 340] width 192 height 29
type input "433778363"
click at [382, 429] on input "Please provide your Unique Student Identifier (USI) *" at bounding box center [367, 438] width 192 height 29
click at [326, 509] on link "here" at bounding box center [322, 507] width 20 height 11
click at [405, 439] on input "Please provide your Unique Student Identifier (USI) *" at bounding box center [367, 438] width 192 height 29
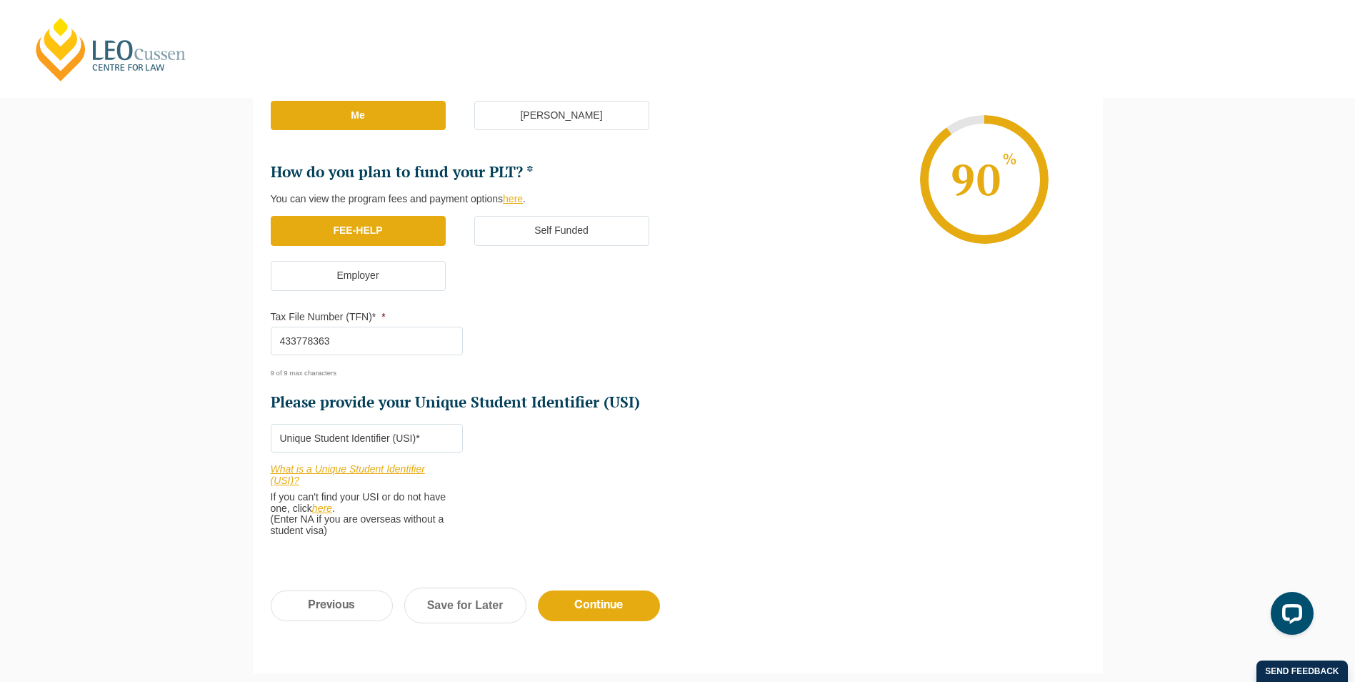
paste input "F3TS64YXC4"
type input "F3TS64YXC4"
click at [631, 604] on input "Continue" at bounding box center [599, 605] width 122 height 31
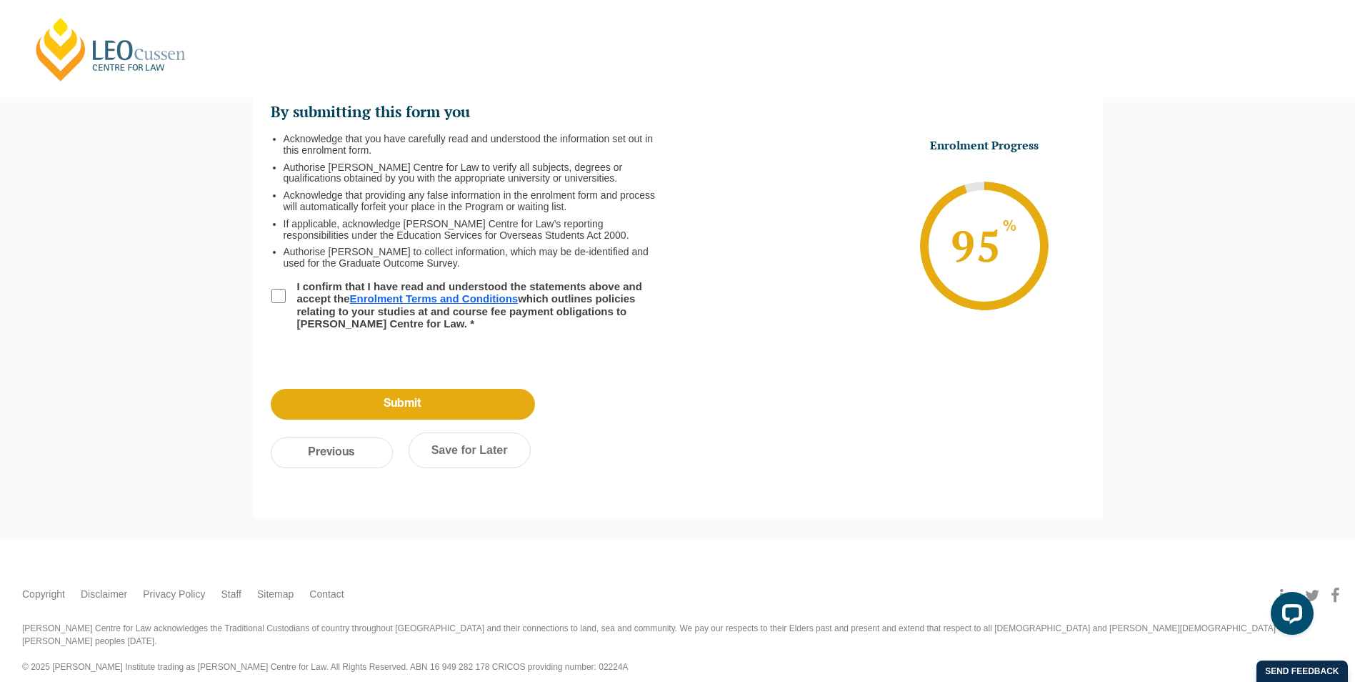
scroll to position [0, 0]
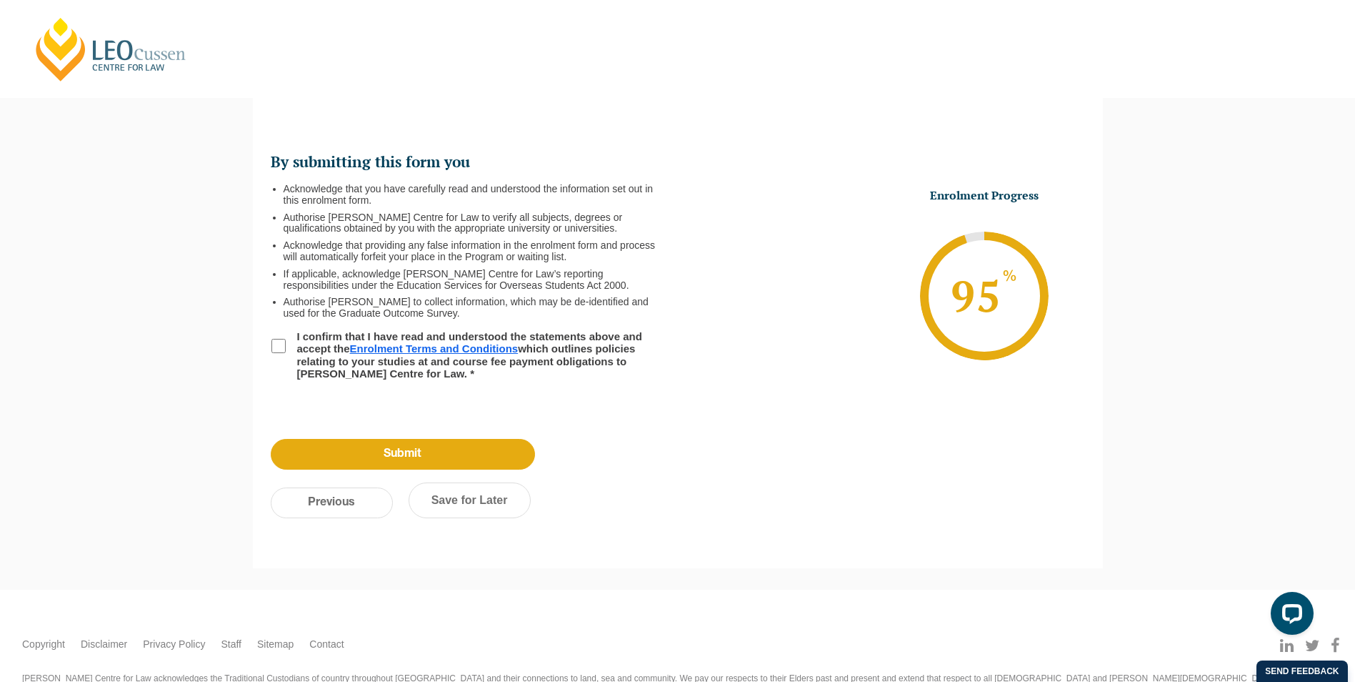
click at [285, 343] on input "I confirm that I have read and understood the statements above and accept the E…" at bounding box center [278, 346] width 14 height 14
checkbox input "true"
click at [395, 447] on input "Submit" at bounding box center [403, 454] width 264 height 31
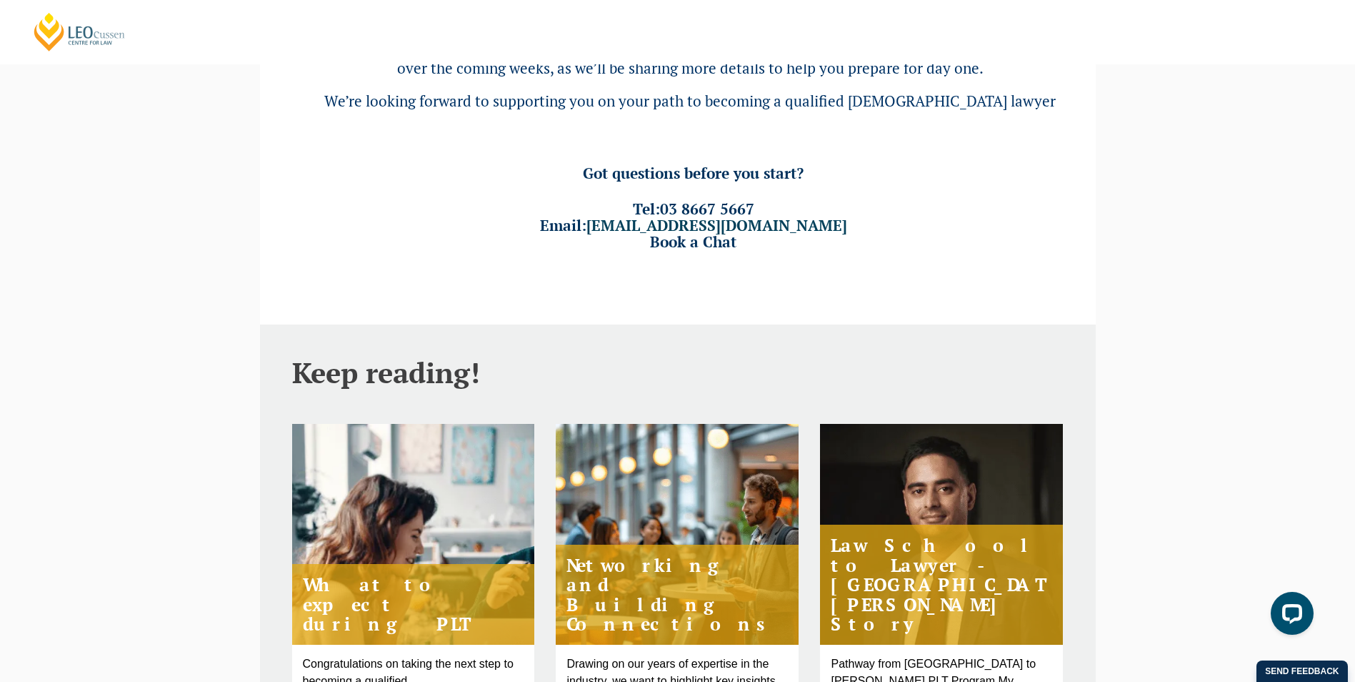
scroll to position [357, 0]
